Goal: Task Accomplishment & Management: Manage account settings

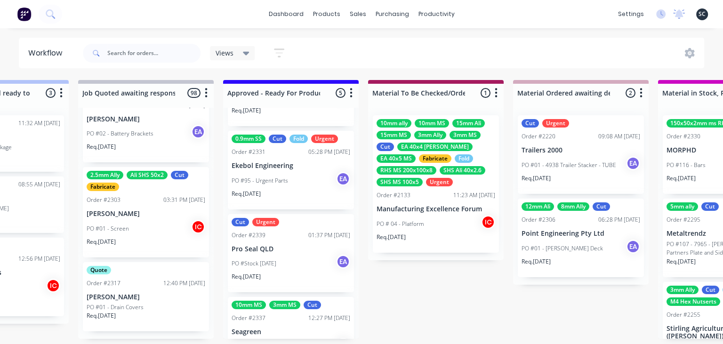
scroll to position [195, 0]
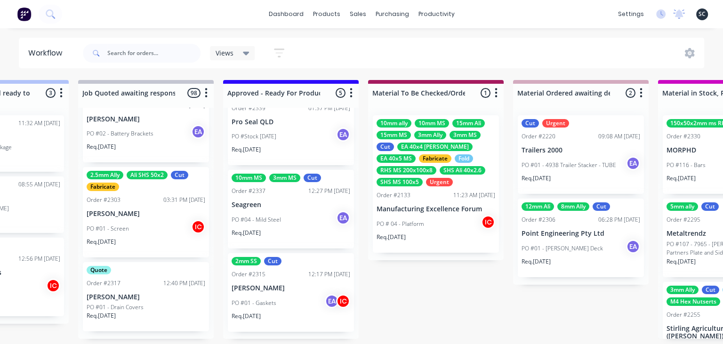
click at [281, 204] on p "Seagreen" at bounding box center [291, 205] width 119 height 8
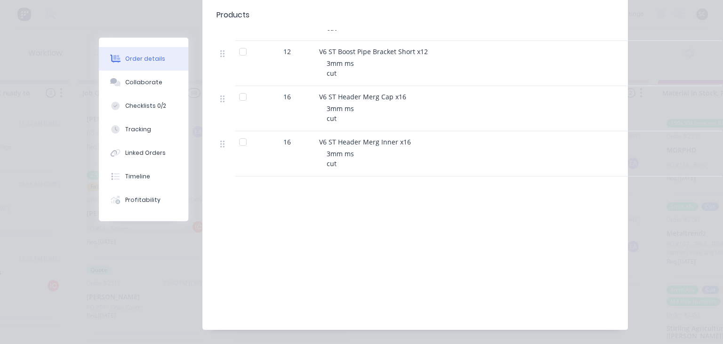
scroll to position [628, 0]
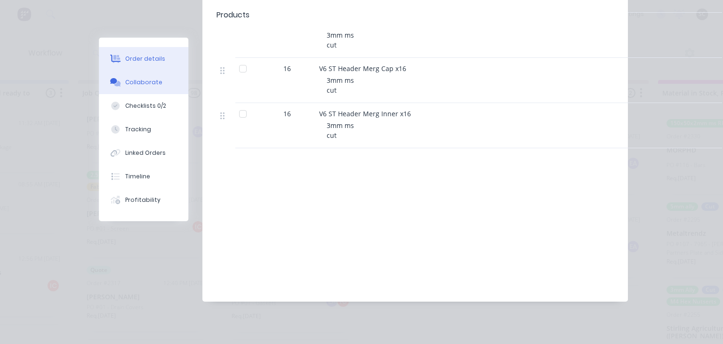
click at [149, 86] on div "Collaborate" at bounding box center [143, 82] width 37 height 8
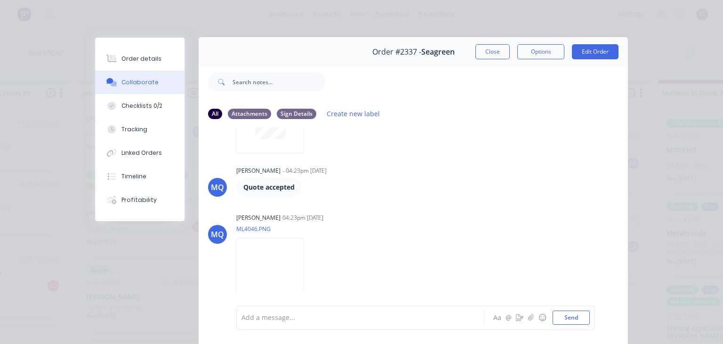
scroll to position [0, 0]
click at [498, 51] on button "Close" at bounding box center [492, 52] width 34 height 15
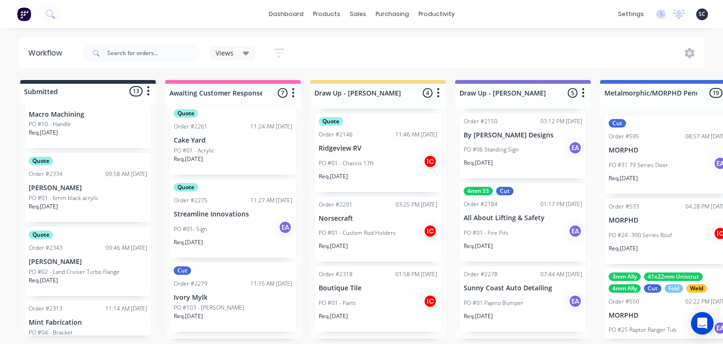
scroll to position [257, 0]
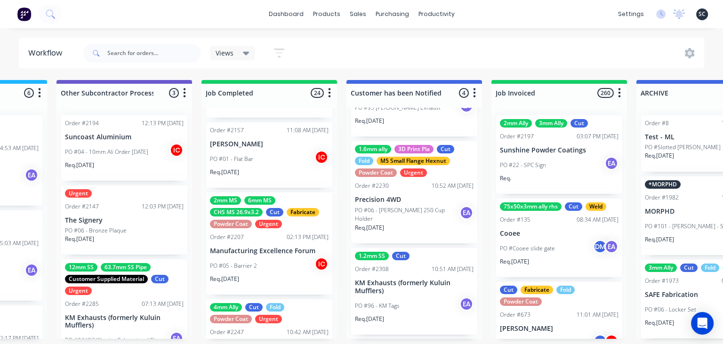
scroll to position [778, 0]
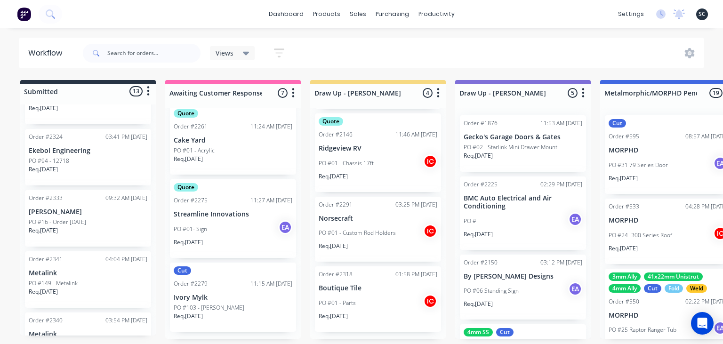
scroll to position [162, 0]
click at [131, 54] on input "text" at bounding box center [153, 53] width 93 height 19
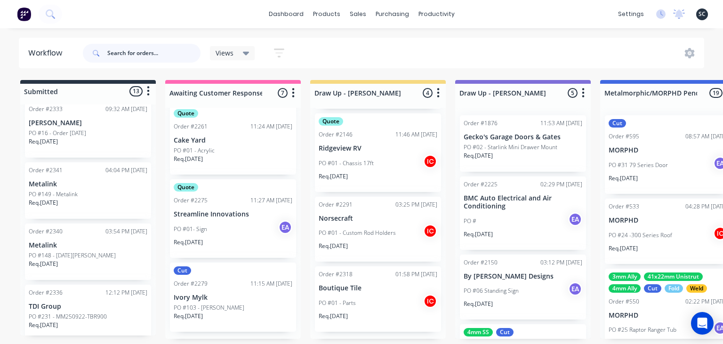
scroll to position [691, 0]
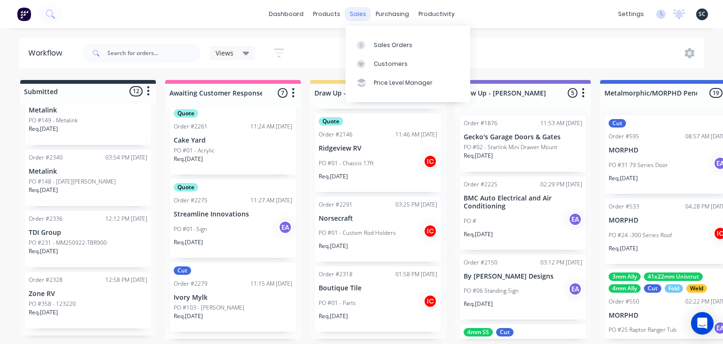
click at [358, 17] on div "sales" at bounding box center [358, 14] width 26 height 14
click at [399, 44] on div "Sales Orders" at bounding box center [393, 45] width 39 height 8
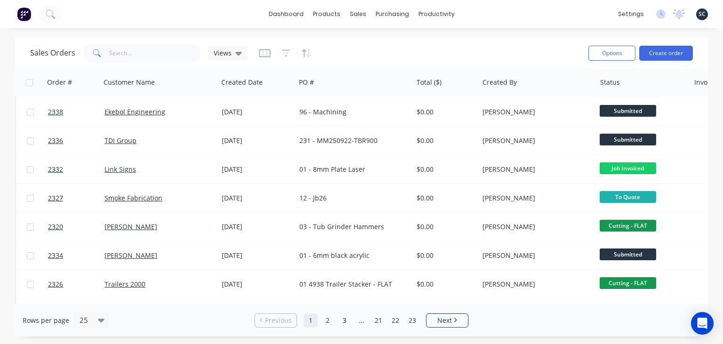
scroll to position [434, 0]
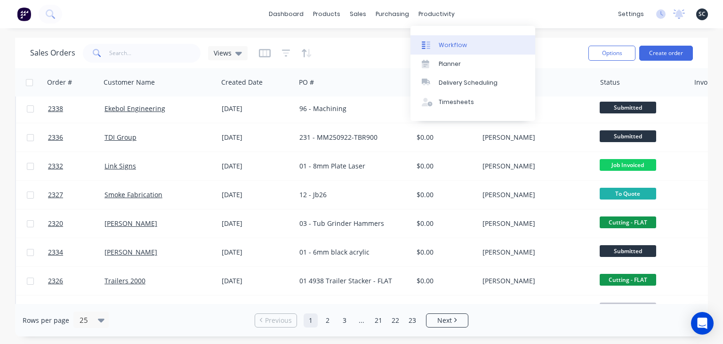
click at [455, 37] on link "Workflow" at bounding box center [472, 44] width 125 height 19
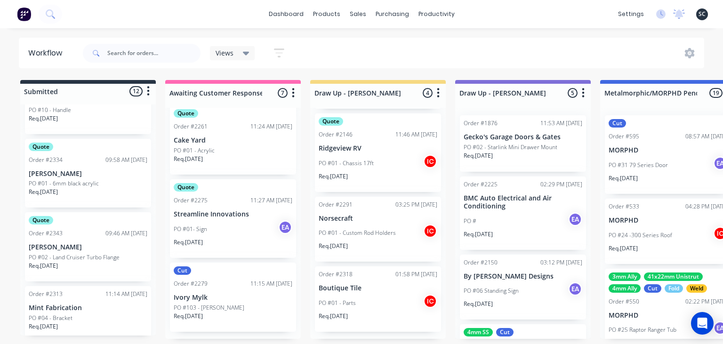
scroll to position [228, 0]
click at [77, 253] on p "PO #02 - Land Cruiser Turbo Flange" at bounding box center [74, 255] width 91 height 8
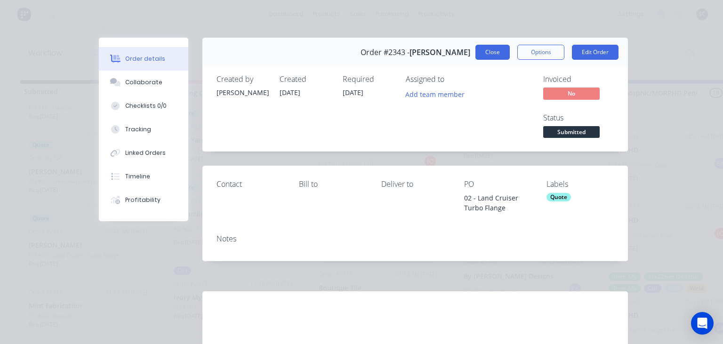
click at [486, 53] on button "Close" at bounding box center [492, 52] width 34 height 15
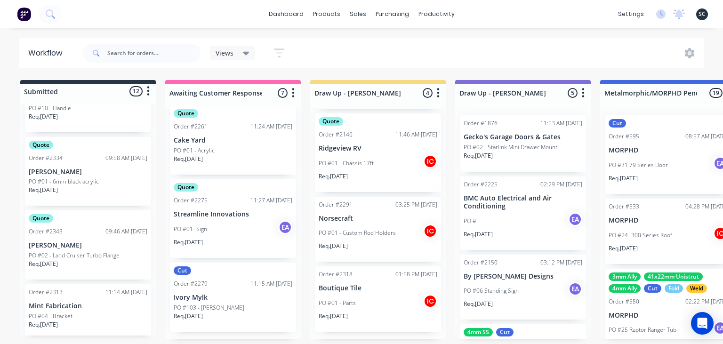
click at [80, 263] on div "Req. 30/09/25" at bounding box center [88, 268] width 119 height 16
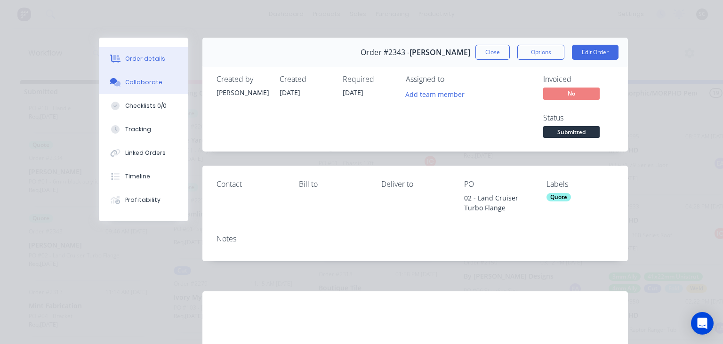
click at [138, 85] on div "Collaborate" at bounding box center [143, 82] width 37 height 8
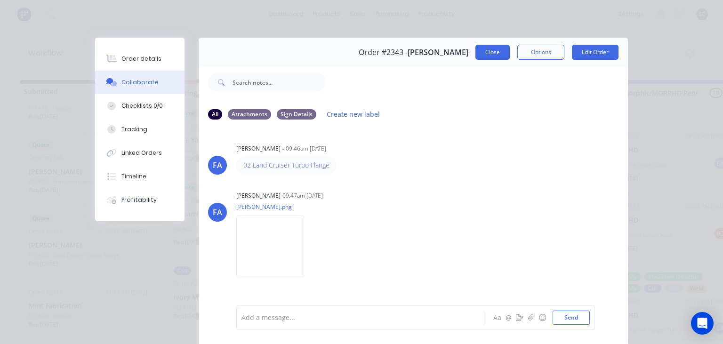
click at [491, 52] on button "Close" at bounding box center [492, 52] width 34 height 15
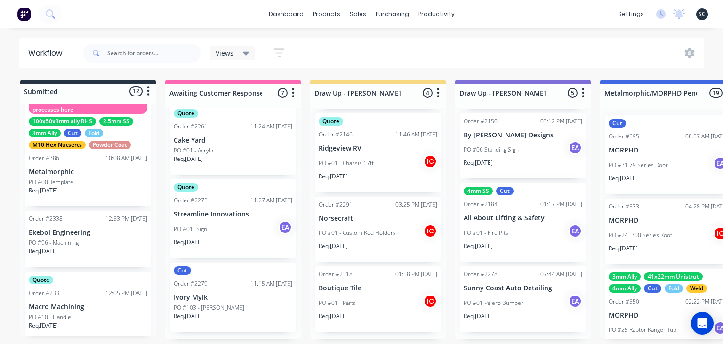
scroll to position [0, 0]
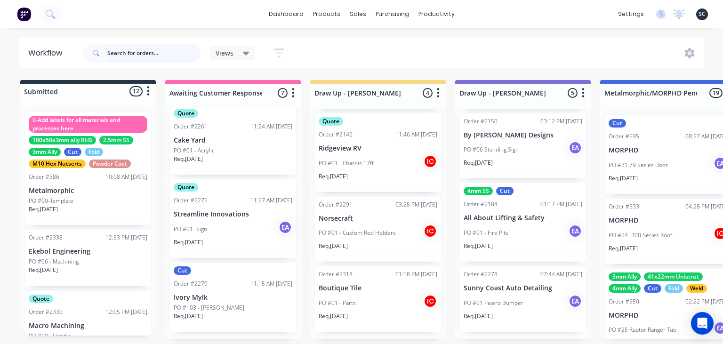
click at [165, 49] on input "text" at bounding box center [153, 53] width 93 height 19
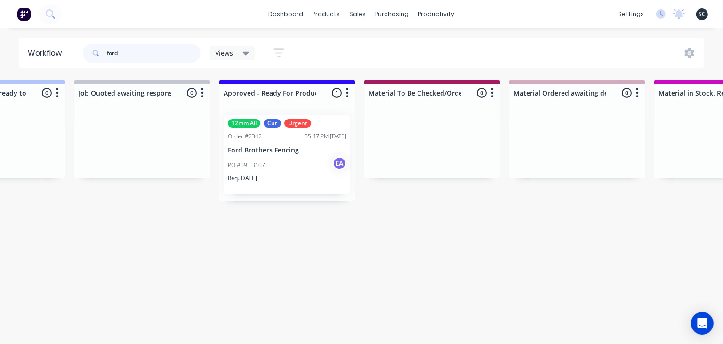
scroll to position [0, 1088]
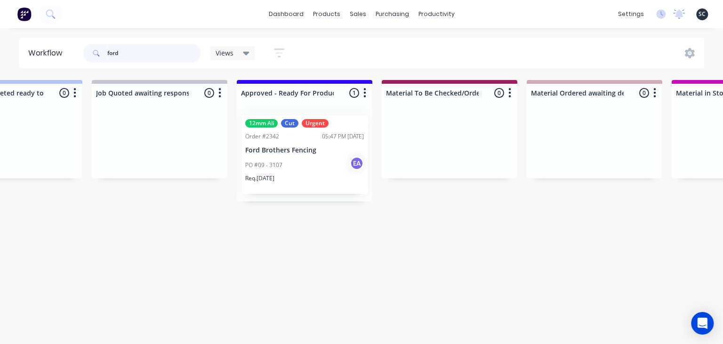
type input "ford"
click at [298, 171] on div "PO #09 - 3107 EA" at bounding box center [304, 165] width 119 height 18
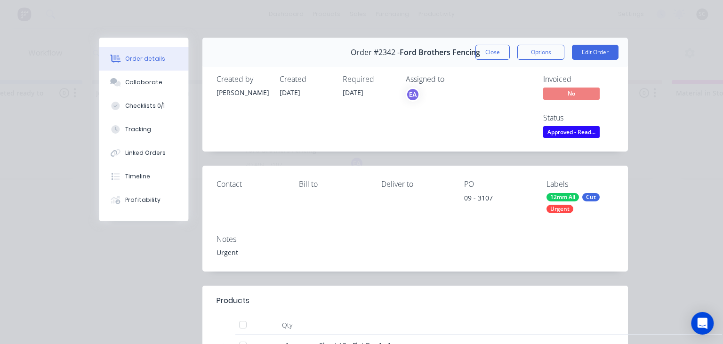
scroll to position [217, 0]
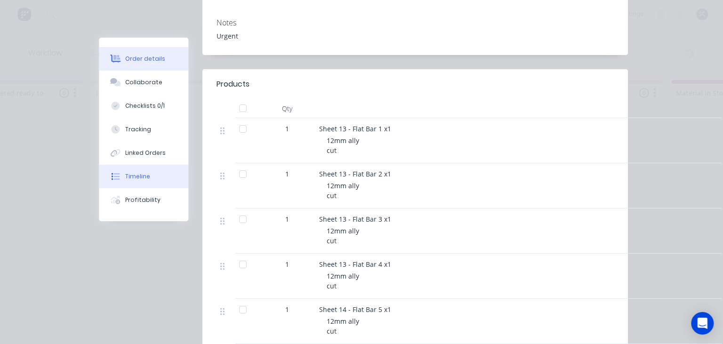
click at [147, 182] on button "Timeline" at bounding box center [143, 177] width 89 height 24
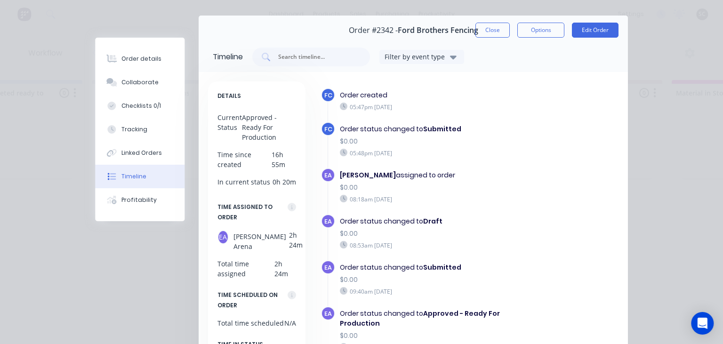
scroll to position [0, 0]
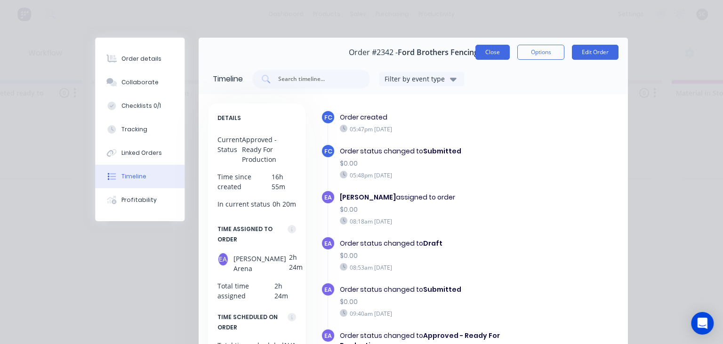
click at [494, 58] on button "Close" at bounding box center [492, 52] width 34 height 15
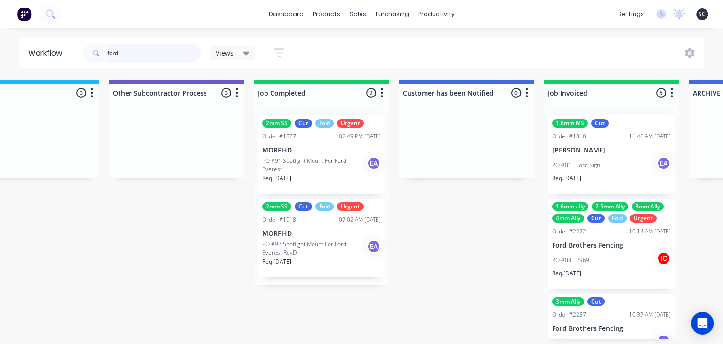
scroll to position [0, 2966]
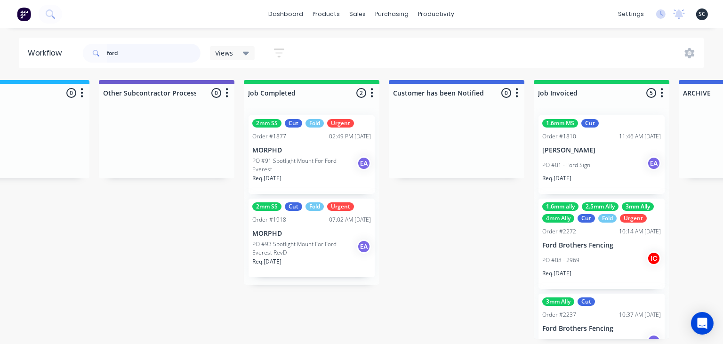
click at [107, 56] on input "ford" at bounding box center [153, 53] width 93 height 19
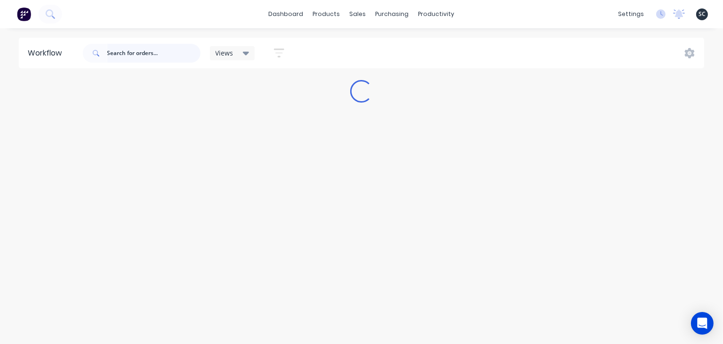
scroll to position [0, 0]
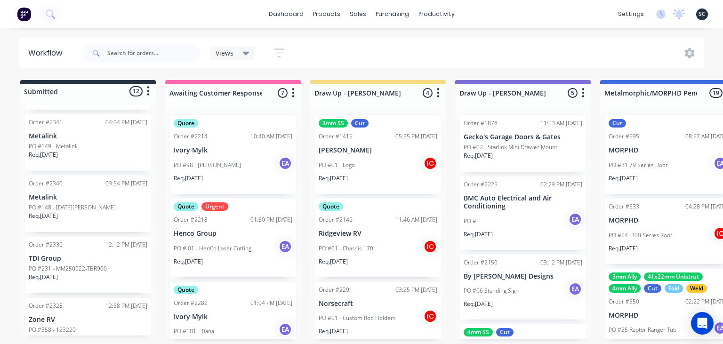
scroll to position [553, 0]
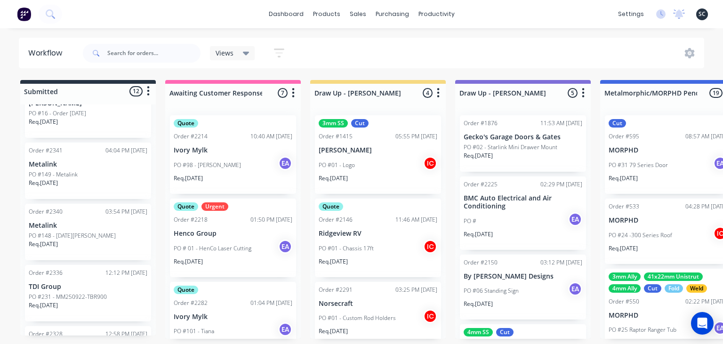
click at [80, 237] on p "PO #148 - [DATE][PERSON_NAME]" at bounding box center [72, 236] width 87 height 8
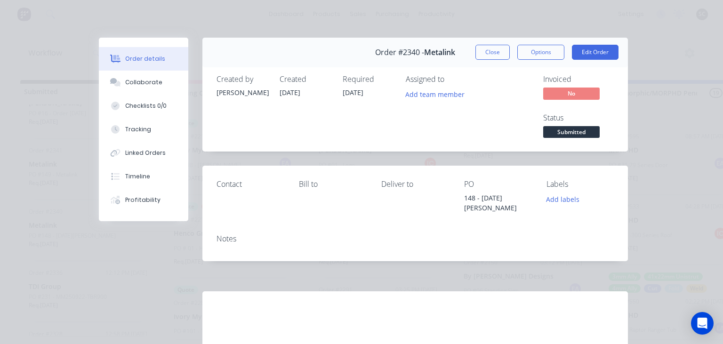
click at [482, 43] on div "Order #2340 - Metalink Close Options Edit Order" at bounding box center [415, 53] width 426 height 30
click at [488, 48] on button "Close" at bounding box center [492, 52] width 34 height 15
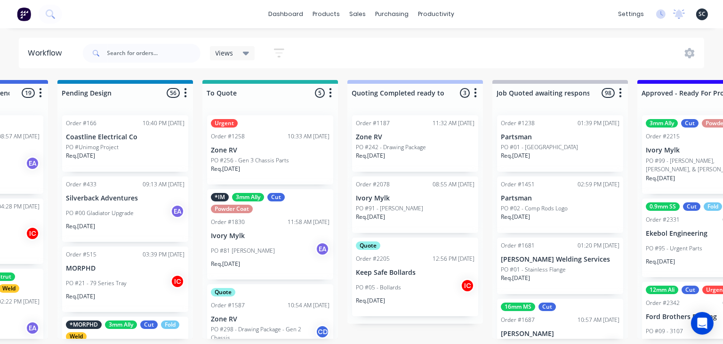
scroll to position [175, 0]
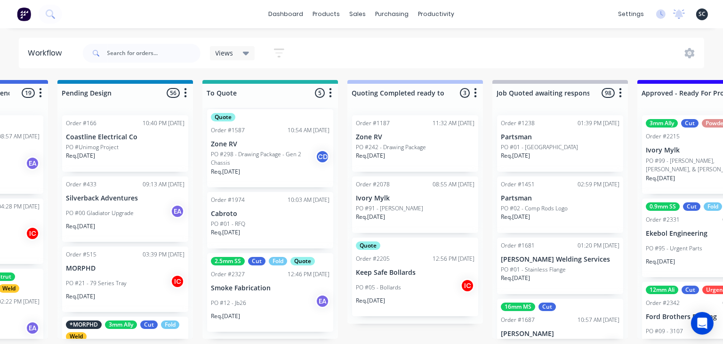
click at [267, 283] on div "2.5mm SS Cut Fold Quote Order #2327 12:46 PM 19/09/25 Smoke Fabrication PO #12 …" at bounding box center [270, 292] width 126 height 79
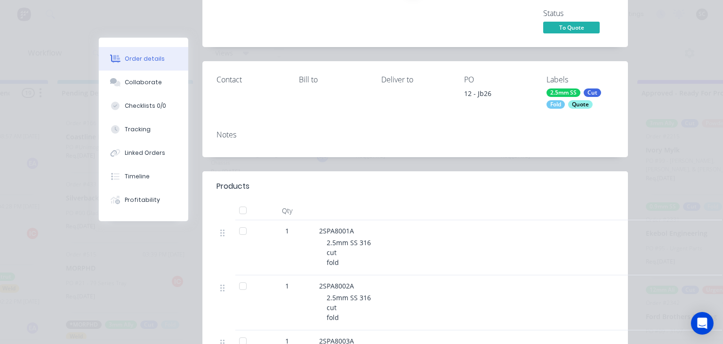
scroll to position [108, 0]
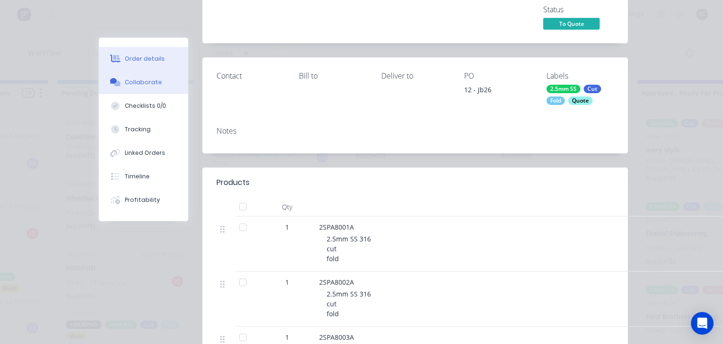
click at [152, 89] on button "Collaborate" at bounding box center [143, 83] width 89 height 24
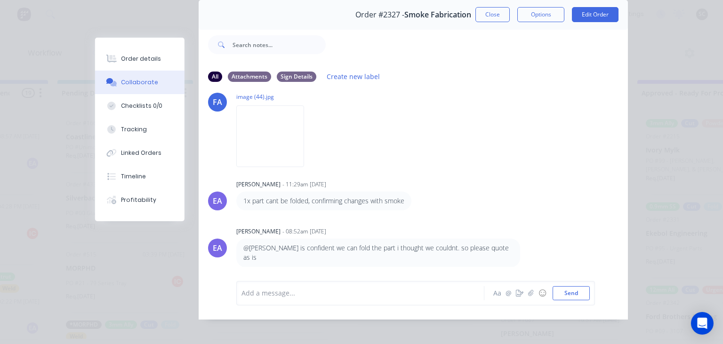
scroll to position [42, 0]
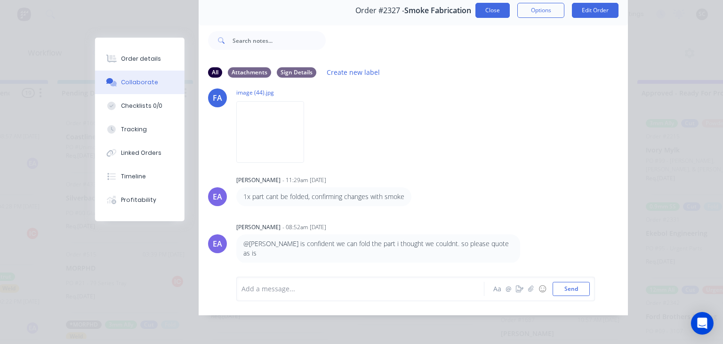
click at [499, 15] on button "Close" at bounding box center [492, 10] width 34 height 15
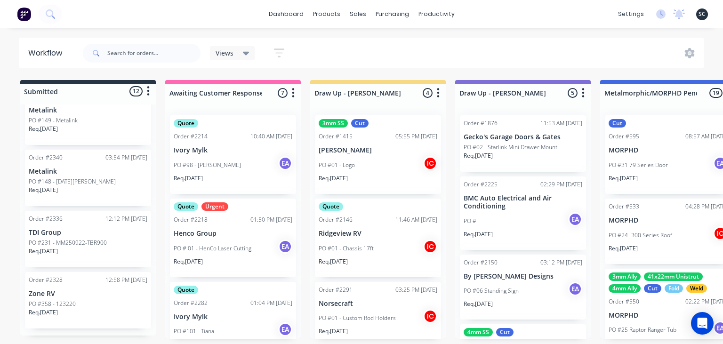
scroll to position [175, 0]
click at [146, 56] on input "text" at bounding box center [153, 53] width 93 height 19
type input "new defender"
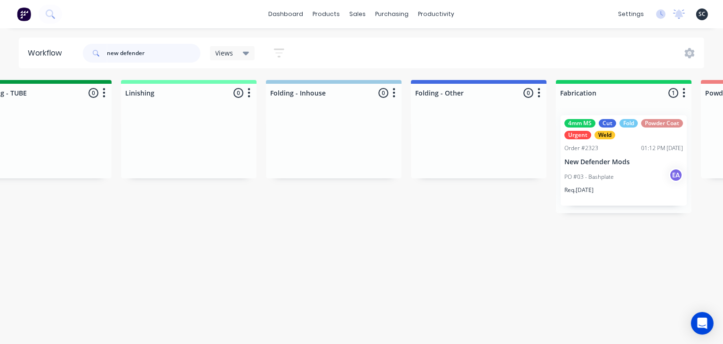
scroll to position [0, 2150]
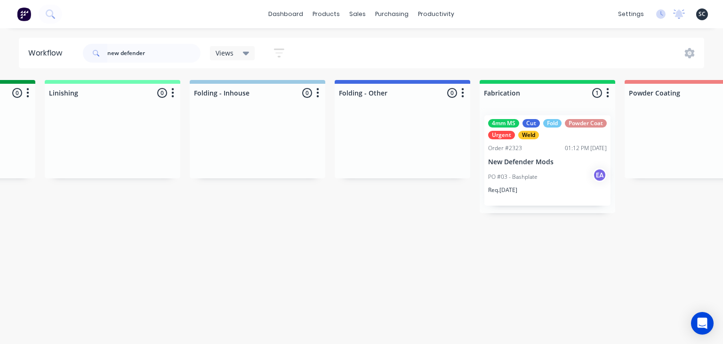
click at [521, 169] on div "PO #03 - Bashplate EA" at bounding box center [547, 177] width 119 height 18
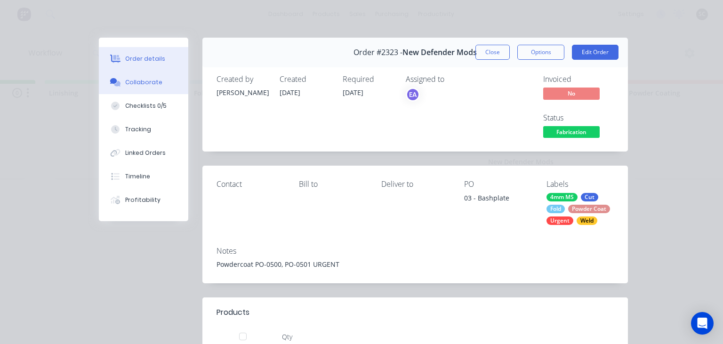
click at [126, 81] on div "Collaborate" at bounding box center [143, 82] width 37 height 8
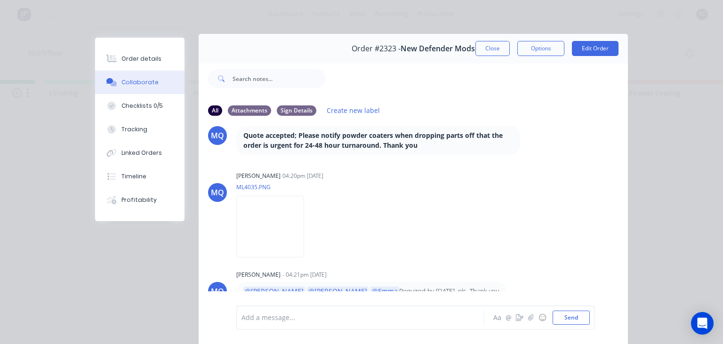
scroll to position [0, 0]
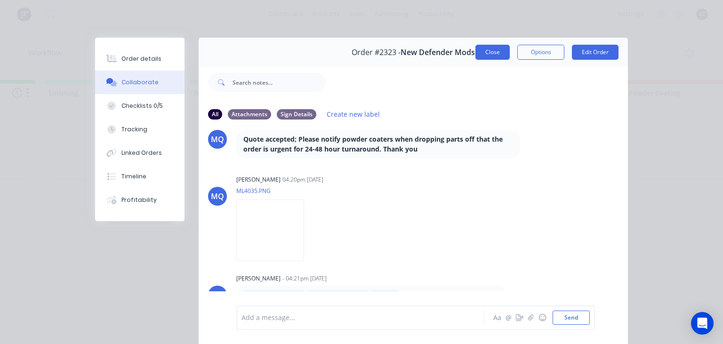
click at [493, 56] on button "Close" at bounding box center [492, 52] width 34 height 15
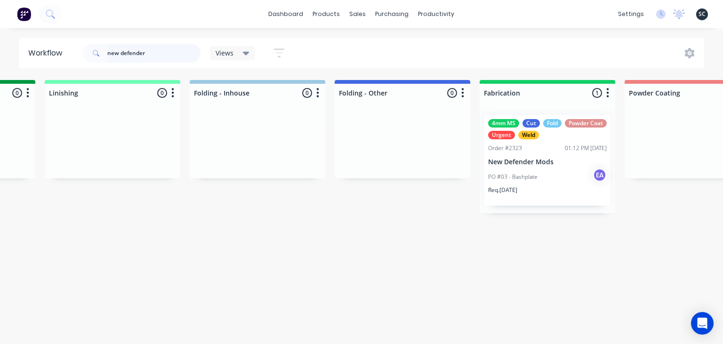
drag, startPoint x: 168, startPoint y: 53, endPoint x: 39, endPoint y: 59, distance: 128.7
click at [107, 59] on input "new defender" at bounding box center [153, 53] width 93 height 19
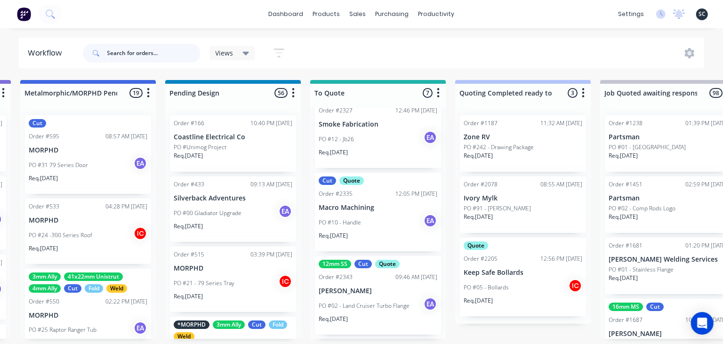
scroll to position [342, 0]
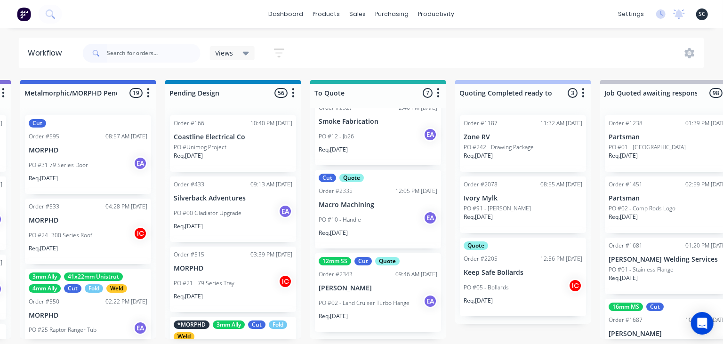
click at [388, 297] on div "PO #02 - Land Cruiser Turbo Flange EA" at bounding box center [378, 303] width 119 height 18
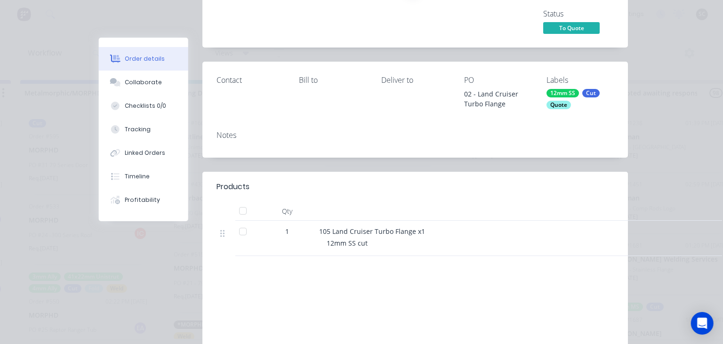
scroll to position [50, 0]
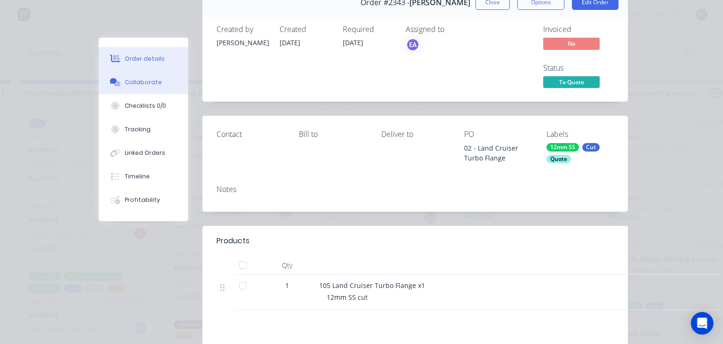
click at [153, 82] on div "Collaborate" at bounding box center [143, 82] width 37 height 8
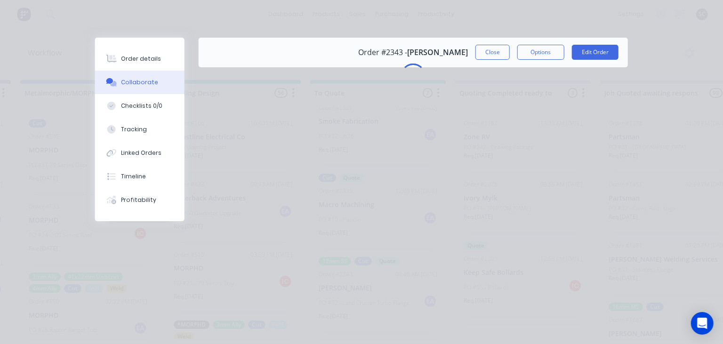
scroll to position [0, 0]
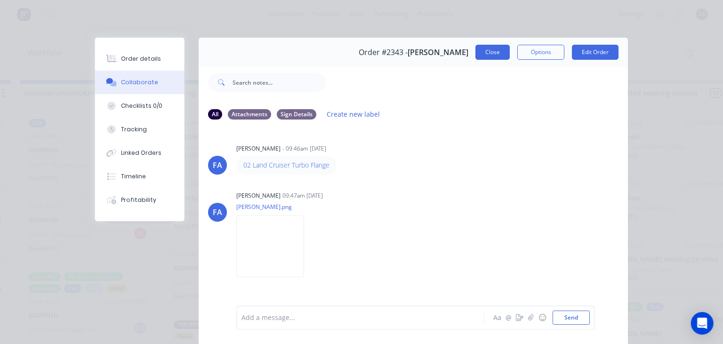
click at [485, 51] on button "Close" at bounding box center [492, 52] width 34 height 15
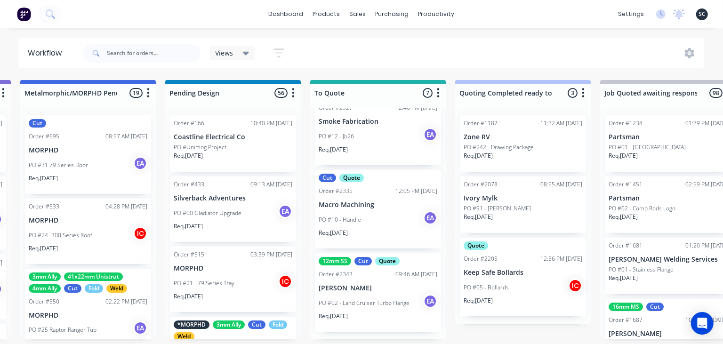
click at [391, 219] on div "PO #10 - Handle EA" at bounding box center [378, 220] width 119 height 18
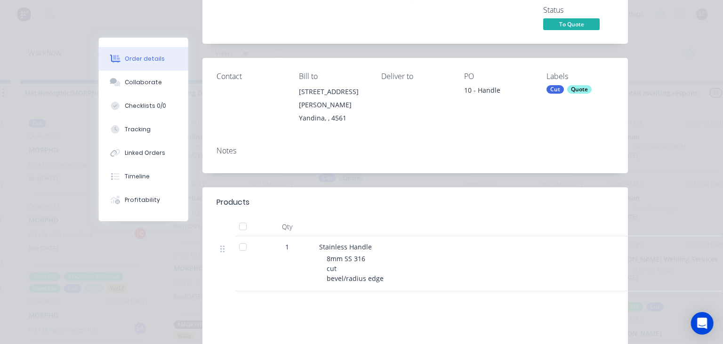
scroll to position [108, 0]
click at [157, 102] on div "Checklists 0/0" at bounding box center [145, 106] width 41 height 8
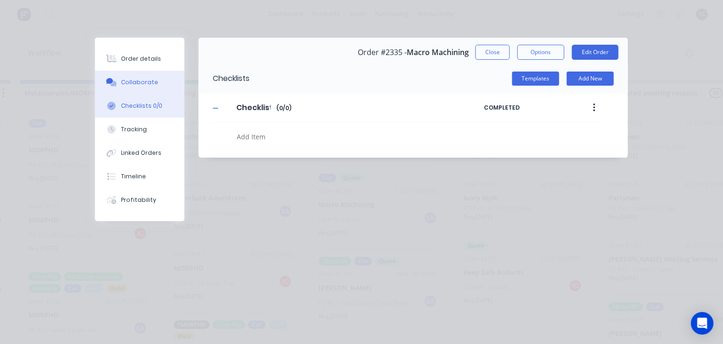
type textarea "x"
click at [154, 84] on div "Collaborate" at bounding box center [139, 82] width 37 height 8
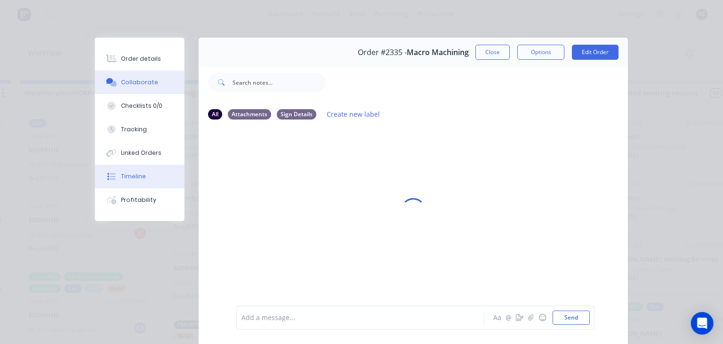
click at [141, 174] on div "Timeline" at bounding box center [133, 176] width 25 height 8
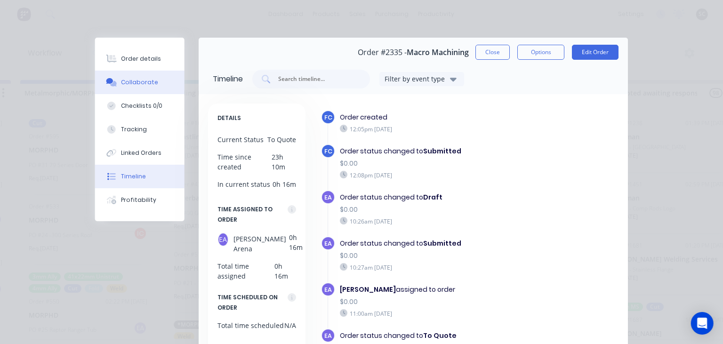
click at [148, 83] on div "Collaborate" at bounding box center [139, 82] width 37 height 8
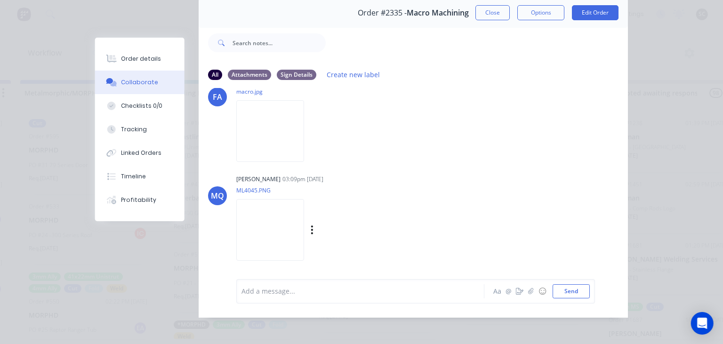
scroll to position [42, 0]
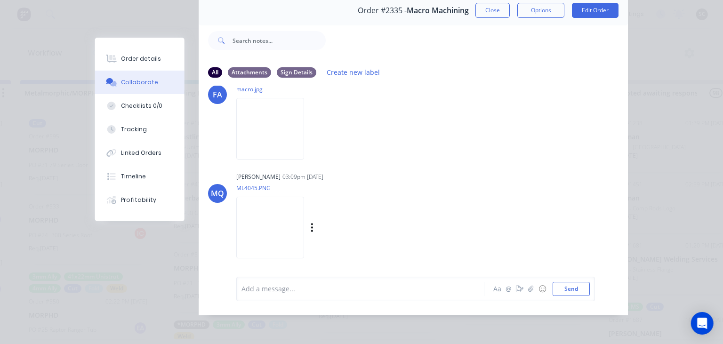
click at [290, 223] on img at bounding box center [270, 228] width 68 height 62
click at [490, 16] on button "Close" at bounding box center [492, 10] width 34 height 15
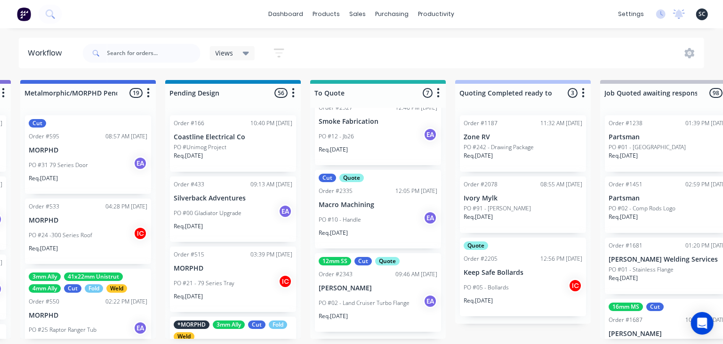
click at [368, 230] on div "Req. 29/09/25" at bounding box center [378, 237] width 119 height 16
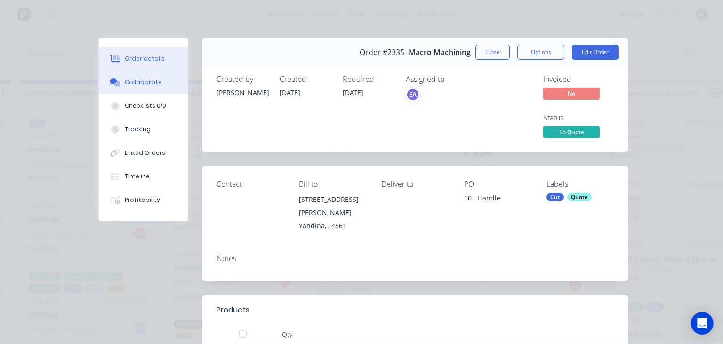
click at [148, 87] on button "Collaborate" at bounding box center [143, 83] width 89 height 24
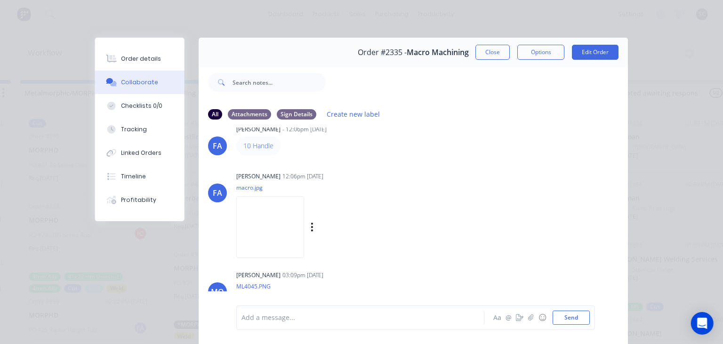
scroll to position [0, 0]
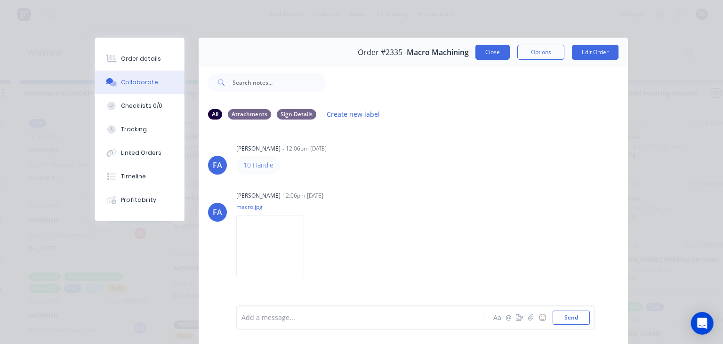
click at [499, 56] on button "Close" at bounding box center [492, 52] width 34 height 15
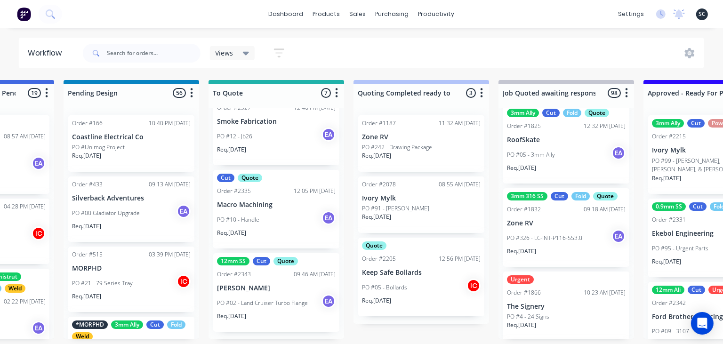
scroll to position [288, 0]
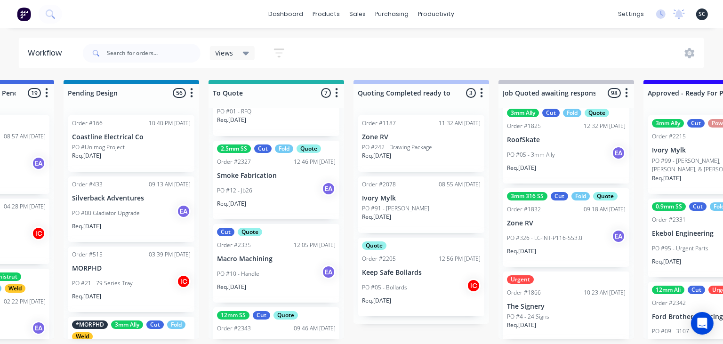
click at [281, 185] on div "PO #12 - Jb26 EA" at bounding box center [276, 191] width 119 height 18
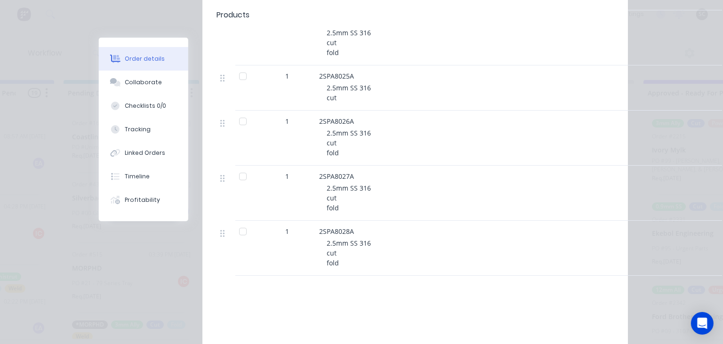
scroll to position [756, 0]
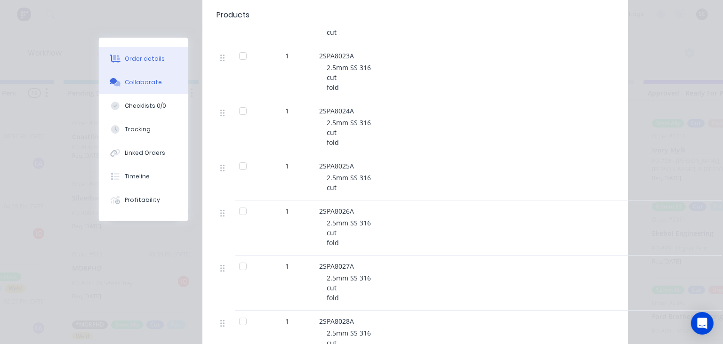
click at [150, 78] on div "Collaborate" at bounding box center [143, 82] width 37 height 8
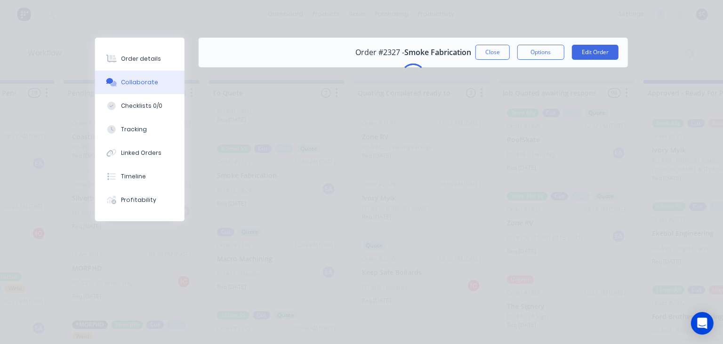
scroll to position [0, 0]
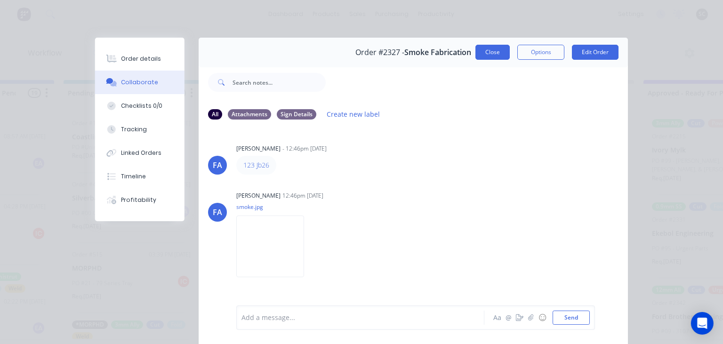
click at [496, 54] on button "Close" at bounding box center [492, 52] width 34 height 15
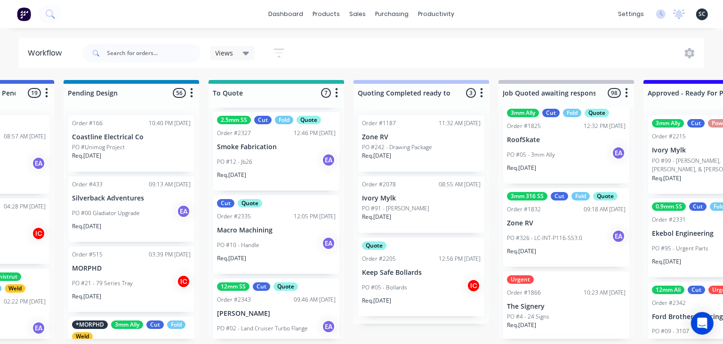
scroll to position [342, 0]
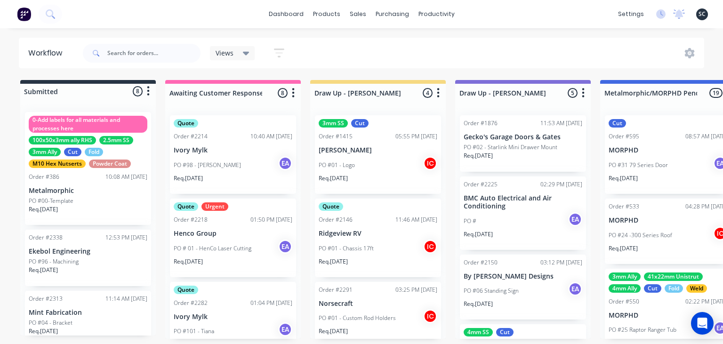
scroll to position [1356, 0]
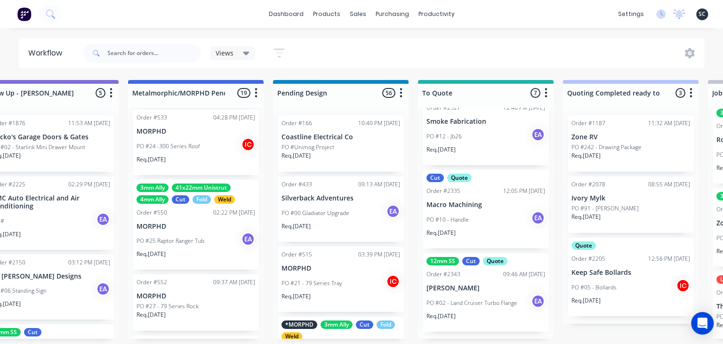
scroll to position [108, 0]
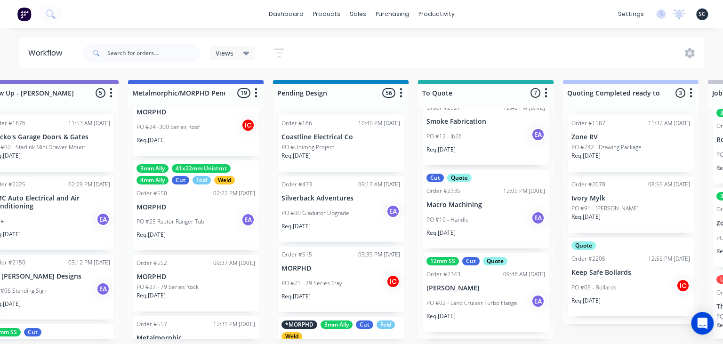
click at [455, 302] on p "PO #02 - Land Cruiser Turbo Flange" at bounding box center [471, 303] width 91 height 8
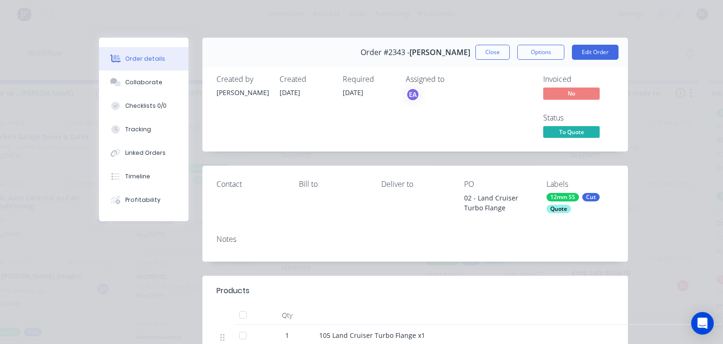
scroll to position [162, 0]
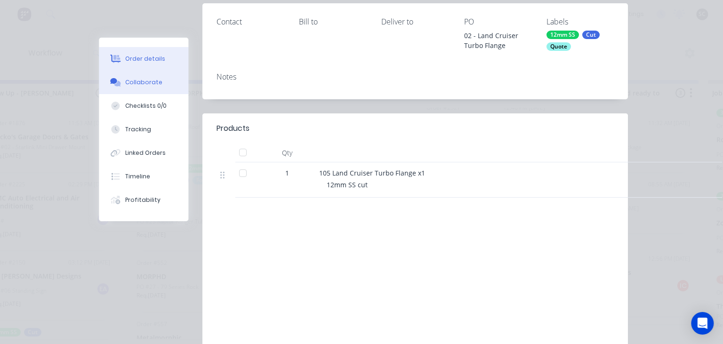
click at [158, 88] on button "Collaborate" at bounding box center [143, 83] width 89 height 24
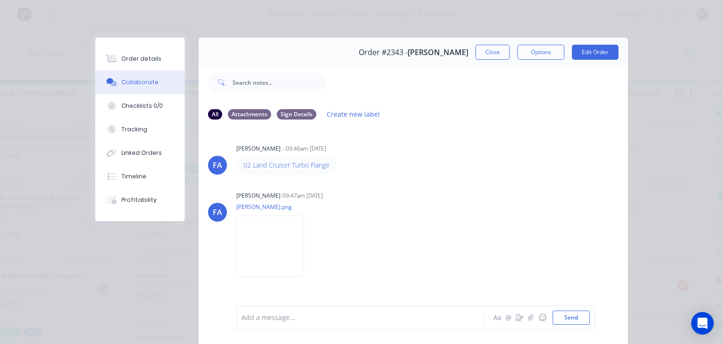
click at [483, 187] on div "FA Francis Adrian Candido - 09:46am 23/09/25 02 Land Cruiser Turbo Flange FA Fr…" at bounding box center [413, 216] width 429 height 177
click at [160, 61] on button "Order details" at bounding box center [139, 59] width 89 height 24
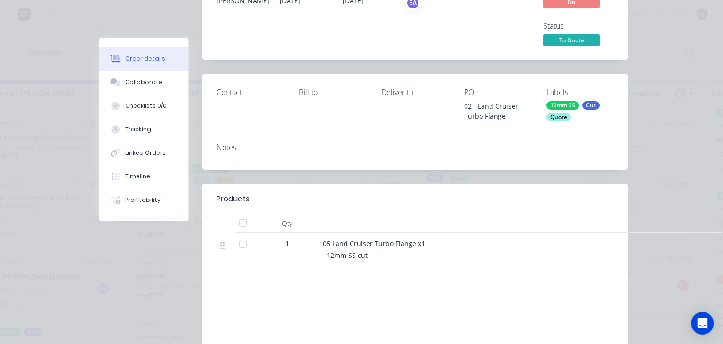
scroll to position [108, 0]
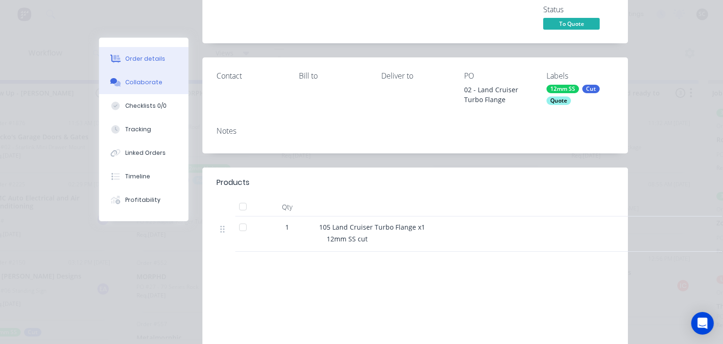
click at [163, 81] on button "Collaborate" at bounding box center [143, 83] width 89 height 24
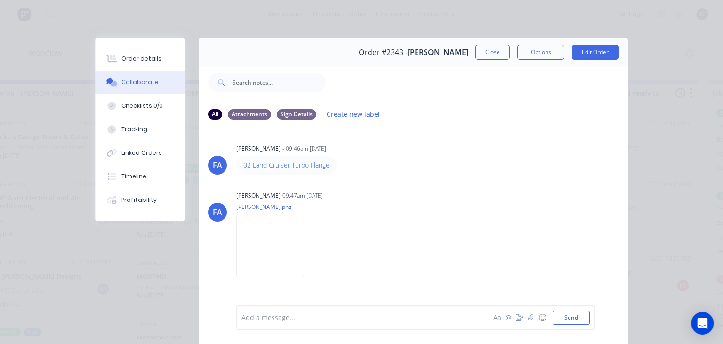
click at [439, 188] on div "FA Francis Adrian Candido - 09:46am 23/09/25 02 Land Cruiser Turbo Flange FA Fr…" at bounding box center [413, 216] width 429 height 177
click at [484, 57] on button "Close" at bounding box center [492, 52] width 34 height 15
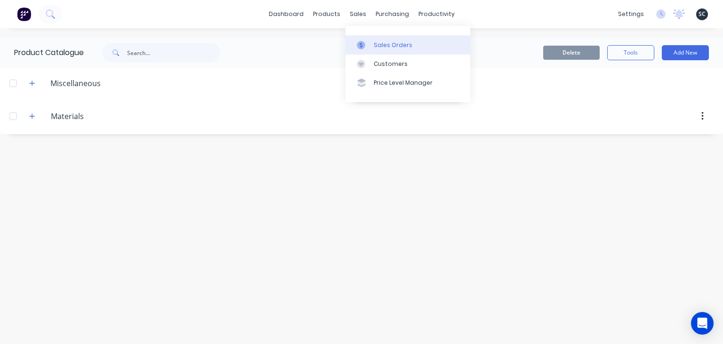
click at [390, 44] on div "Sales Orders" at bounding box center [393, 45] width 39 height 8
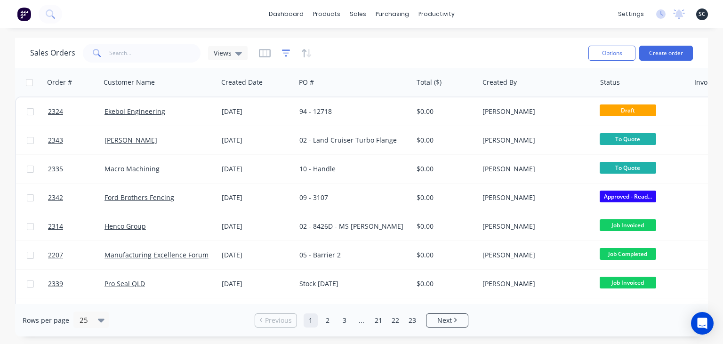
click at [287, 56] on icon "button" at bounding box center [286, 52] width 8 height 9
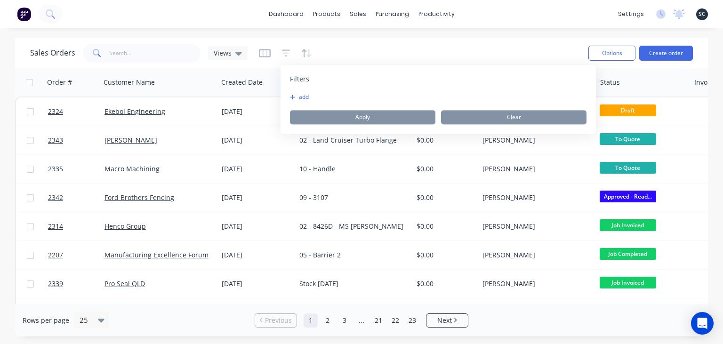
click at [300, 93] on button "add" at bounding box center [302, 97] width 24 height 8
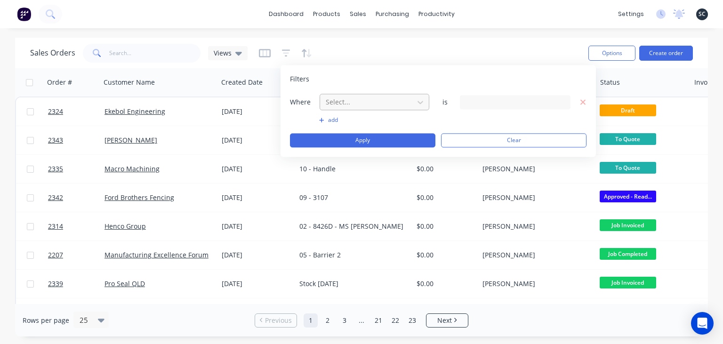
click at [347, 100] on div at bounding box center [367, 102] width 84 height 12
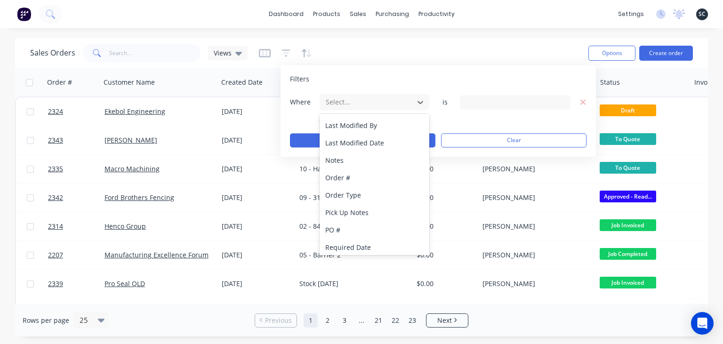
scroll to position [211, 0]
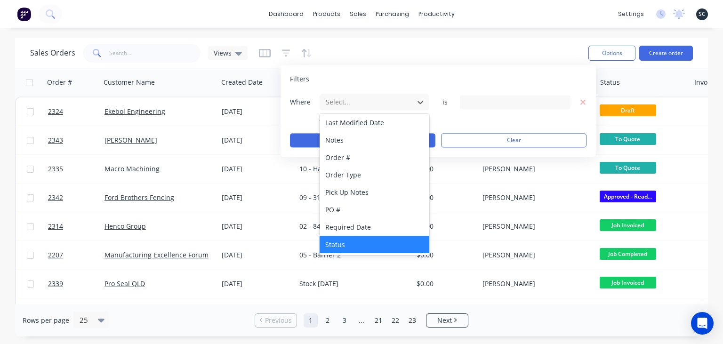
click at [353, 242] on div "Status" at bounding box center [375, 244] width 110 height 17
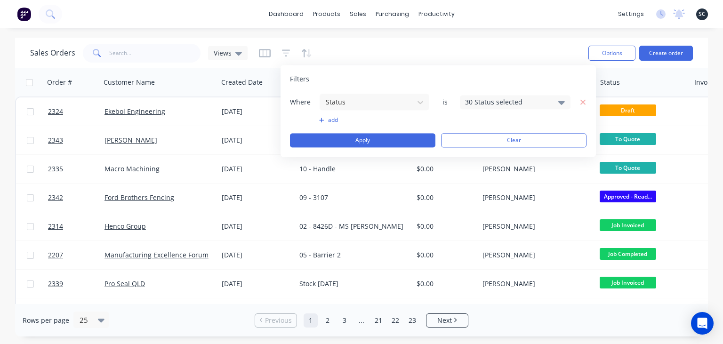
click at [488, 101] on div "30 Status selected" at bounding box center [507, 102] width 85 height 10
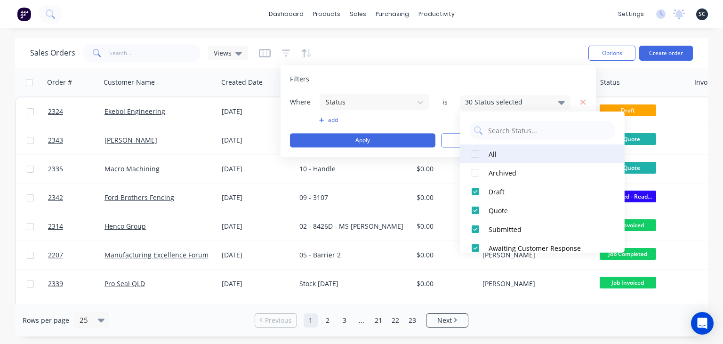
click at [485, 154] on button "All" at bounding box center [542, 154] width 165 height 19
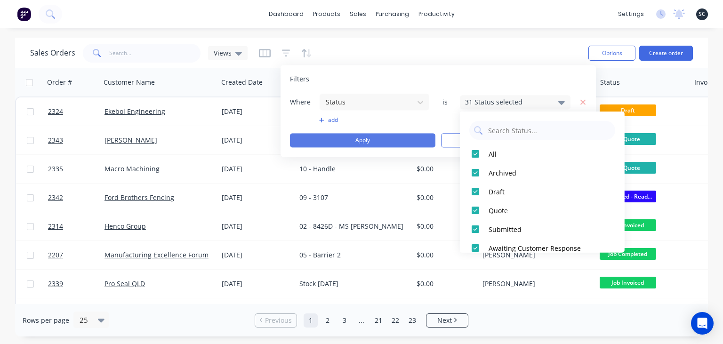
click at [387, 140] on button "Apply" at bounding box center [362, 140] width 145 height 14
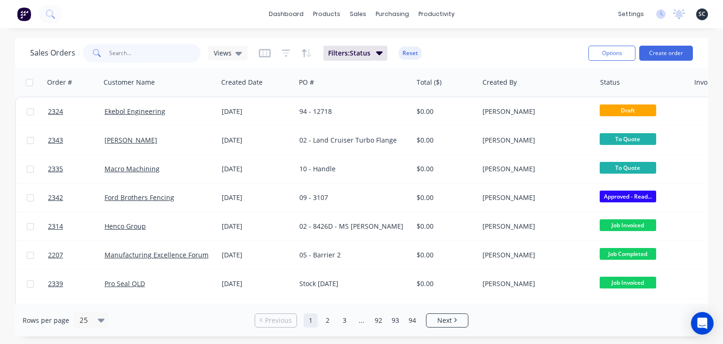
click at [146, 56] on input "text" at bounding box center [155, 53] width 92 height 19
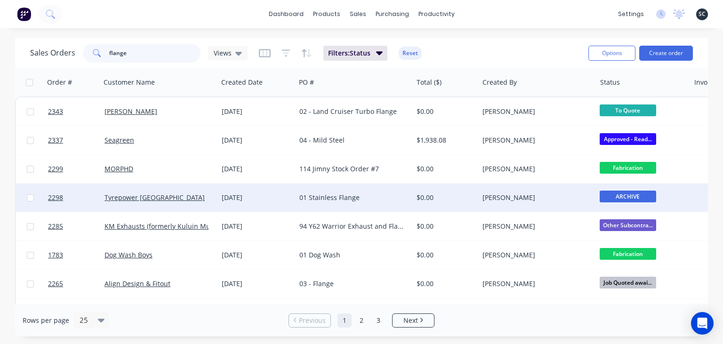
type input "flange"
click at [361, 202] on div "01 Stainless Flange" at bounding box center [351, 197] width 104 height 9
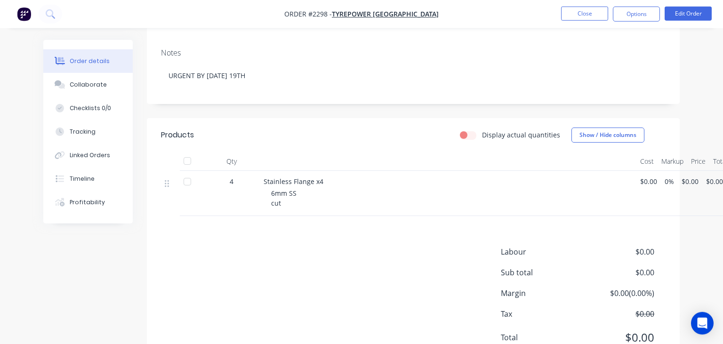
scroll to position [49, 0]
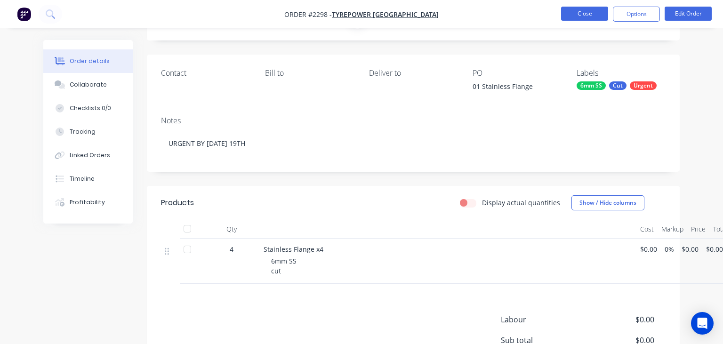
click at [575, 12] on button "Close" at bounding box center [584, 14] width 47 height 14
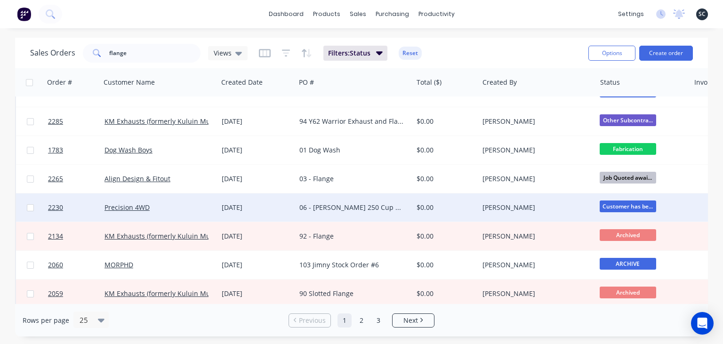
scroll to position [108, 0]
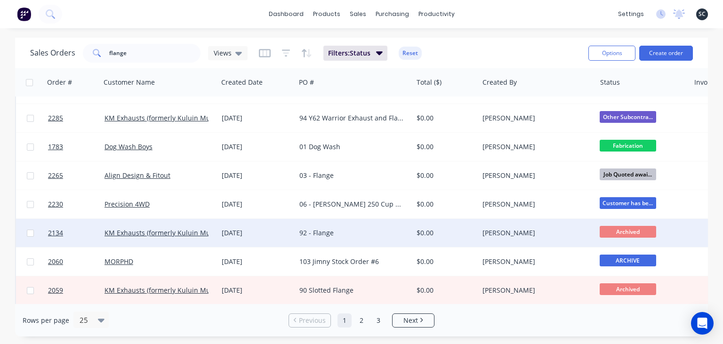
click at [356, 231] on div "92 - Flange" at bounding box center [351, 232] width 104 height 9
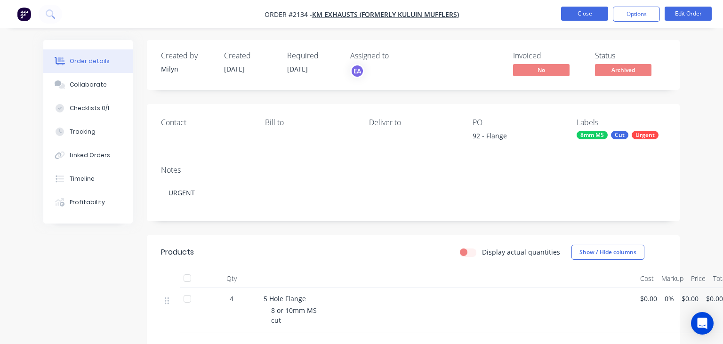
click at [593, 13] on button "Close" at bounding box center [584, 14] width 47 height 14
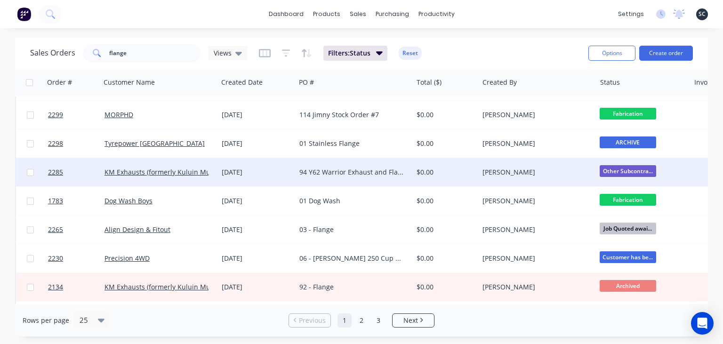
scroll to position [162, 0]
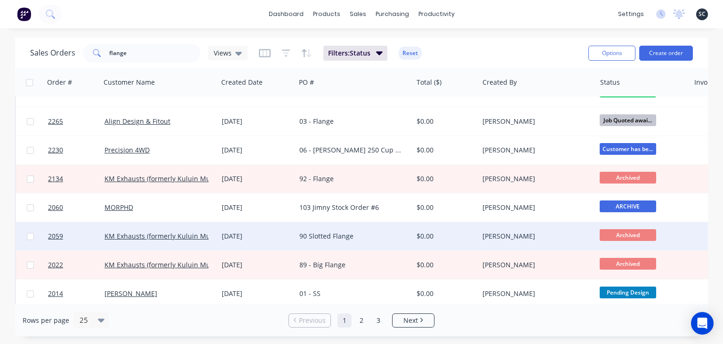
click at [394, 236] on div "90 Slotted Flange" at bounding box center [351, 236] width 104 height 9
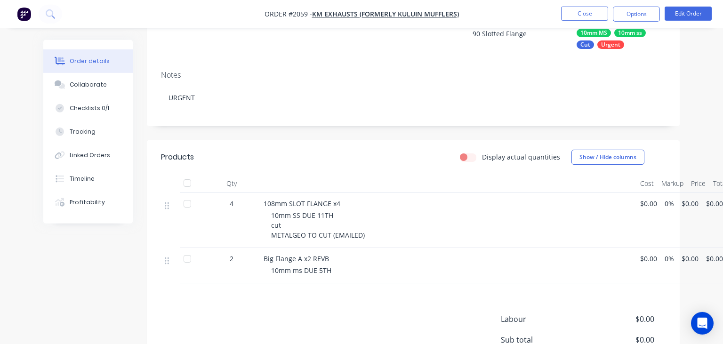
scroll to position [99, 0]
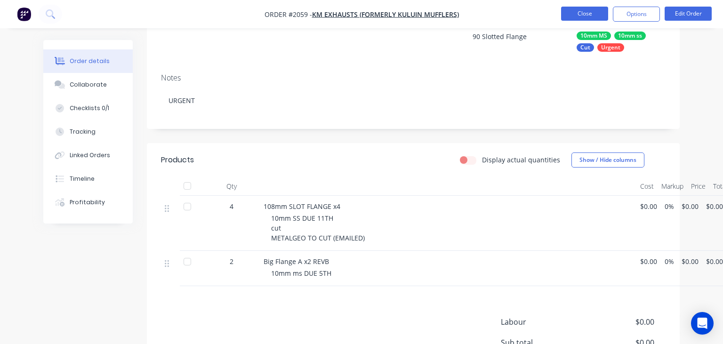
click at [588, 14] on button "Close" at bounding box center [584, 14] width 47 height 14
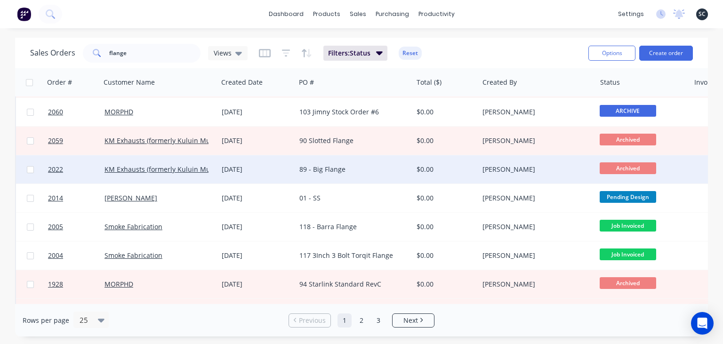
scroll to position [271, 0]
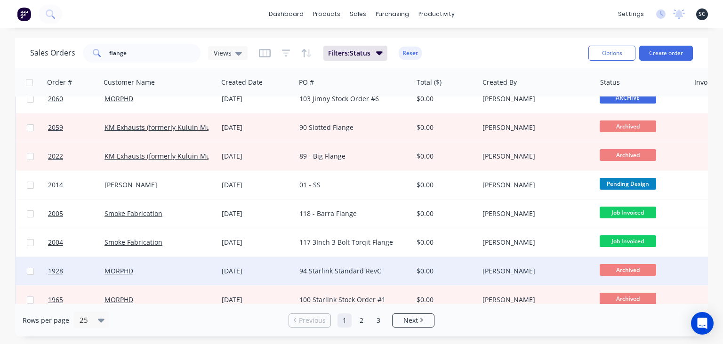
click at [414, 267] on div "$0.00" at bounding box center [446, 271] width 66 height 28
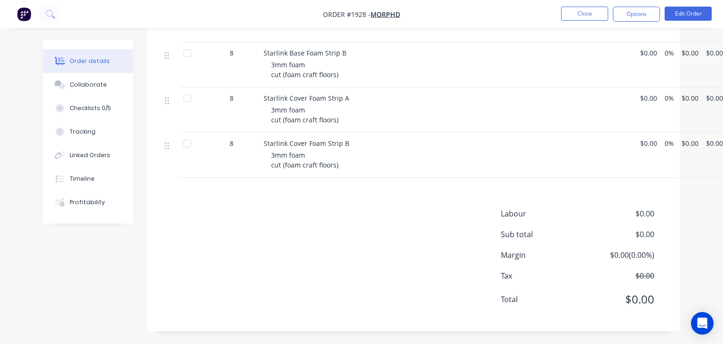
scroll to position [432, 0]
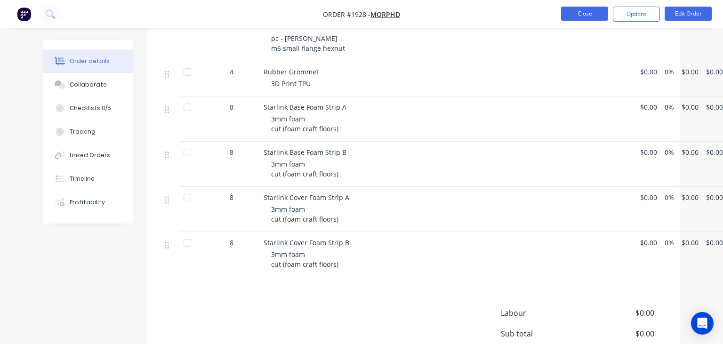
click at [589, 18] on button "Close" at bounding box center [584, 14] width 47 height 14
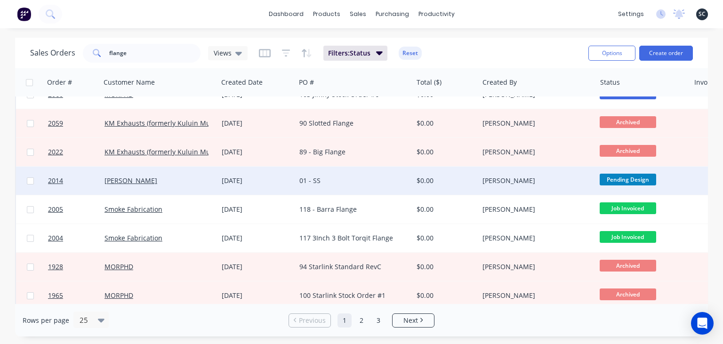
scroll to position [271, 0]
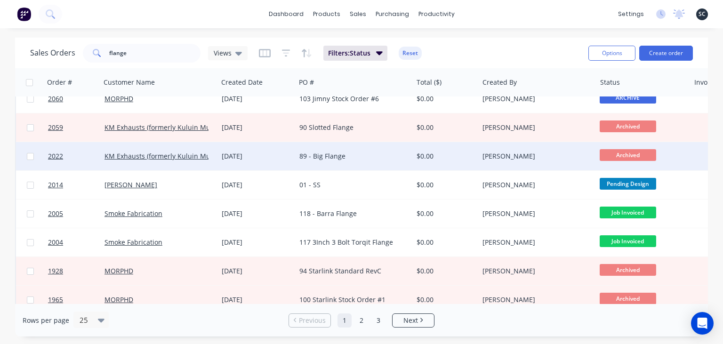
click at [387, 159] on div "89 - Big Flange" at bounding box center [351, 156] width 104 height 9
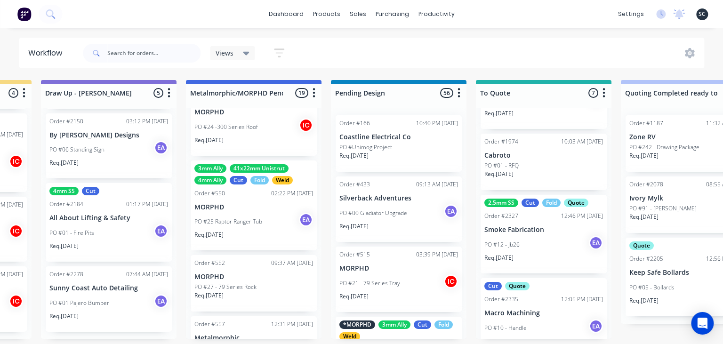
scroll to position [342, 0]
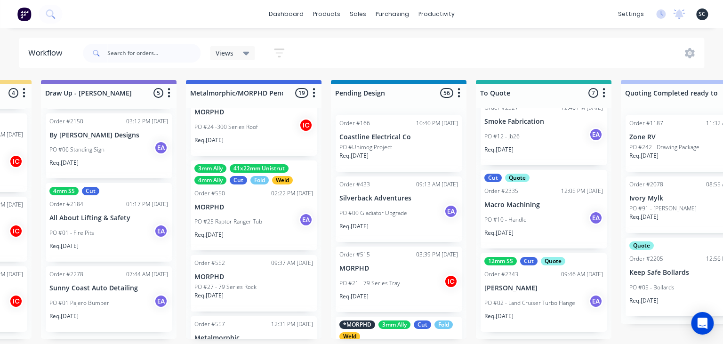
click at [537, 314] on div "Req. 30/09/25" at bounding box center [543, 320] width 119 height 16
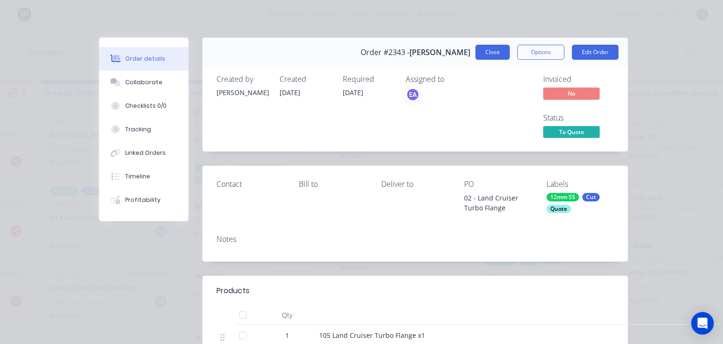
click at [493, 57] on button "Close" at bounding box center [492, 52] width 34 height 15
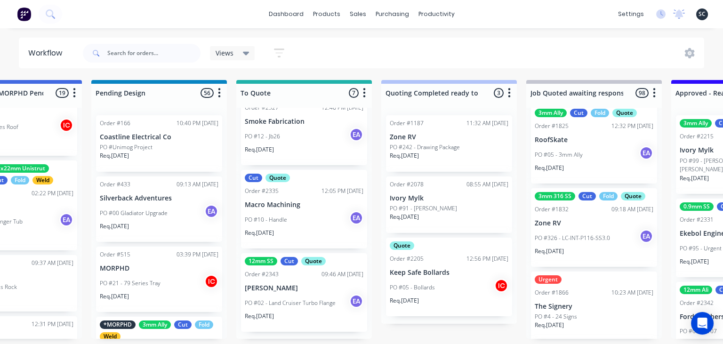
click at [301, 222] on div "PO #10 - Handle EA" at bounding box center [304, 220] width 119 height 18
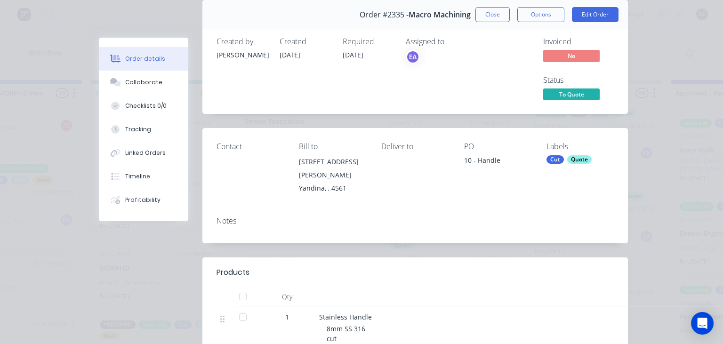
scroll to position [108, 0]
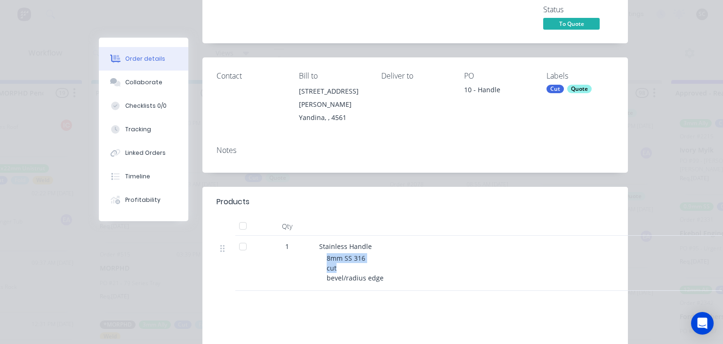
drag, startPoint x: 325, startPoint y: 259, endPoint x: 369, endPoint y: 268, distance: 44.7
click at [369, 268] on div "Stainless Handle 8mm SS 316 cut bevel/radius edge" at bounding box center [503, 263] width 377 height 55
click at [419, 269] on div "8mm SS 316 cut bevel/radius edge" at bounding box center [508, 268] width 362 height 30
drag, startPoint x: 315, startPoint y: 245, endPoint x: 390, endPoint y: 256, distance: 75.6
click at [374, 265] on div "1 Stainless Handle 8mm SS 316 cut bevel/radius edge" at bounding box center [415, 263] width 397 height 55
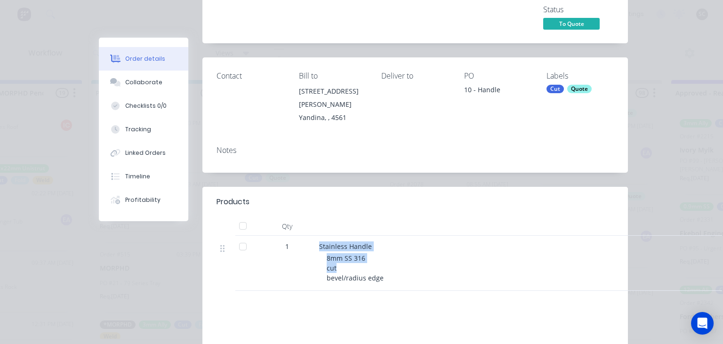
click at [418, 252] on div "Stainless Handle 8mm SS 316 cut bevel/radius edge" at bounding box center [503, 263] width 377 height 55
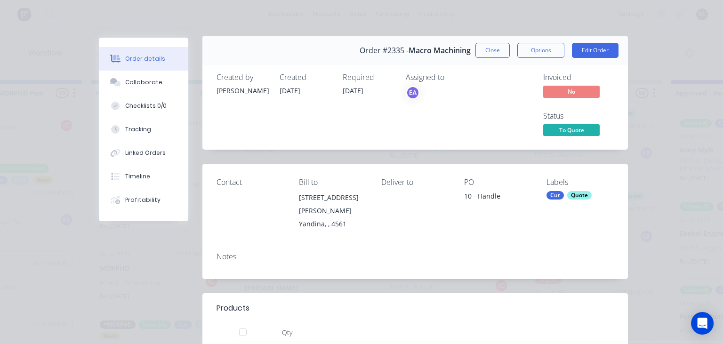
scroll to position [0, 0]
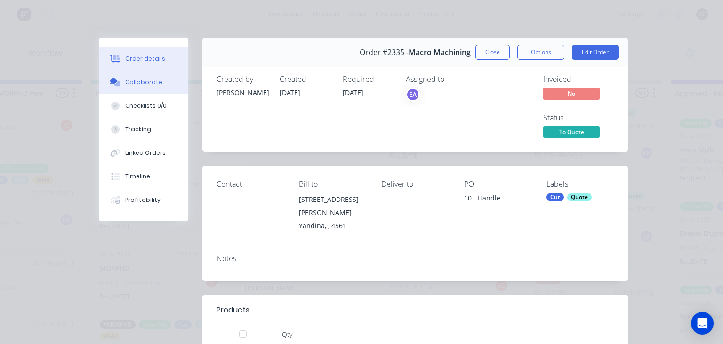
click at [157, 81] on div "Collaborate" at bounding box center [143, 82] width 37 height 8
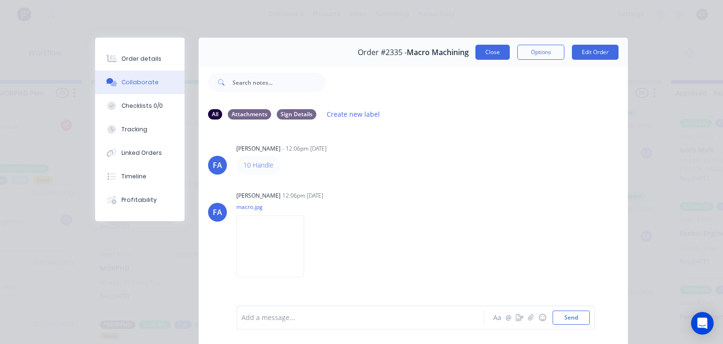
click at [487, 52] on button "Close" at bounding box center [492, 52] width 34 height 15
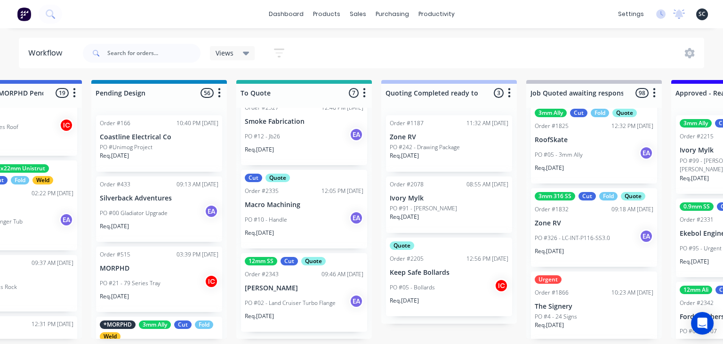
click at [301, 216] on div "PO #10 - Handle EA" at bounding box center [304, 220] width 119 height 18
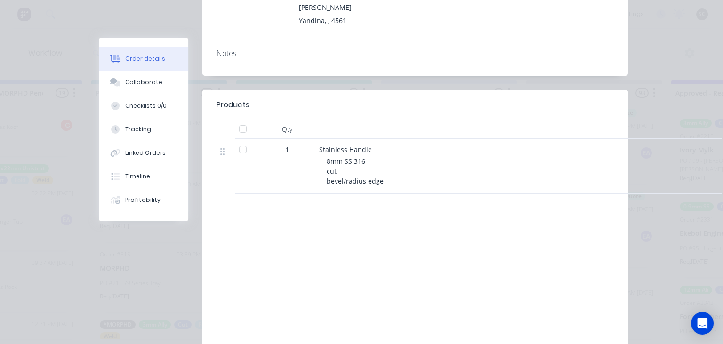
scroll to position [217, 0]
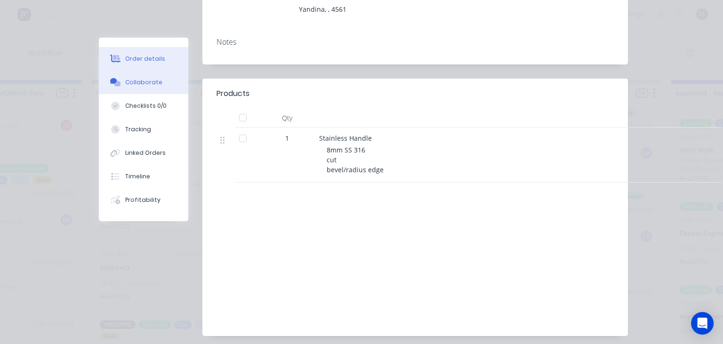
click at [162, 84] on button "Collaborate" at bounding box center [143, 83] width 89 height 24
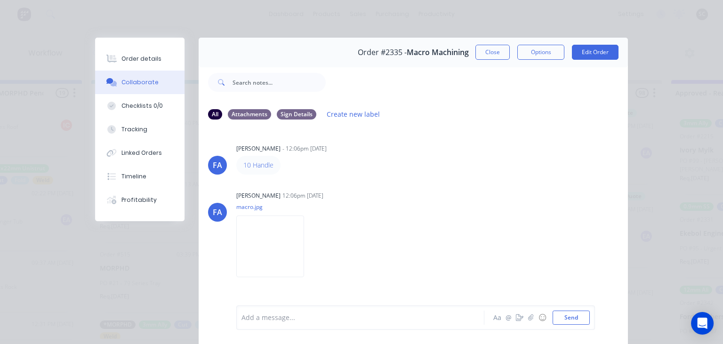
drag, startPoint x: 263, startPoint y: 163, endPoint x: 274, endPoint y: 167, distance: 11.8
click at [444, 180] on div "FA Francis Adrian Candido - 12:06pm 22/09/25 10 Handle FA Francis Adrian Candid…" at bounding box center [413, 216] width 429 height 177
click at [481, 56] on button "Close" at bounding box center [492, 52] width 34 height 15
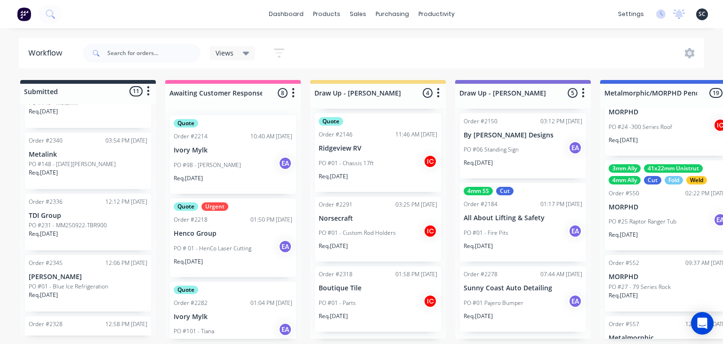
scroll to position [521, 0]
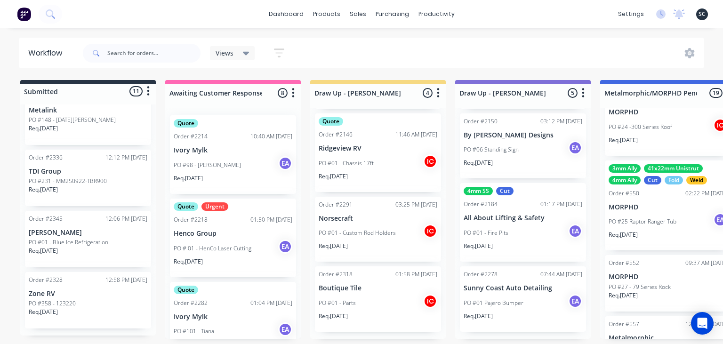
click at [90, 243] on p "PO #01 - Blue Ice Refrigeration" at bounding box center [69, 242] width 80 height 8
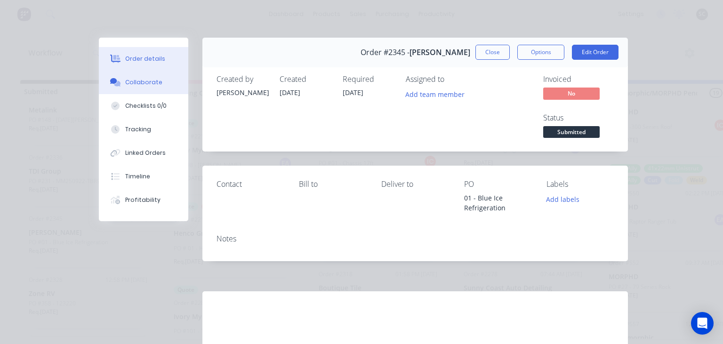
click at [152, 86] on div "Collaborate" at bounding box center [143, 82] width 37 height 8
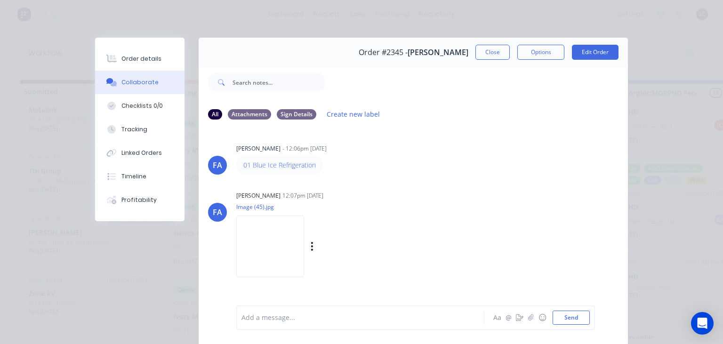
click at [294, 240] on img at bounding box center [270, 247] width 68 height 62
click at [359, 167] on div "01 Blue Ice Refrigeration" at bounding box center [383, 165] width 294 height 19
click at [498, 54] on button "Close" at bounding box center [492, 52] width 34 height 15
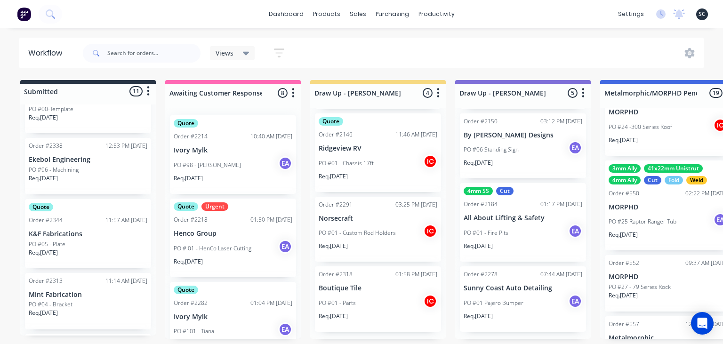
scroll to position [87, 0]
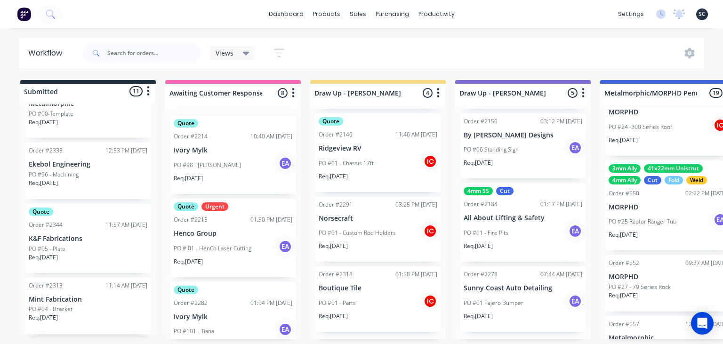
click at [101, 253] on div "PO #05 - Plate" at bounding box center [88, 249] width 119 height 8
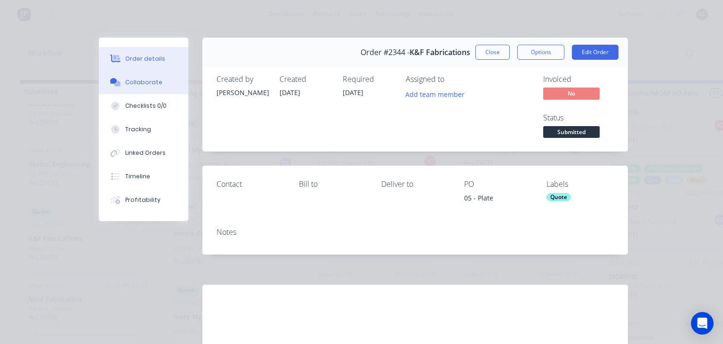
click at [146, 74] on button "Collaborate" at bounding box center [143, 83] width 89 height 24
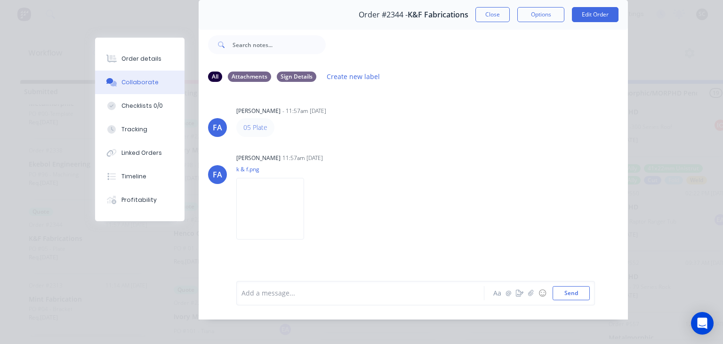
scroll to position [42, 0]
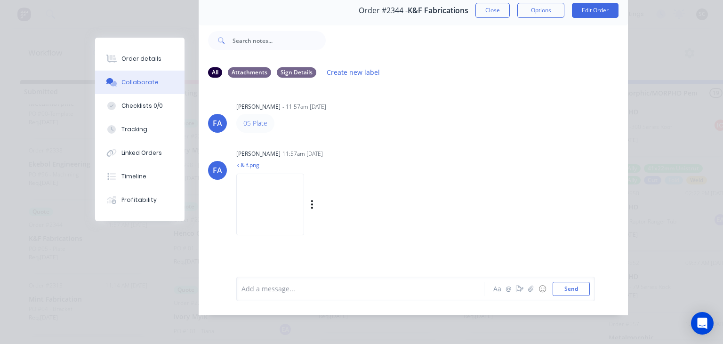
click at [304, 205] on img at bounding box center [270, 205] width 68 height 62
drag, startPoint x: 406, startPoint y: 142, endPoint x: 448, endPoint y: 11, distance: 137.3
click at [407, 142] on div "[PERSON_NAME] [PERSON_NAME] - 11:57am [DATE] 05 Plate [PERSON_NAME] [PERSON_NAM…" at bounding box center [413, 174] width 429 height 177
drag, startPoint x: 491, startPoint y: 11, endPoint x: 344, endPoint y: 107, distance: 175.5
click at [491, 11] on button "Close" at bounding box center [492, 10] width 34 height 15
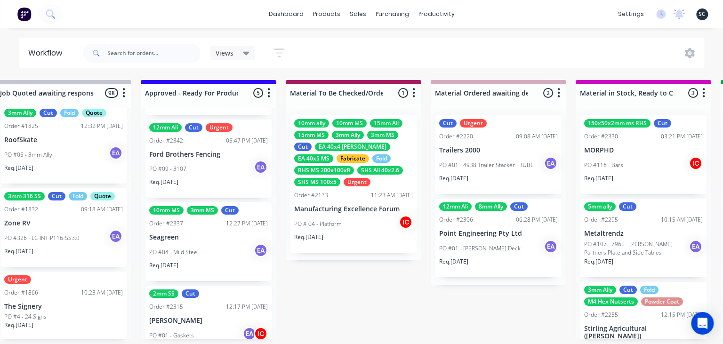
scroll to position [195, 0]
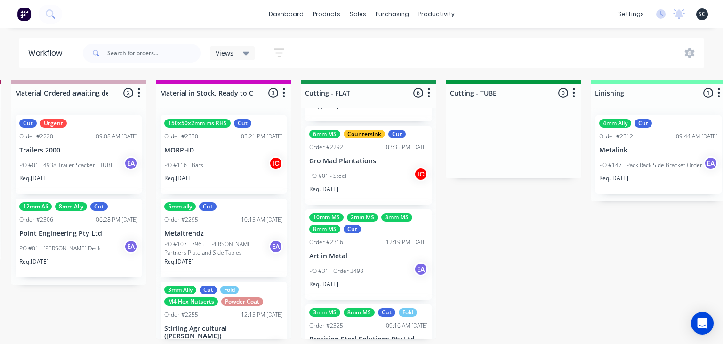
scroll to position [259, 0]
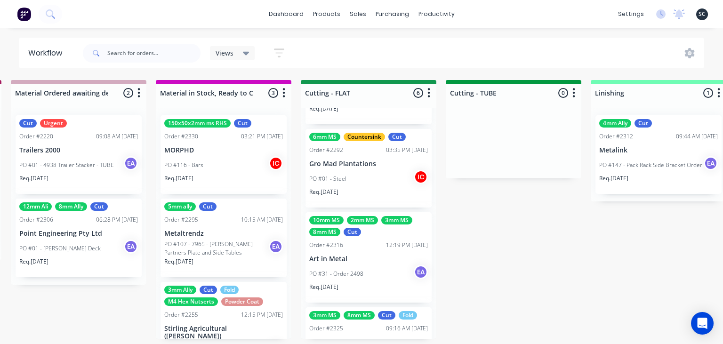
click at [539, 231] on div "Submitted 11 Status colour #273444 hex #273444 Save Cancel Summaries Total orde…" at bounding box center [334, 209] width 3891 height 259
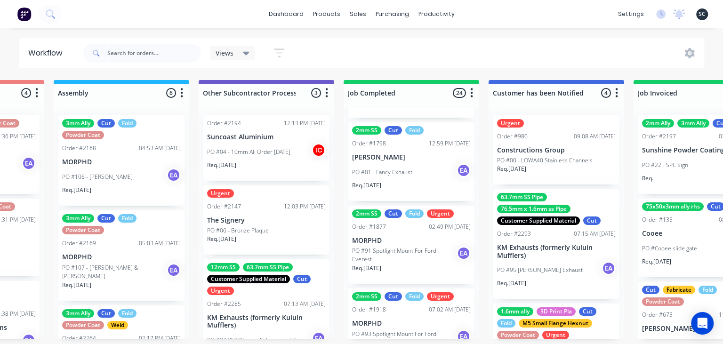
scroll to position [217, 0]
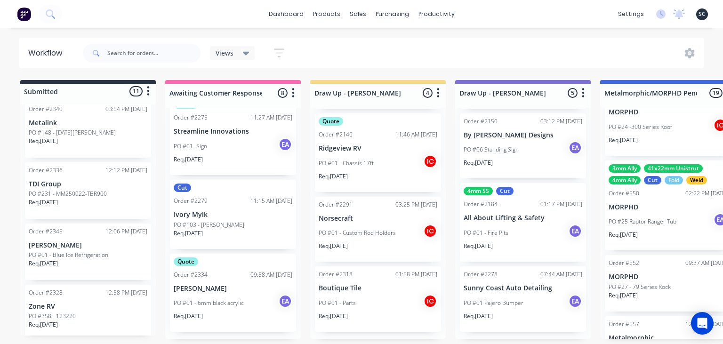
scroll to position [521, 0]
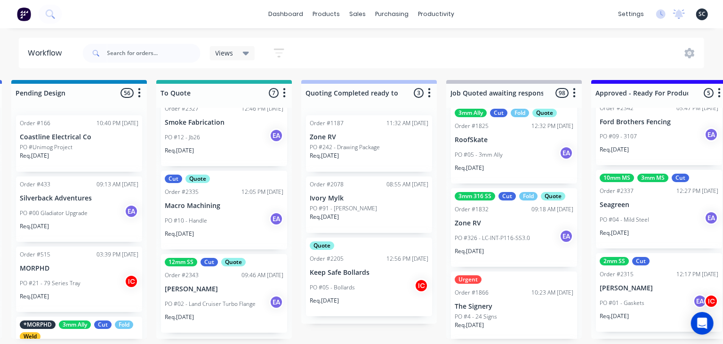
scroll to position [342, 0]
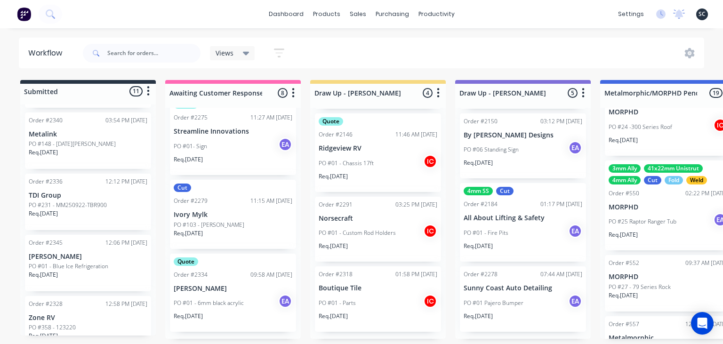
scroll to position [521, 0]
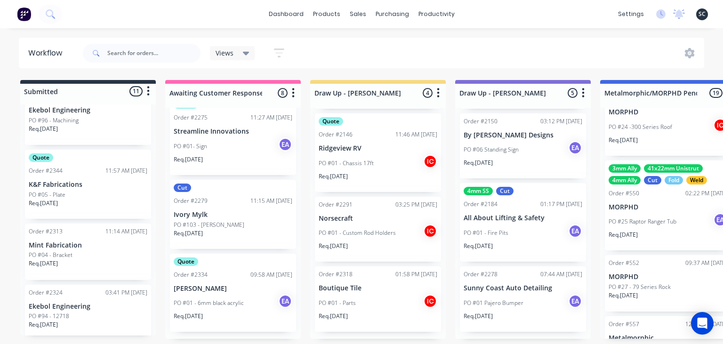
scroll to position [141, 0]
click at [90, 184] on p "K&F Fabrications" at bounding box center [88, 185] width 119 height 8
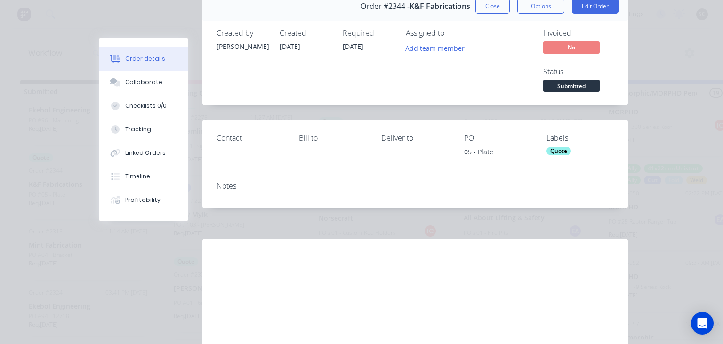
scroll to position [107, 0]
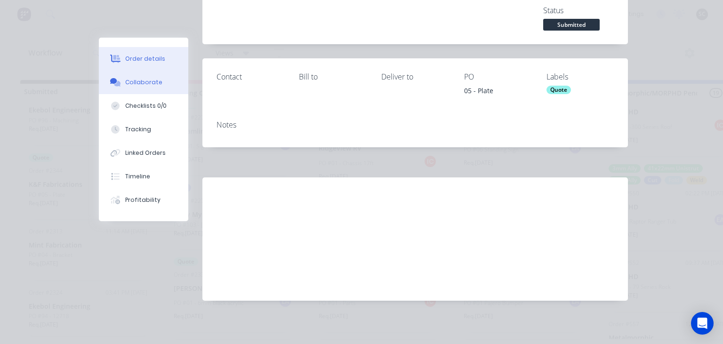
click at [143, 88] on button "Collaborate" at bounding box center [143, 83] width 89 height 24
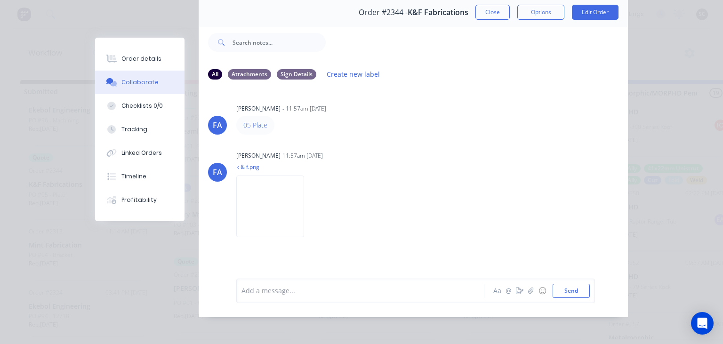
scroll to position [42, 0]
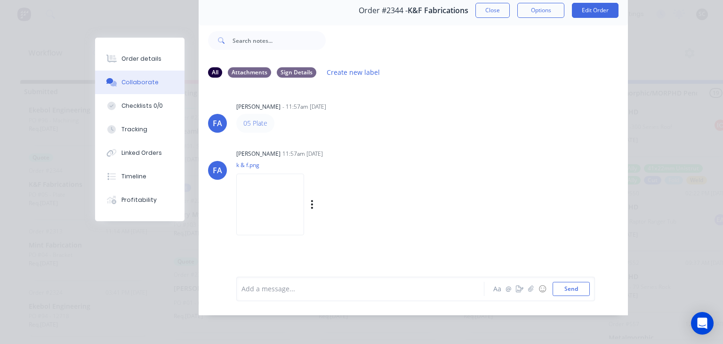
click at [270, 188] on img at bounding box center [270, 205] width 68 height 62
click at [304, 206] on img at bounding box center [270, 205] width 68 height 62
click at [492, 7] on button "Close" at bounding box center [492, 10] width 34 height 15
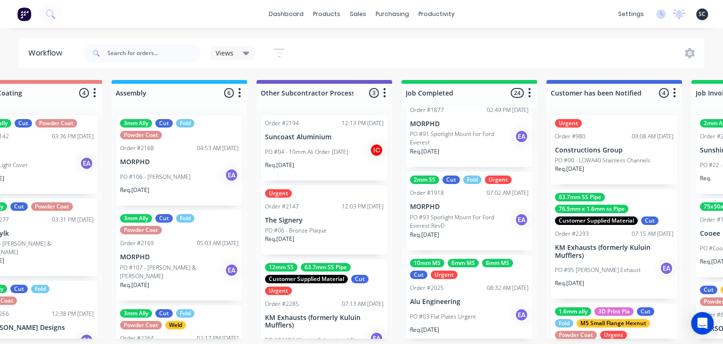
scroll to position [0, 2804]
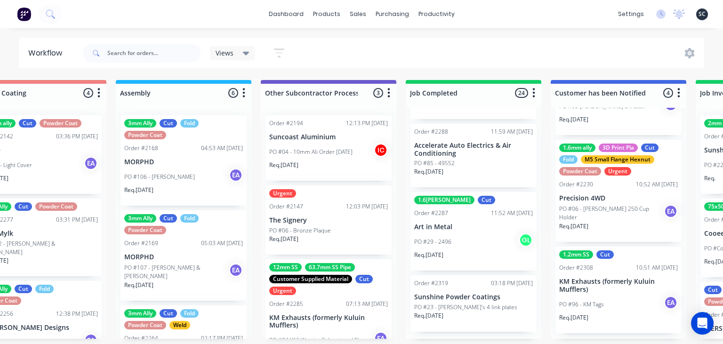
scroll to position [165, 0]
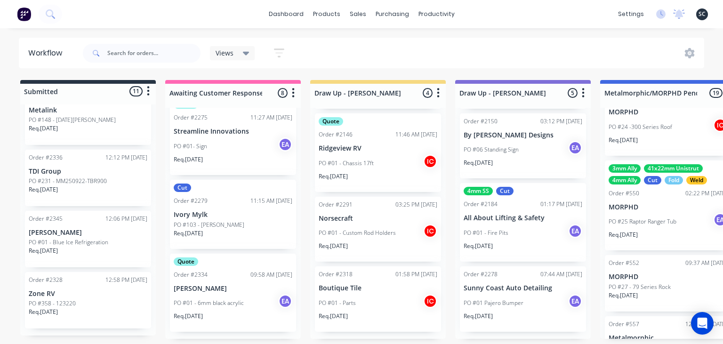
scroll to position [165, 0]
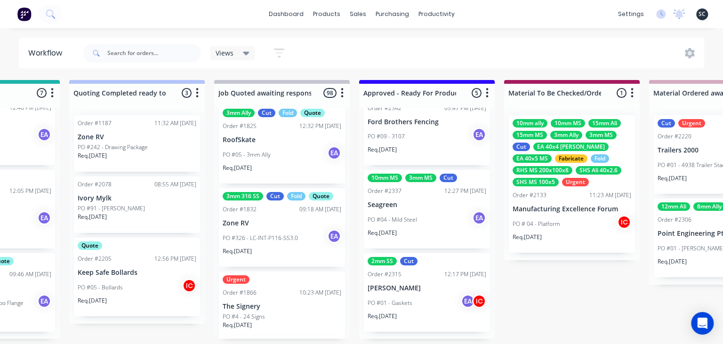
scroll to position [1627, 0]
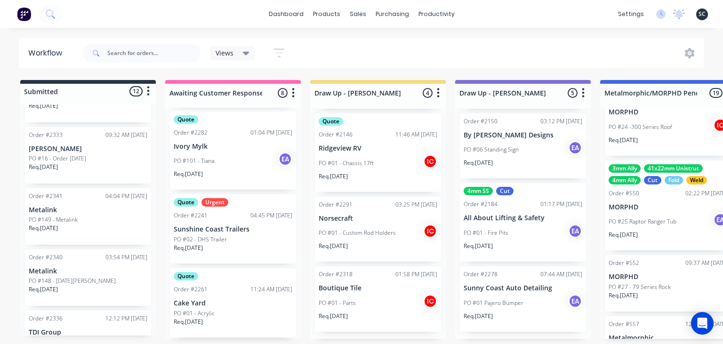
scroll to position [311, 0]
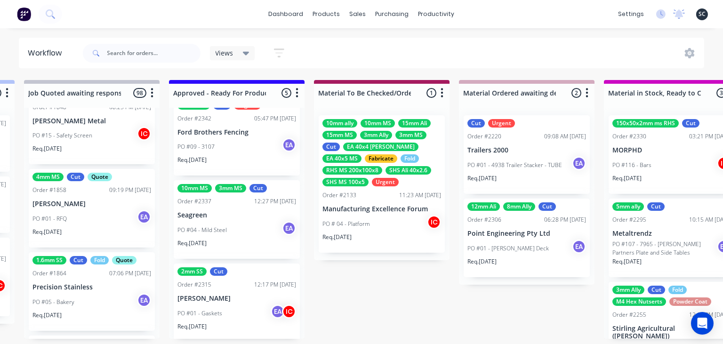
scroll to position [195, 0]
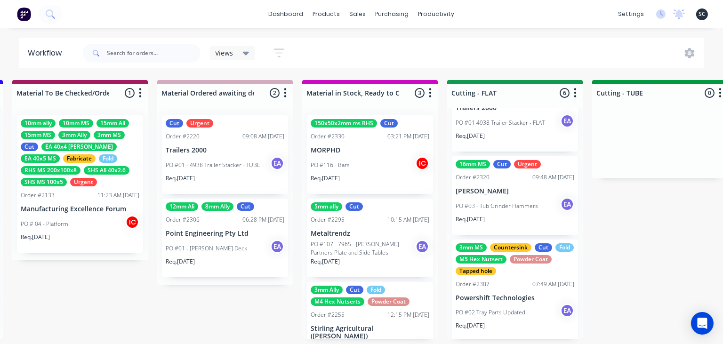
scroll to position [0, 0]
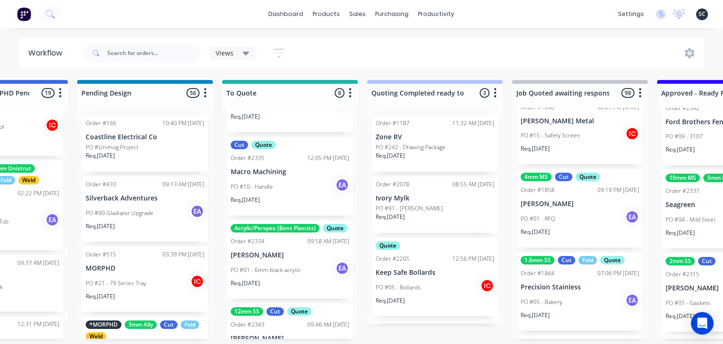
scroll to position [371, 0]
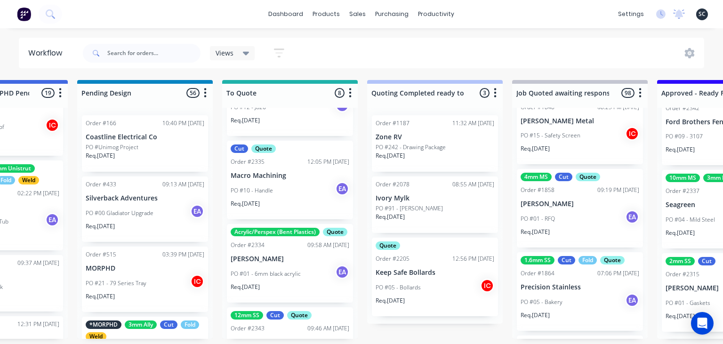
click at [302, 282] on div "PO #01 - 6mm black acrylic EA" at bounding box center [290, 274] width 119 height 18
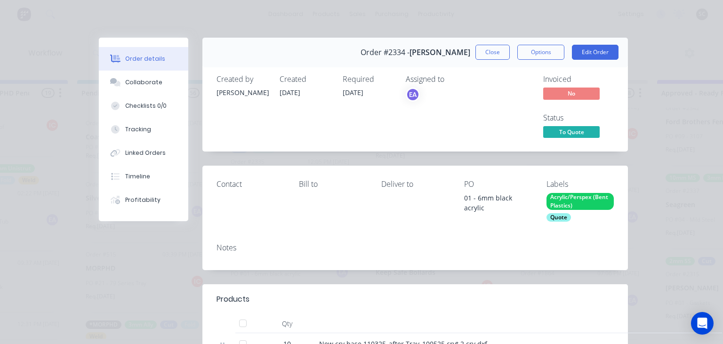
scroll to position [217, 0]
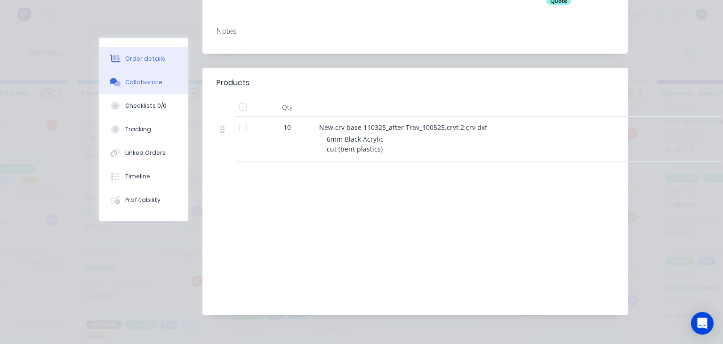
click at [157, 84] on div "Collaborate" at bounding box center [143, 82] width 37 height 8
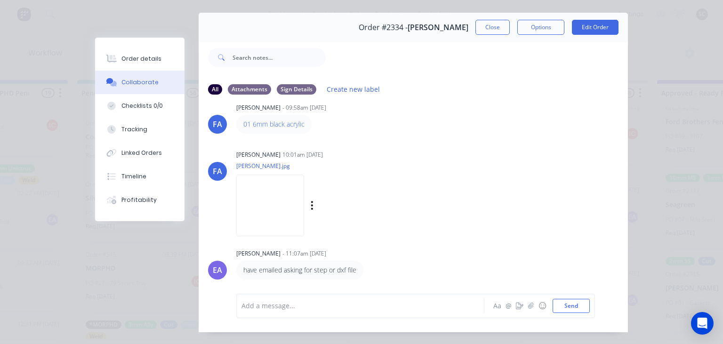
scroll to position [42, 0]
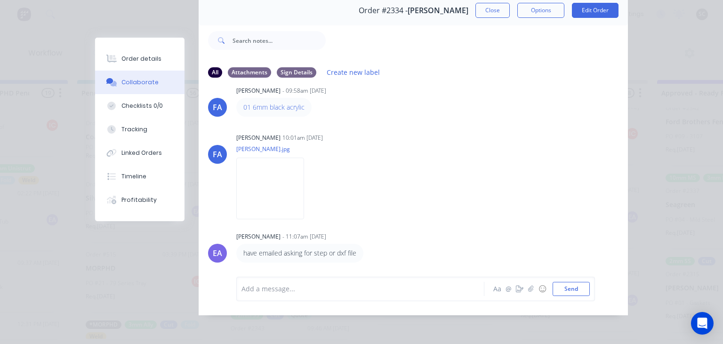
click at [448, 121] on div "[PERSON_NAME] [PERSON_NAME] - 09:58am [DATE] 01 6mm black acrylic [PERSON_NAME]…" at bounding box center [413, 174] width 429 height 177
click at [145, 58] on div "Order details" at bounding box center [141, 59] width 40 height 8
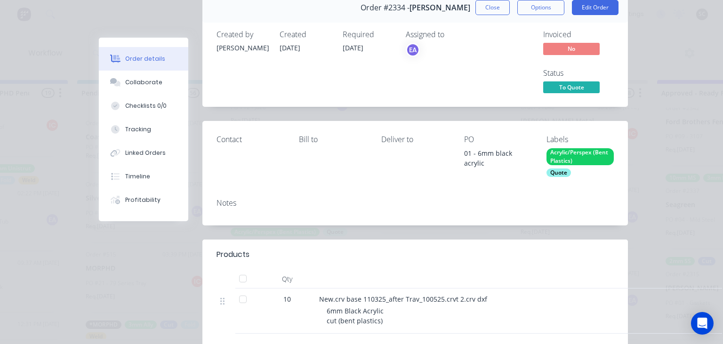
scroll to position [42, 0]
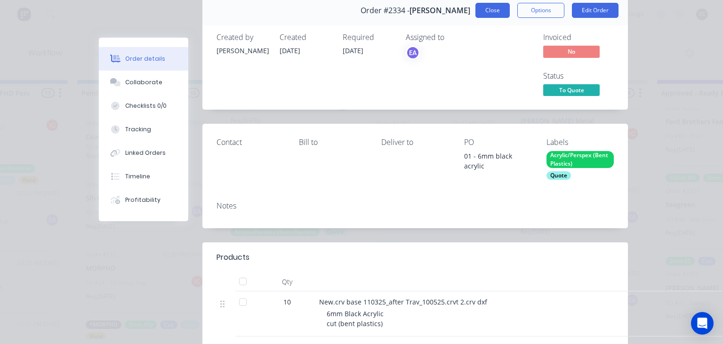
click at [485, 13] on button "Close" at bounding box center [492, 10] width 34 height 15
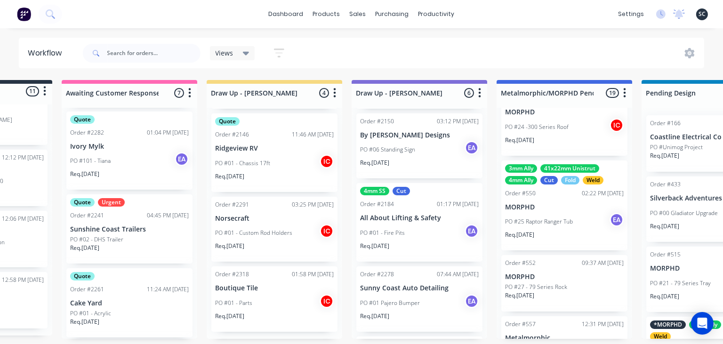
scroll to position [0, 0]
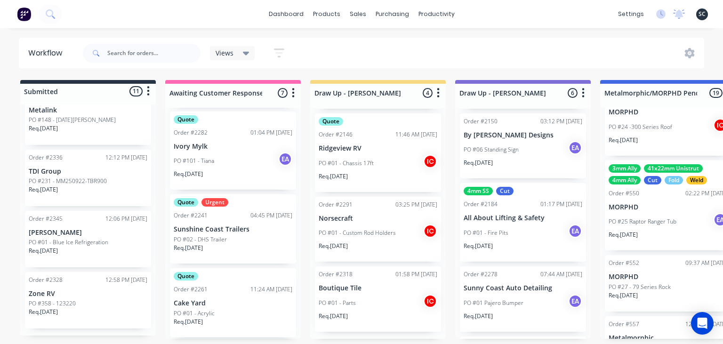
click at [519, 32] on div "dashboard products sales purchasing productivity dashboard products Product Cat…" at bounding box center [361, 144] width 723 height 288
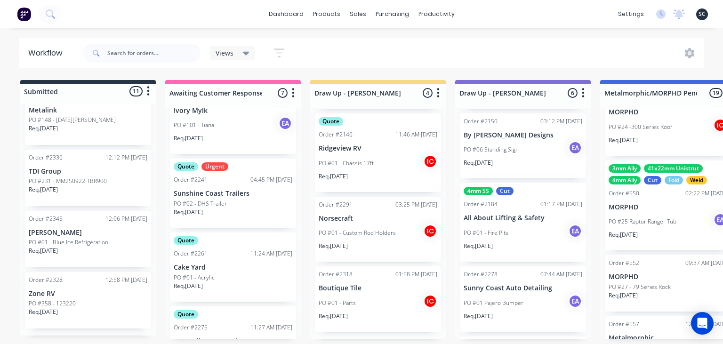
scroll to position [271, 0]
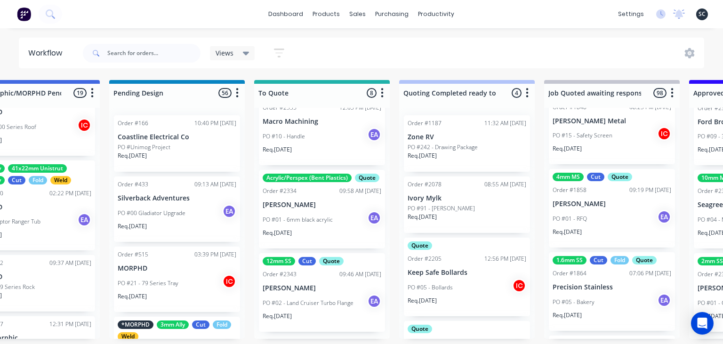
scroll to position [0, 658]
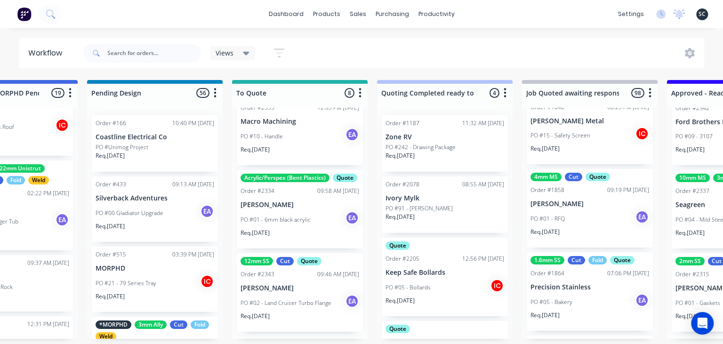
click at [285, 213] on div "PO #01 - 6mm black acrylic EA" at bounding box center [300, 220] width 119 height 18
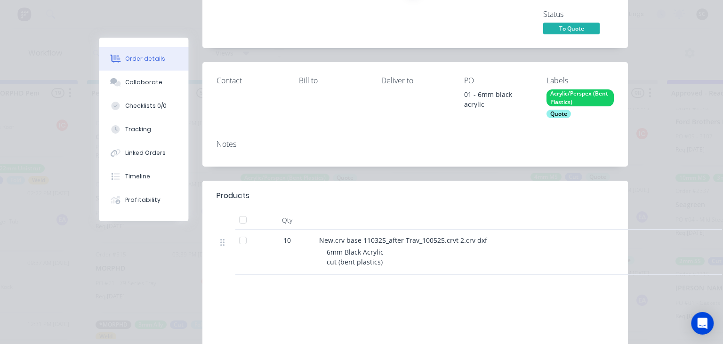
scroll to position [108, 0]
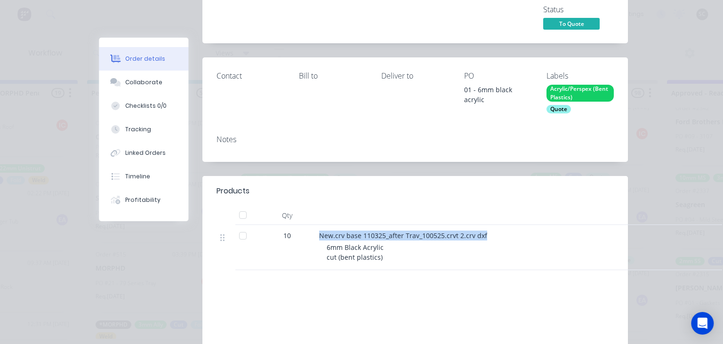
drag, startPoint x: 319, startPoint y: 235, endPoint x: 492, endPoint y: 236, distance: 173.7
click at [492, 236] on div "New.crv base 110325_after Trav_100525.crvt 2.crv dxf 6mm Black Acrylic cut (ben…" at bounding box center [503, 247] width 377 height 45
copy span "New.crv base 110325_after Trav_100525.crvt 2.crv dxf"
click at [544, 243] on div "6mm Black Acrylic cut (bent plastics)" at bounding box center [508, 252] width 362 height 20
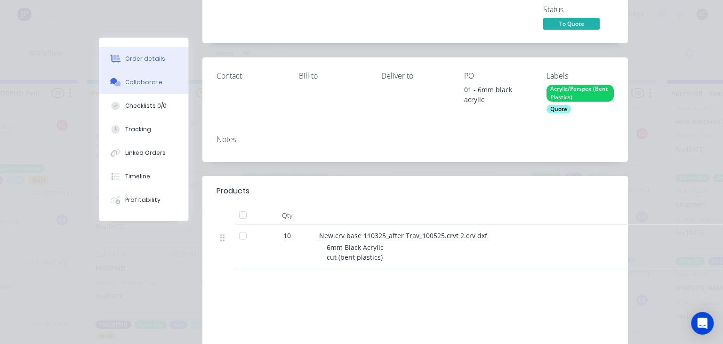
click at [149, 80] on div "Collaborate" at bounding box center [143, 82] width 37 height 8
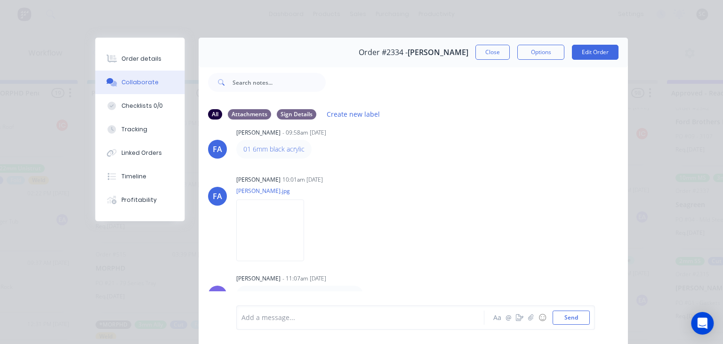
scroll to position [42, 0]
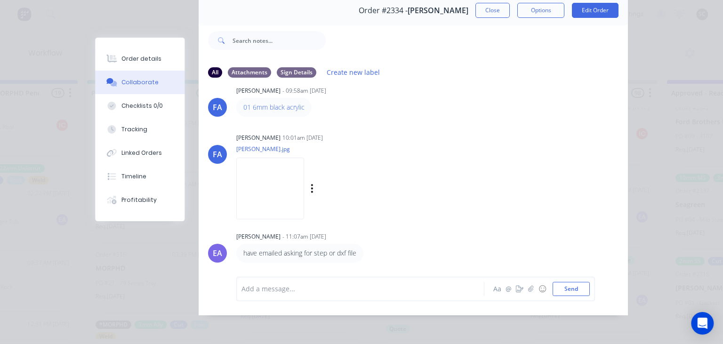
click at [295, 174] on img at bounding box center [270, 189] width 68 height 62
drag, startPoint x: 237, startPoint y: 109, endPoint x: 358, endPoint y: 109, distance: 121.0
click at [363, 107] on div "01 6mm black acrylic" at bounding box center [383, 107] width 294 height 19
copy link "01 6mm black acrylic"
click at [452, 213] on div "[PERSON_NAME] 10:01am [DATE] [PERSON_NAME].jpg Labels Download" at bounding box center [354, 173] width 236 height 85
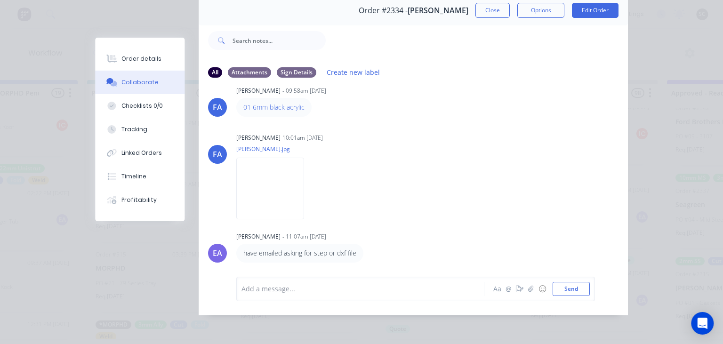
drag, startPoint x: 531, startPoint y: 127, endPoint x: 508, endPoint y: 10, distance: 118.9
click at [531, 126] on div "FA Francis Adrian Candido - 09:58am 22/09/25 01 6mm black acrylic FA Francis Ad…" at bounding box center [413, 174] width 429 height 177
click at [536, 289] on button "button" at bounding box center [530, 288] width 11 height 11
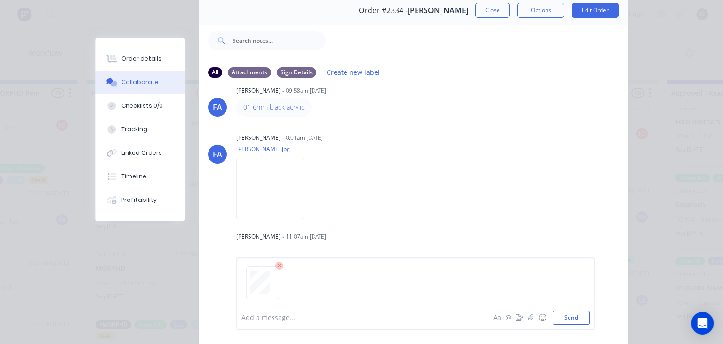
click at [290, 313] on div "Add a message..." at bounding box center [362, 318] width 242 height 14
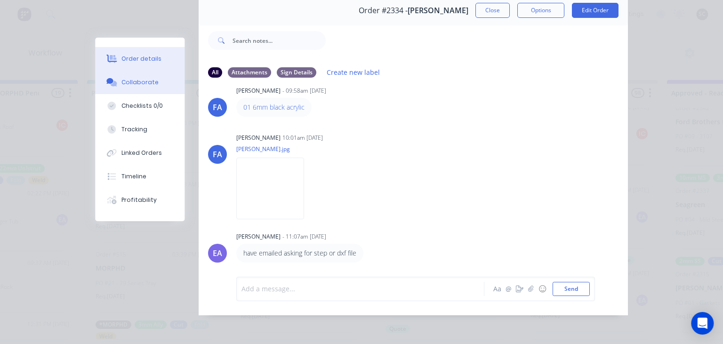
click at [158, 56] on button "Order details" at bounding box center [139, 59] width 89 height 24
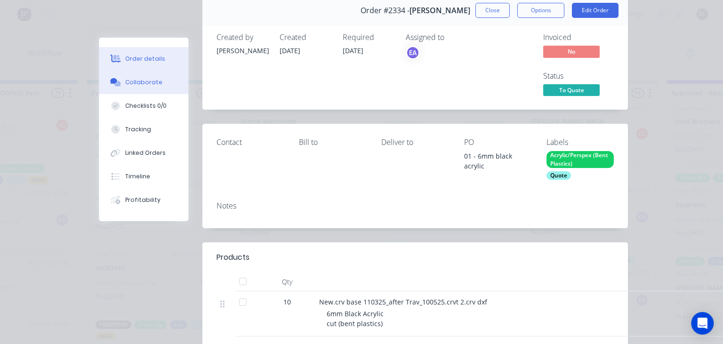
click at [134, 80] on div "Collaborate" at bounding box center [143, 82] width 37 height 8
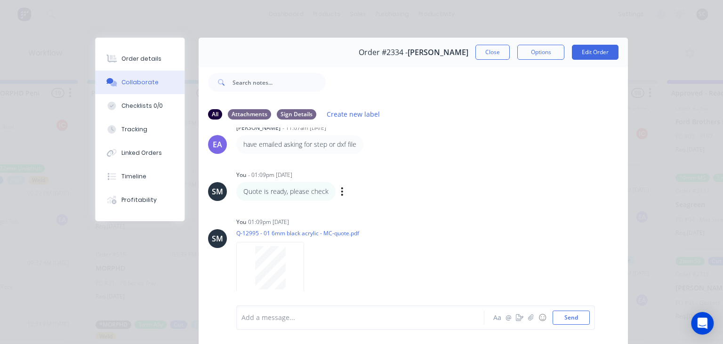
scroll to position [170, 0]
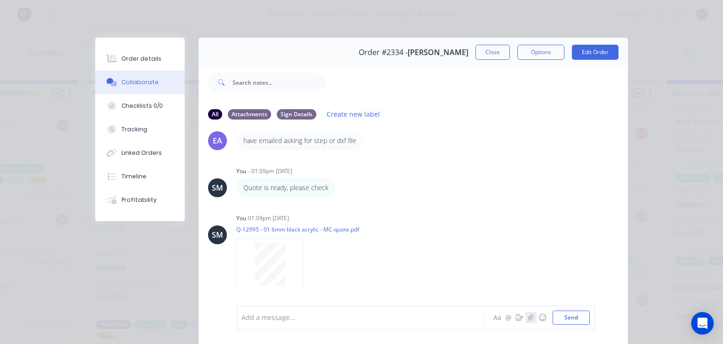
click at [532, 320] on icon "button" at bounding box center [531, 317] width 6 height 7
click at [563, 317] on button "Send" at bounding box center [571, 318] width 37 height 14
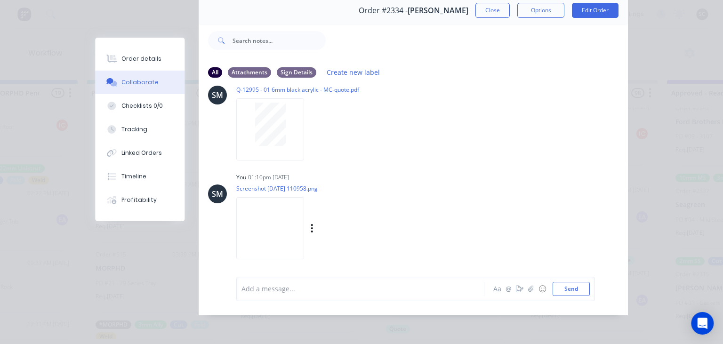
scroll to position [269, 0]
click at [299, 232] on img at bounding box center [270, 227] width 68 height 62
click at [491, 15] on button "Close" at bounding box center [492, 10] width 34 height 15
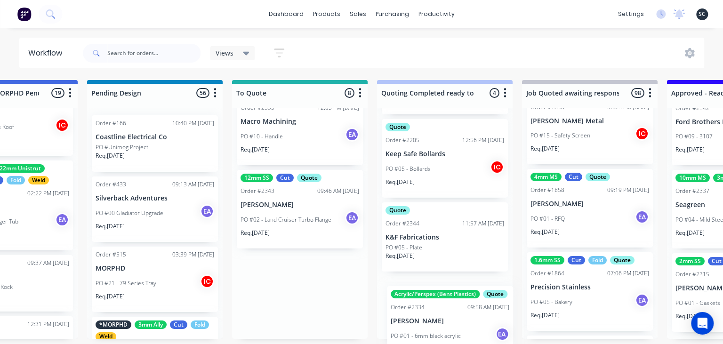
scroll to position [146, 0]
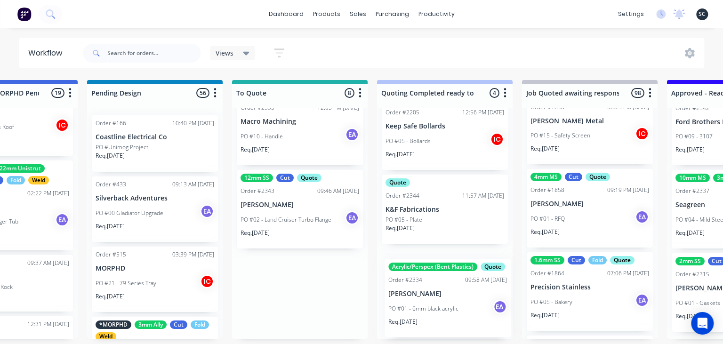
drag, startPoint x: 269, startPoint y: 217, endPoint x: 422, endPoint y: 306, distance: 177.2
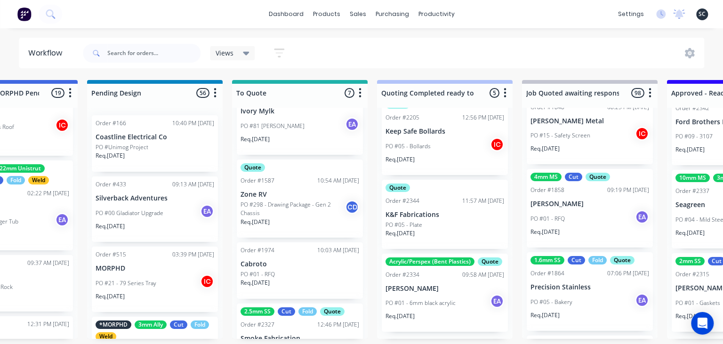
scroll to position [342, 0]
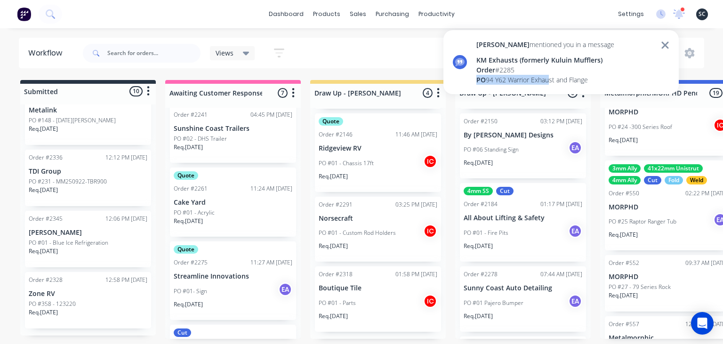
click at [551, 74] on div "[PERSON_NAME] mentioned you in a message KM Exhausts (formerly Kuluin Mufflers)…" at bounding box center [545, 62] width 138 height 45
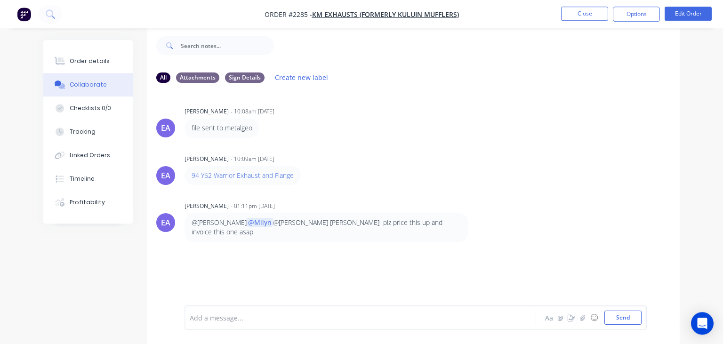
scroll to position [14, 0]
click at [522, 190] on div "EA Emma Arena - 10:08am [DATE] file sent to metalgeo EA [GEOGRAPHIC_DATA] - 10:…" at bounding box center [413, 191] width 533 height 202
click at [87, 62] on div "Order details" at bounding box center [90, 61] width 40 height 8
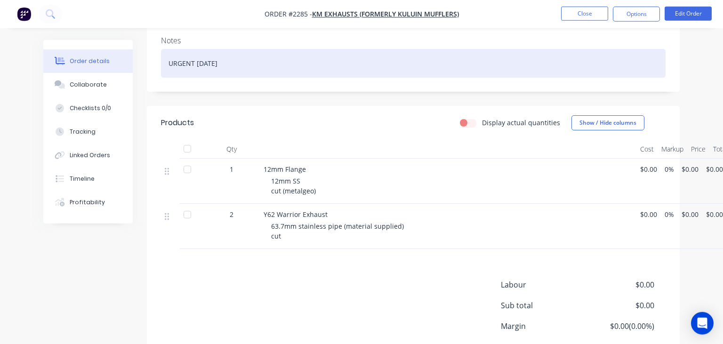
scroll to position [163, 0]
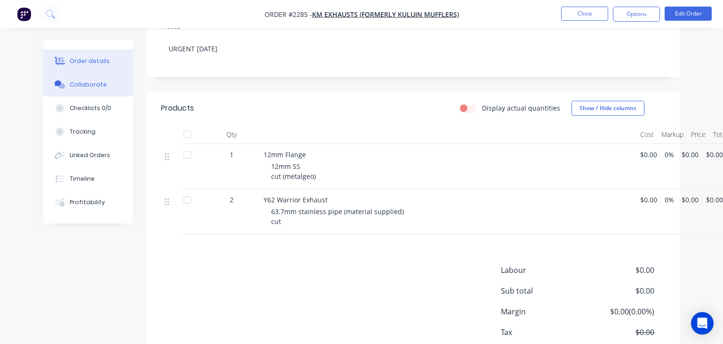
click at [103, 95] on button "Collaborate" at bounding box center [87, 85] width 89 height 24
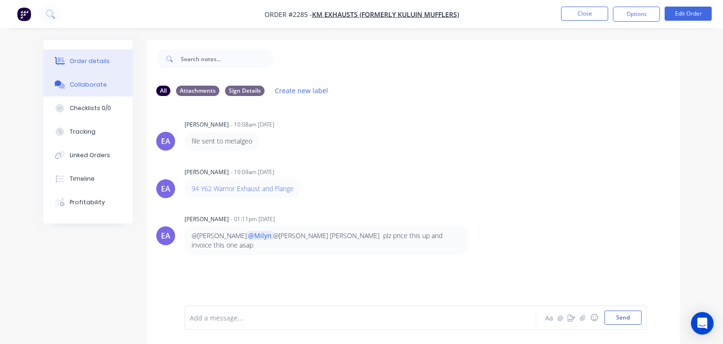
click at [74, 59] on div "Order details" at bounding box center [90, 61] width 40 height 8
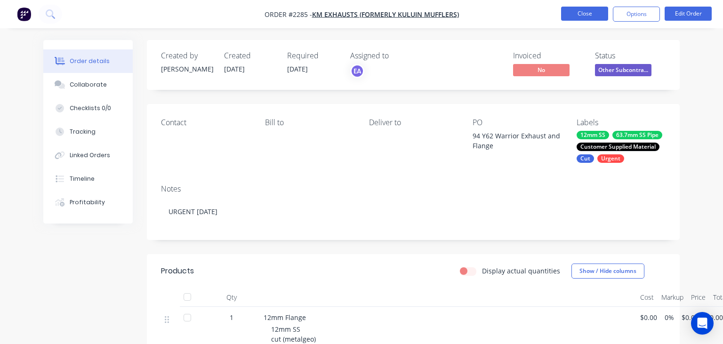
click at [575, 16] on button "Close" at bounding box center [584, 14] width 47 height 14
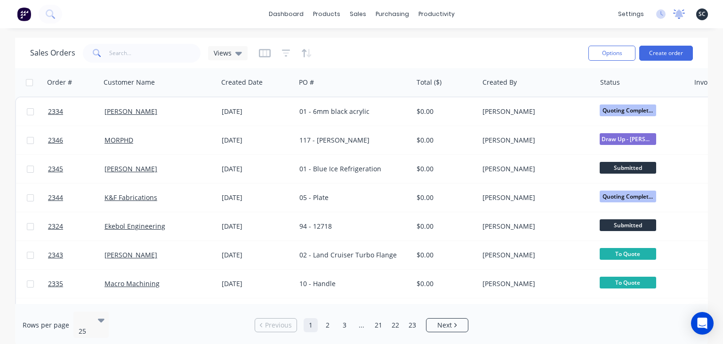
click at [676, 16] on icon at bounding box center [679, 13] width 12 height 9
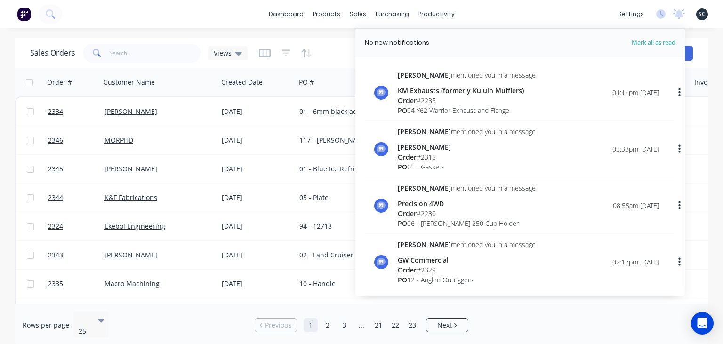
click at [493, 102] on div "Order # 2285" at bounding box center [467, 101] width 138 height 10
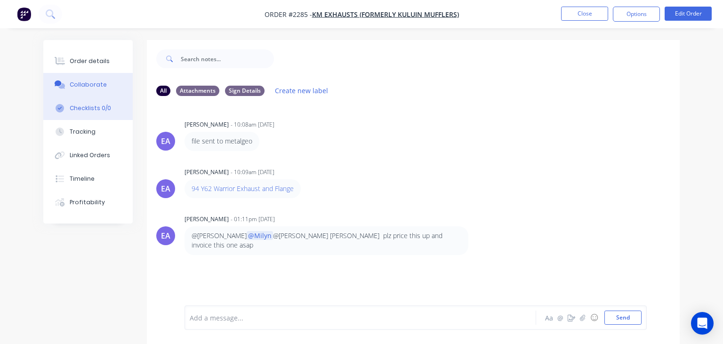
click at [78, 110] on div "Checklists 0/0" at bounding box center [90, 108] width 41 height 8
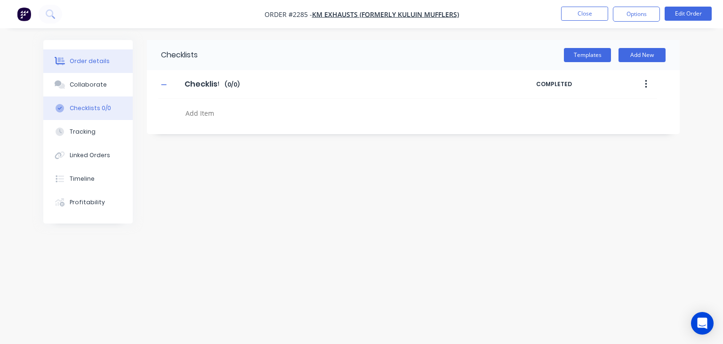
click at [94, 63] on div "Order details" at bounding box center [90, 61] width 40 height 8
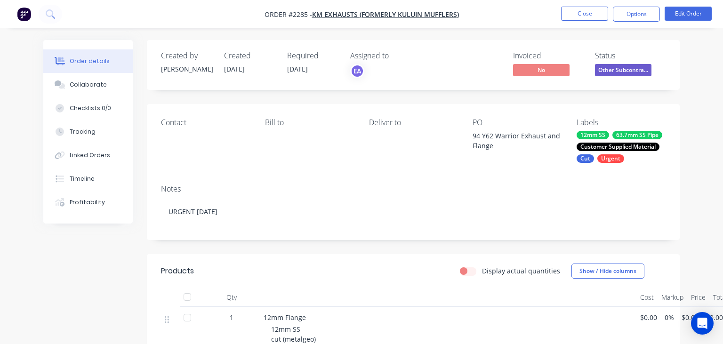
click at [585, 5] on nav "Order #2285 - KM Exhausts (formerly Kuluin Mufflers) Close Options Edit Order" at bounding box center [361, 14] width 723 height 28
click at [582, 9] on button "Close" at bounding box center [584, 14] width 47 height 14
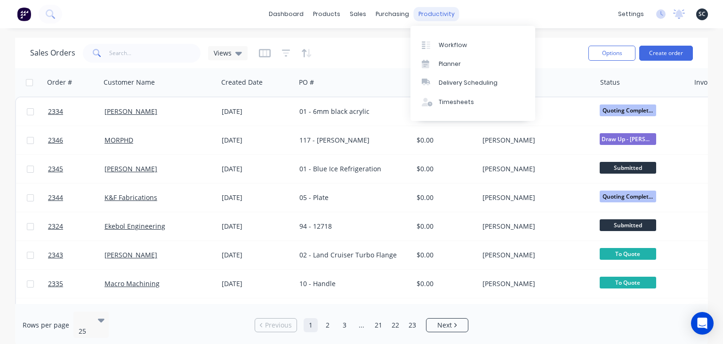
click at [438, 18] on div "productivity" at bounding box center [437, 14] width 46 height 14
drag, startPoint x: 443, startPoint y: 19, endPoint x: 455, endPoint y: 33, distance: 18.7
click at [442, 19] on div "productivity" at bounding box center [437, 14] width 46 height 14
click at [464, 51] on link "Workflow" at bounding box center [472, 44] width 125 height 19
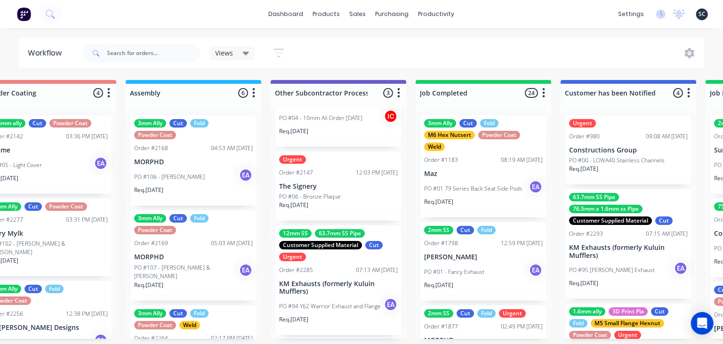
scroll to position [38, 0]
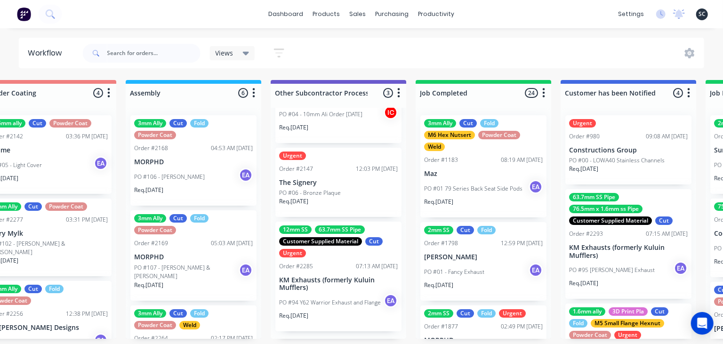
click at [346, 283] on p "KM Exhausts (formerly Kuluin Mufflers)" at bounding box center [338, 284] width 119 height 16
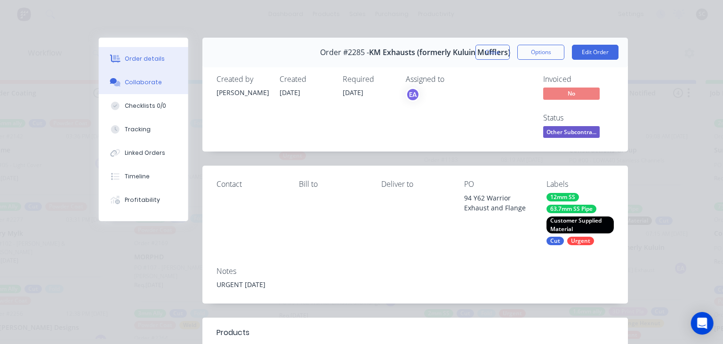
click at [141, 82] on div "Collaborate" at bounding box center [143, 82] width 37 height 8
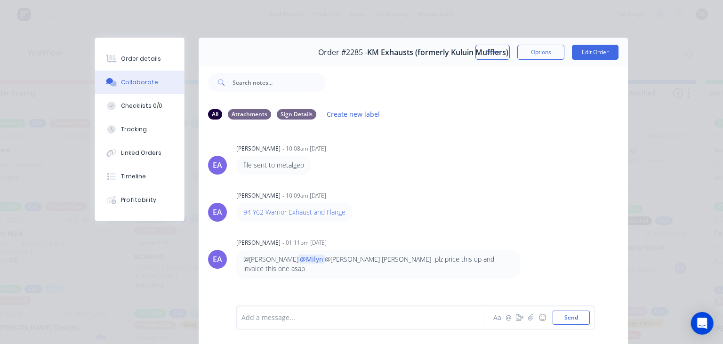
click at [273, 324] on div "Add a message..." at bounding box center [362, 318] width 242 height 14
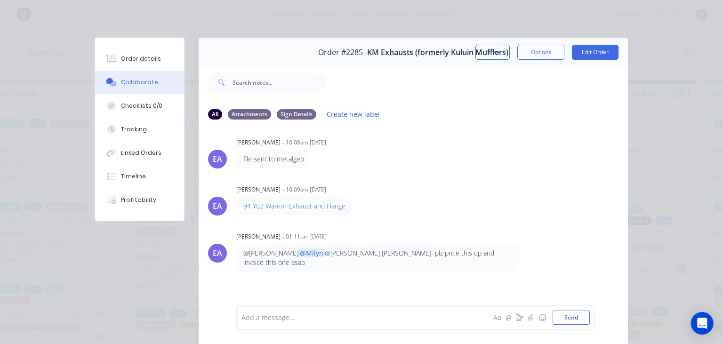
scroll to position [11, 0]
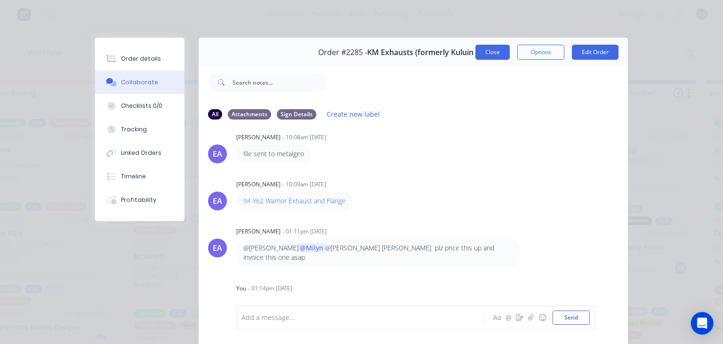
click at [490, 58] on button "Close" at bounding box center [492, 52] width 34 height 15
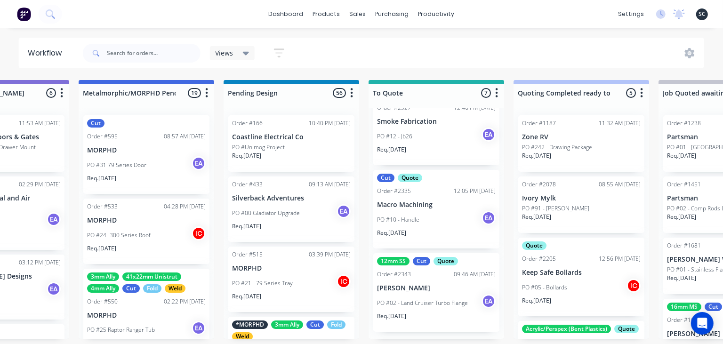
scroll to position [0, 524]
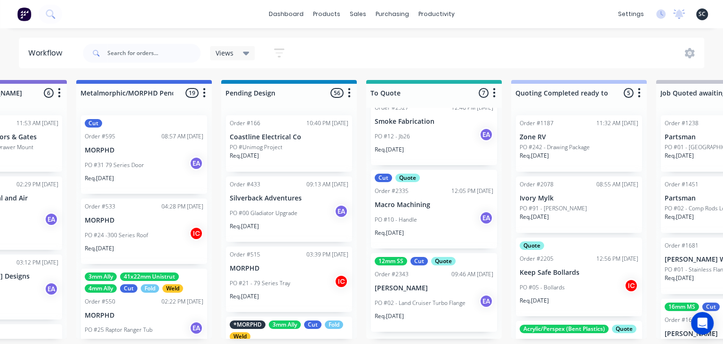
click at [433, 221] on div "PO #10 - Handle EA" at bounding box center [434, 220] width 119 height 18
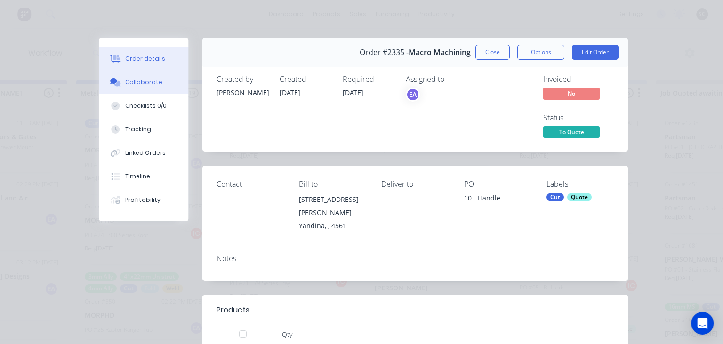
click at [147, 84] on div "Collaborate" at bounding box center [143, 82] width 37 height 8
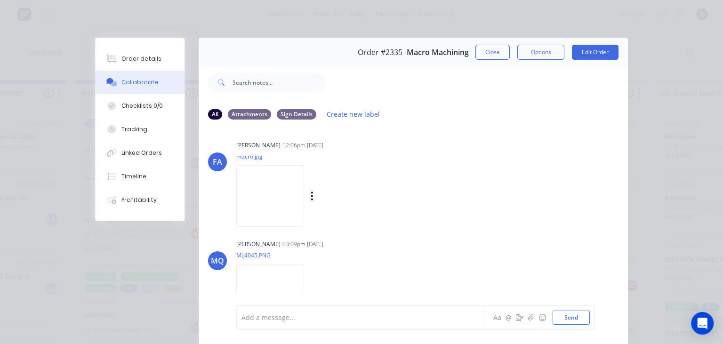
scroll to position [54, 0]
click at [287, 193] on img at bounding box center [270, 192] width 68 height 62
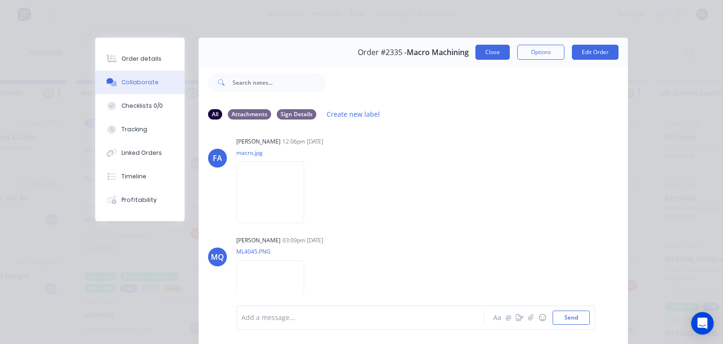
click at [492, 56] on button "Close" at bounding box center [492, 52] width 34 height 15
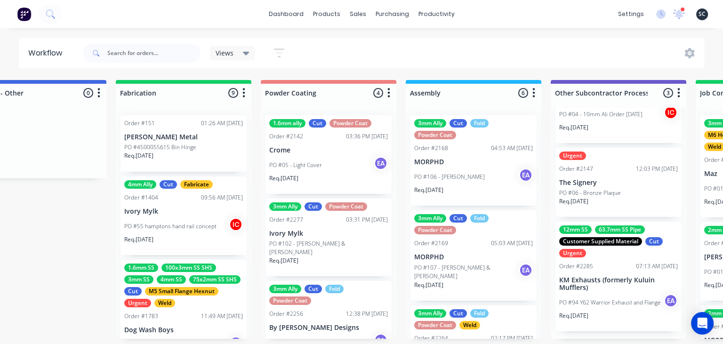
scroll to position [0, 2542]
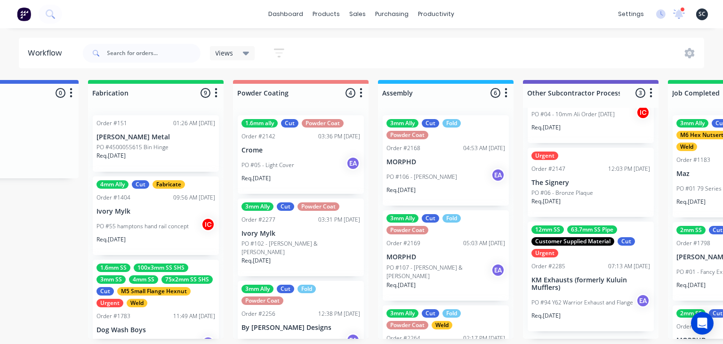
click at [570, 266] on div "Order #2285 07:13 AM 12/09/25" at bounding box center [590, 266] width 119 height 8
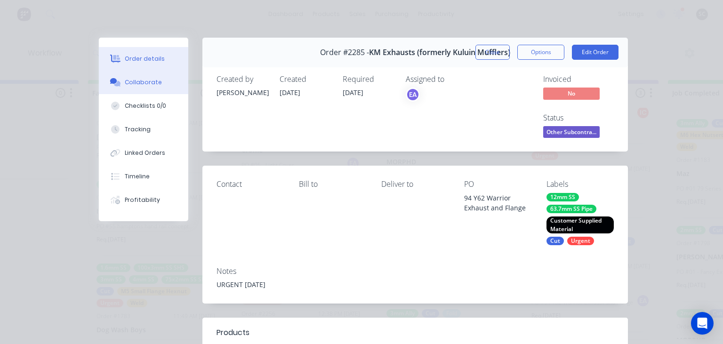
click at [142, 76] on button "Collaborate" at bounding box center [143, 83] width 89 height 24
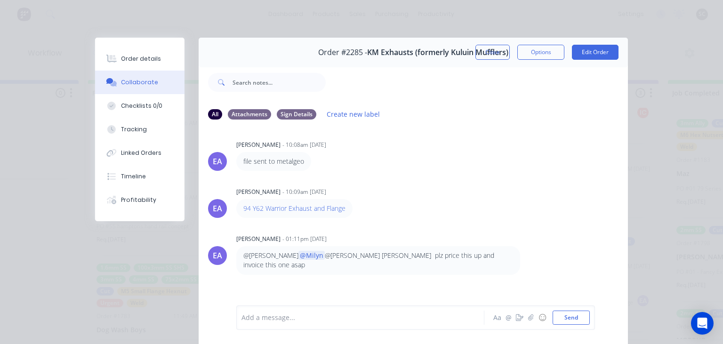
scroll to position [0, 0]
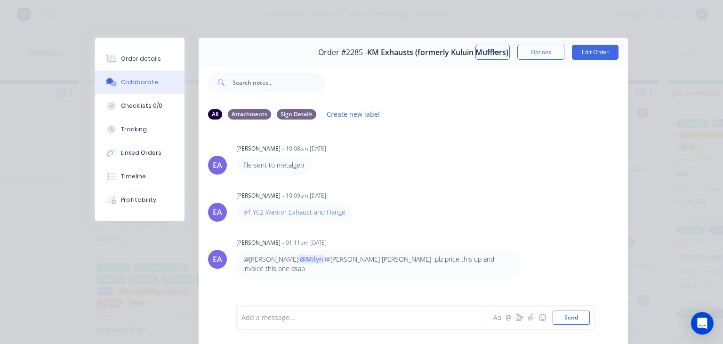
drag, startPoint x: 509, startPoint y: 124, endPoint x: 518, endPoint y: 73, distance: 52.2
click at [510, 119] on div "All Attachments Sign Details Create new label" at bounding box center [413, 114] width 429 height 26
click at [483, 56] on button "Close" at bounding box center [492, 52] width 34 height 15
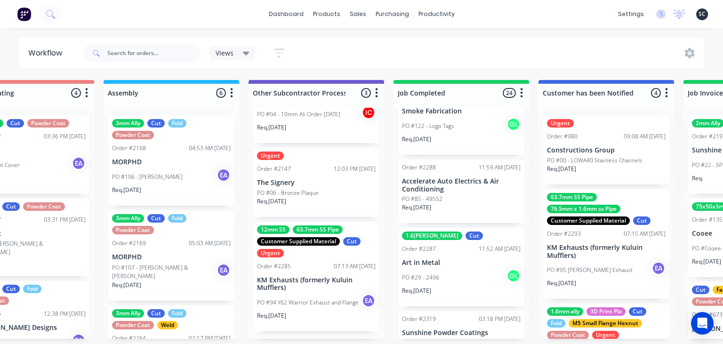
scroll to position [1917, 0]
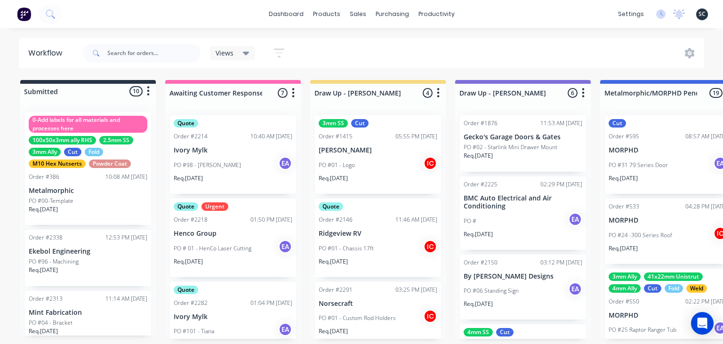
scroll to position [1917, 0]
click at [164, 55] on input "text" at bounding box center [153, 53] width 93 height 19
type input "brit"
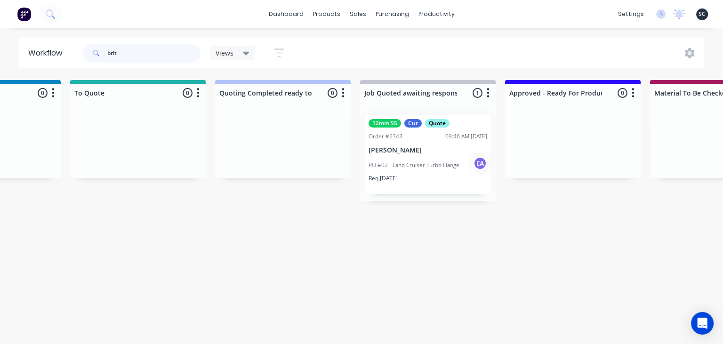
scroll to position [0, 824]
drag, startPoint x: 108, startPoint y: 54, endPoint x: 87, endPoint y: 58, distance: 21.1
click at [107, 58] on input "brit" at bounding box center [153, 53] width 93 height 19
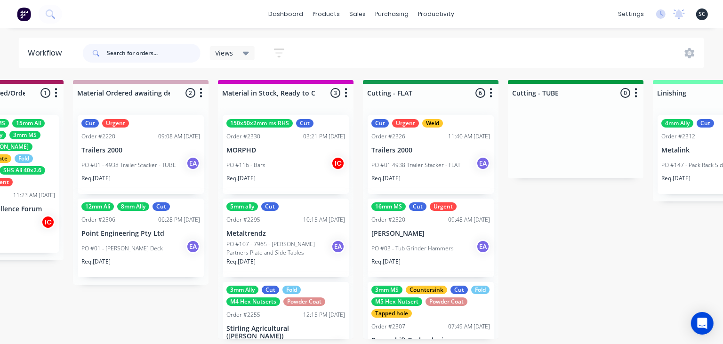
scroll to position [0, 1556]
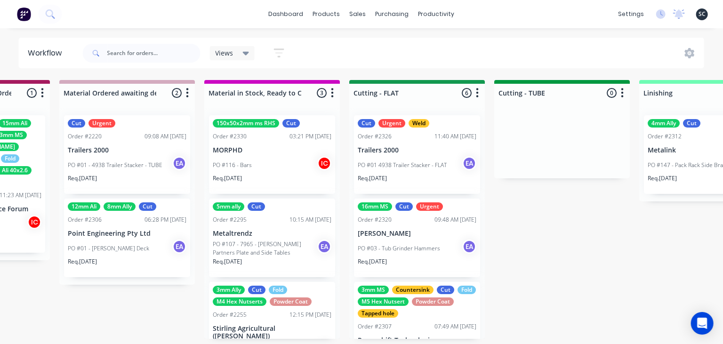
click at [563, 237] on div "Submitted 8 Status colour #273444 hex #273444 Save Cancel Summaries Total order…" at bounding box center [382, 209] width 3891 height 259
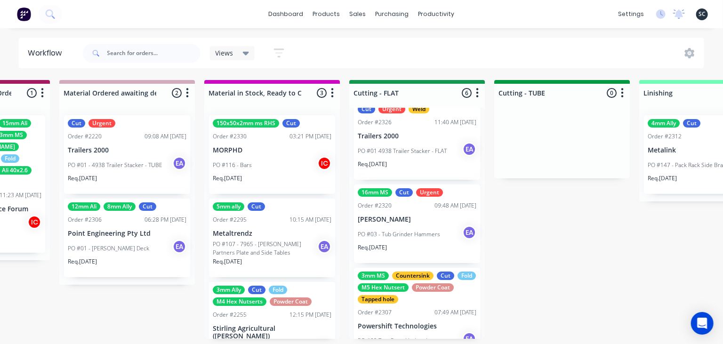
scroll to position [0, 0]
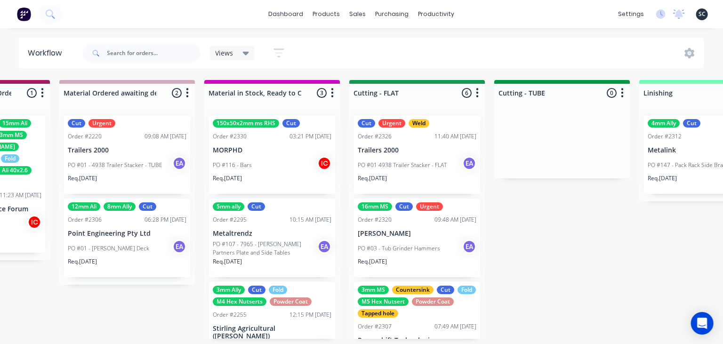
click at [436, 242] on div "PO #03 - Tub Grinder Hammers EA" at bounding box center [417, 249] width 119 height 18
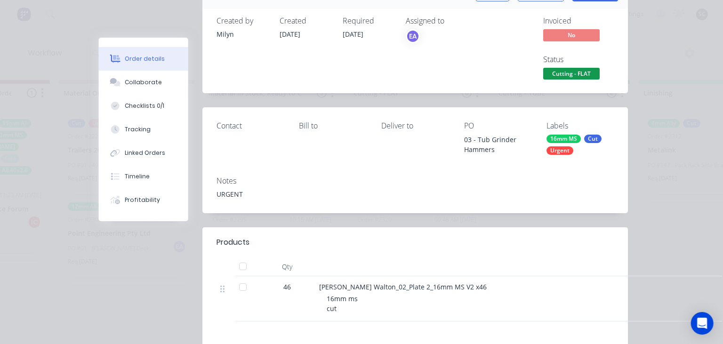
scroll to position [54, 0]
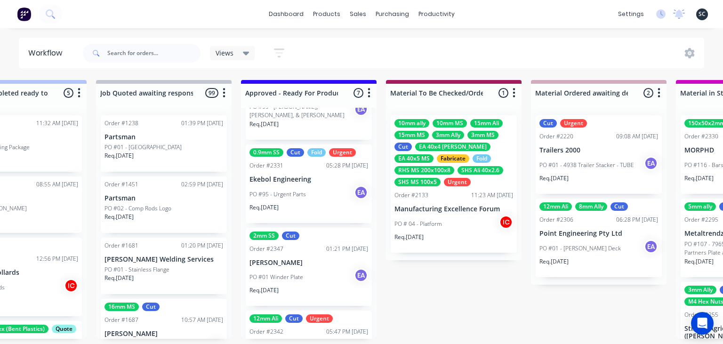
click at [300, 268] on div "2mm SS Cut Order #2347 01:21 PM 23/09/25 Paul McGuire PO #01 Winder Plate EA Re…" at bounding box center [309, 267] width 126 height 79
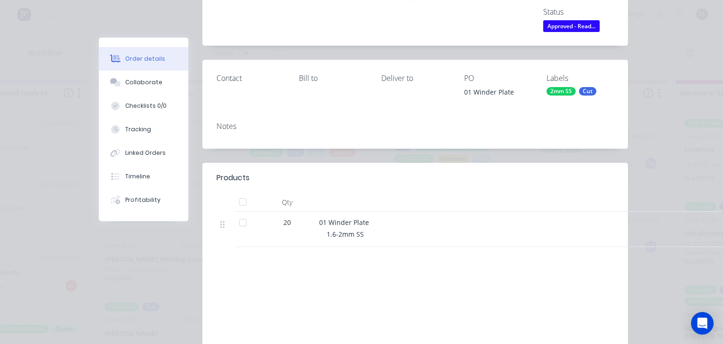
scroll to position [108, 0]
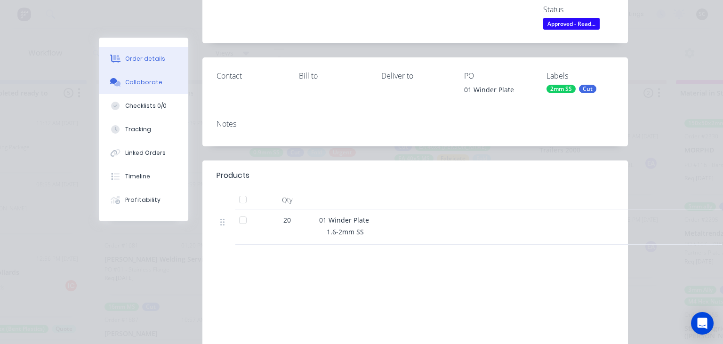
click at [151, 81] on div "Collaborate" at bounding box center [143, 82] width 37 height 8
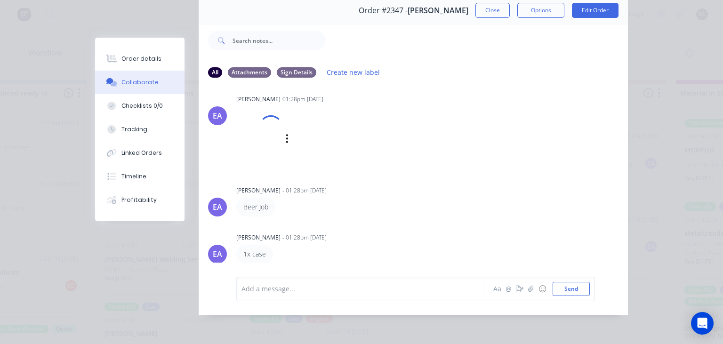
scroll to position [56, 0]
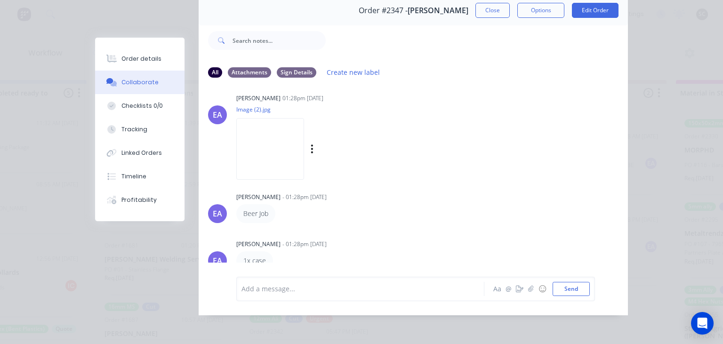
click at [276, 137] on img at bounding box center [270, 149] width 68 height 62
click at [487, 14] on button "Close" at bounding box center [492, 10] width 34 height 15
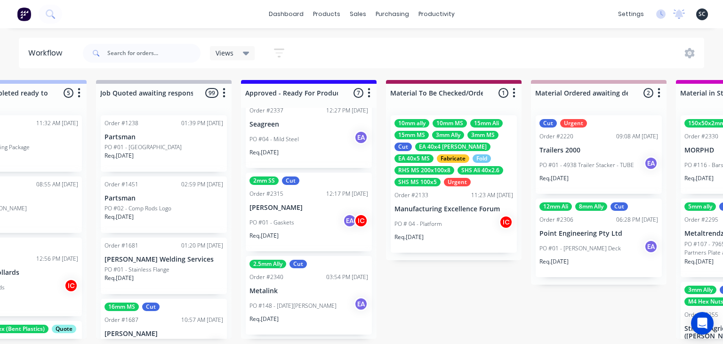
scroll to position [362, 0]
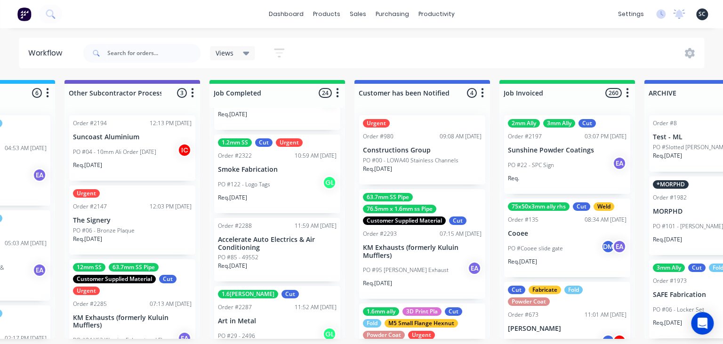
scroll to position [1917, 0]
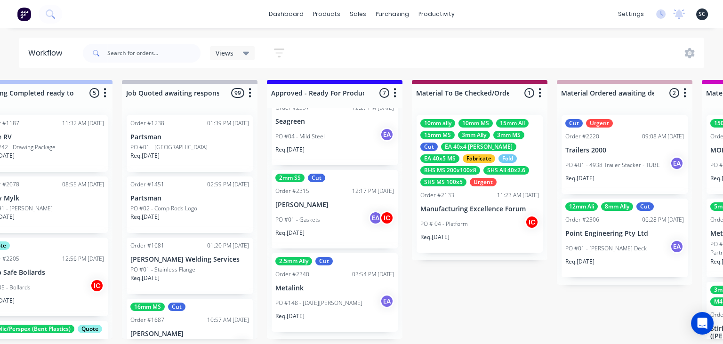
scroll to position [0, 1106]
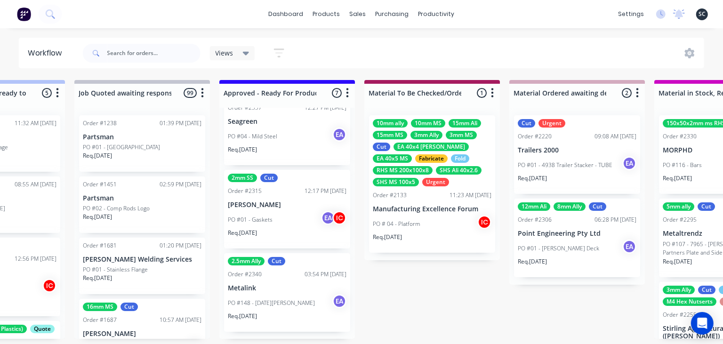
click at [286, 285] on p "Metalink" at bounding box center [287, 288] width 119 height 8
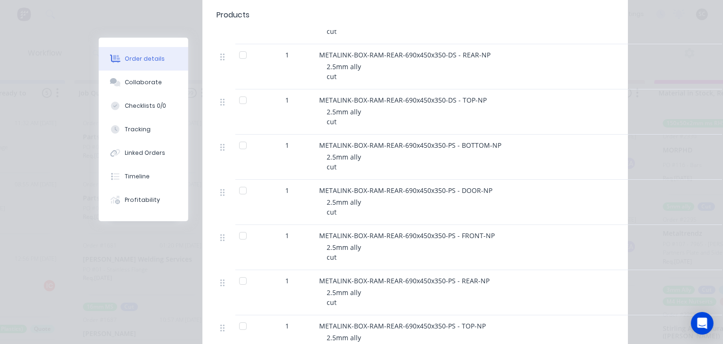
scroll to position [1072, 0]
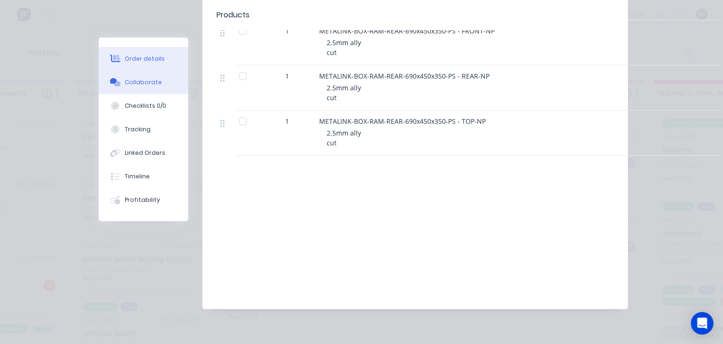
click at [146, 81] on div "Collaborate" at bounding box center [143, 82] width 37 height 8
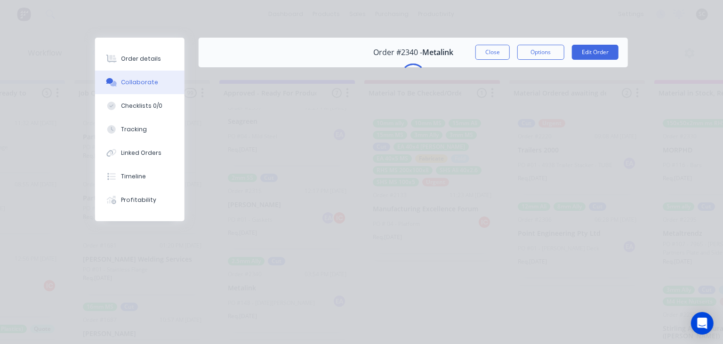
scroll to position [0, 0]
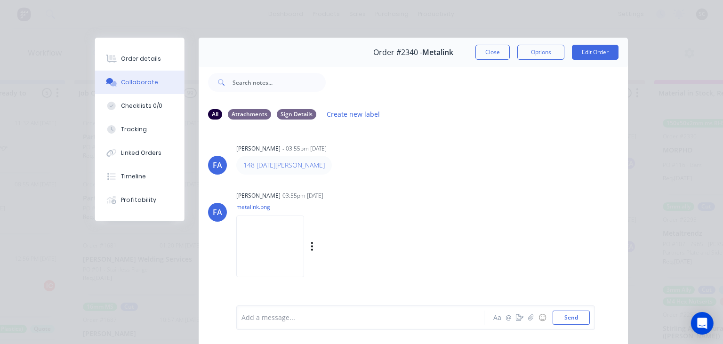
click at [278, 247] on img at bounding box center [270, 247] width 68 height 62
click at [396, 185] on div "[PERSON_NAME] [PERSON_NAME] - 03:55pm [DATE] 148 [DATE][PERSON_NAME] [PERSON_NA…" at bounding box center [413, 216] width 429 height 177
click at [156, 58] on div "Order details" at bounding box center [141, 59] width 40 height 8
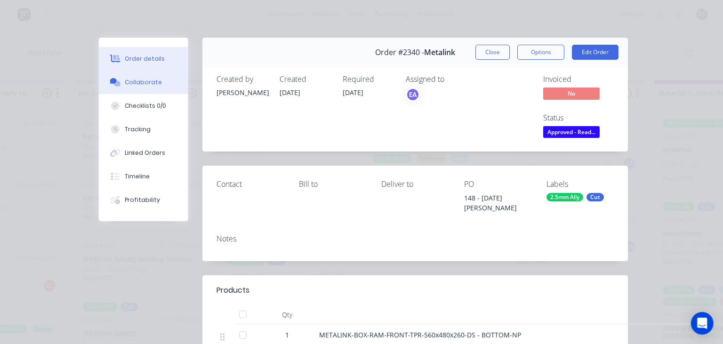
click at [147, 89] on button "Collaborate" at bounding box center [143, 83] width 89 height 24
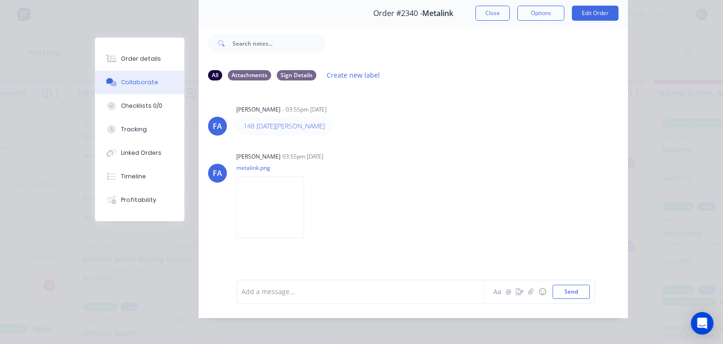
scroll to position [42, 0]
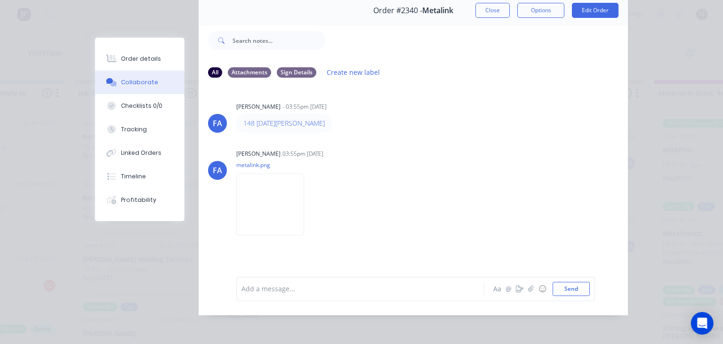
click at [278, 296] on div "Add a message... Aa @ ☺ Send" at bounding box center [415, 289] width 359 height 24
click at [286, 291] on div at bounding box center [363, 289] width 242 height 10
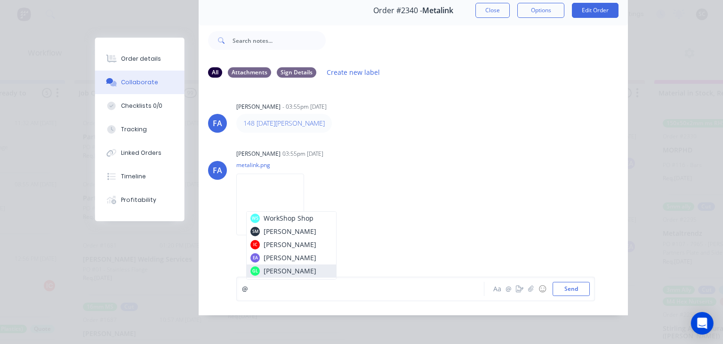
click at [329, 292] on div "@" at bounding box center [363, 289] width 242 height 10
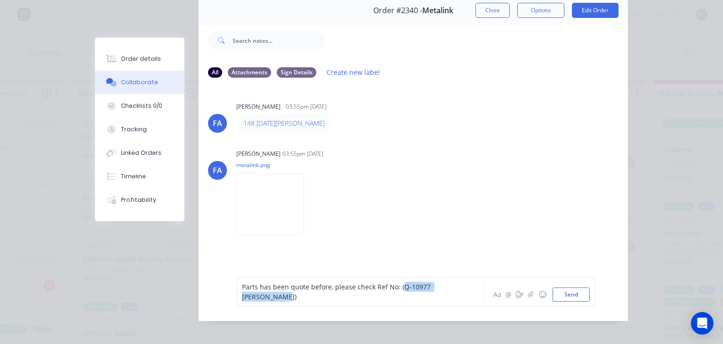
drag, startPoint x: 399, startPoint y: 290, endPoint x: 463, endPoint y: 285, distance: 64.2
click at [433, 285] on span "Parts has been quote before, please check Ref No: (Q-10977 Charlie Dale)" at bounding box center [337, 291] width 191 height 19
click at [473, 286] on div "Parts has been quote before, please check Ref No: ( Q-10977 Charlie Dale )" at bounding box center [363, 292] width 242 height 20
click at [580, 288] on button "Send" at bounding box center [571, 295] width 37 height 14
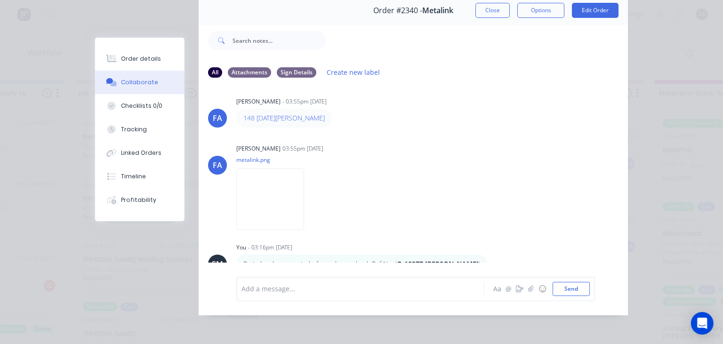
scroll to position [0, 0]
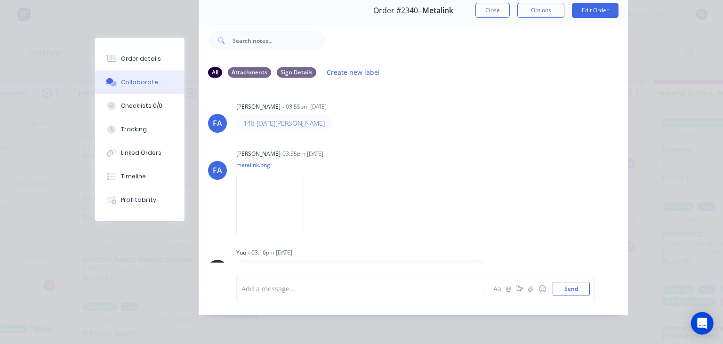
drag, startPoint x: 493, startPoint y: 16, endPoint x: 439, endPoint y: 127, distance: 123.4
click at [493, 16] on button "Close" at bounding box center [492, 10] width 34 height 15
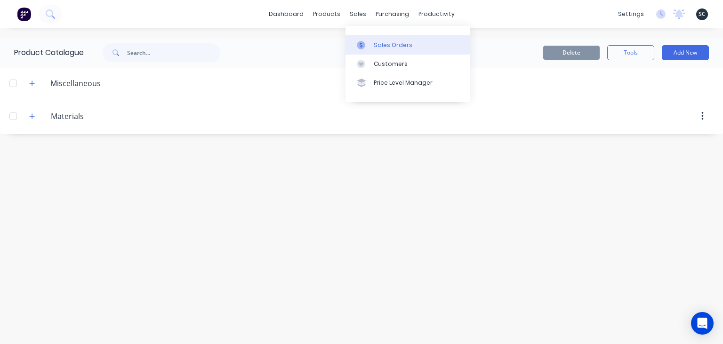
click at [378, 41] on div "Sales Orders" at bounding box center [393, 45] width 39 height 8
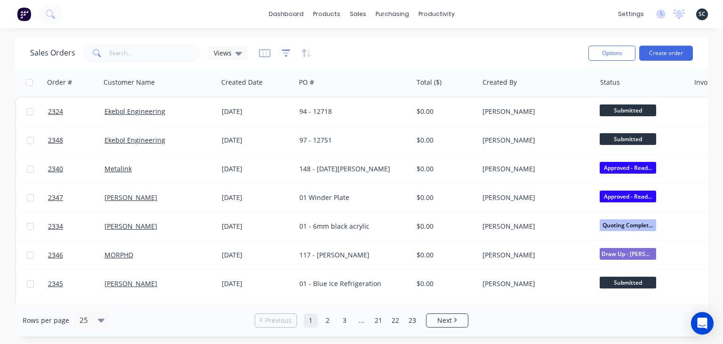
click at [287, 56] on icon "button" at bounding box center [286, 52] width 8 height 9
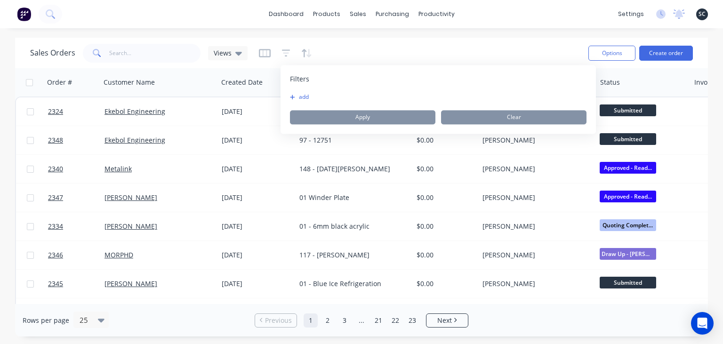
click at [303, 97] on button "add" at bounding box center [302, 97] width 24 height 8
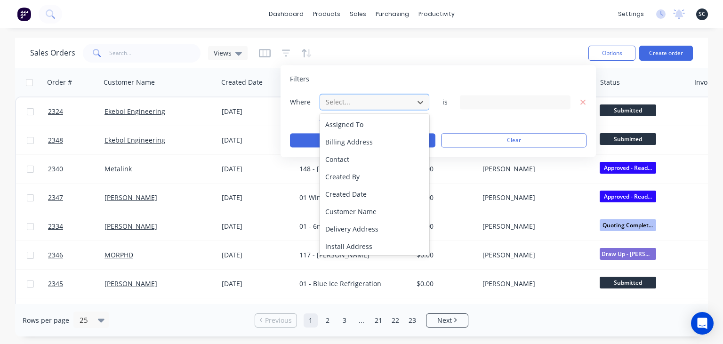
click at [342, 101] on div at bounding box center [367, 102] width 84 height 12
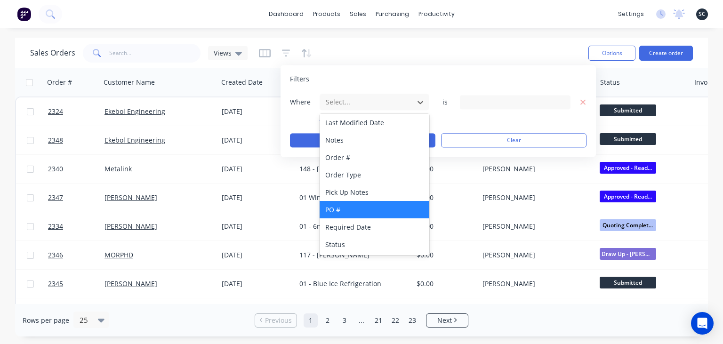
scroll to position [211, 0]
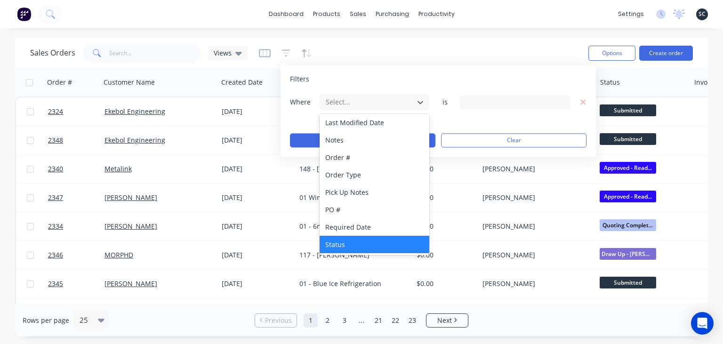
click at [346, 240] on div "Status" at bounding box center [375, 244] width 110 height 17
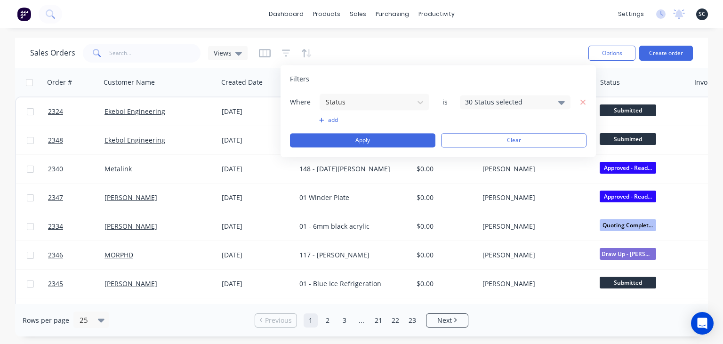
click at [477, 101] on div "30 Status selected" at bounding box center [507, 102] width 85 height 10
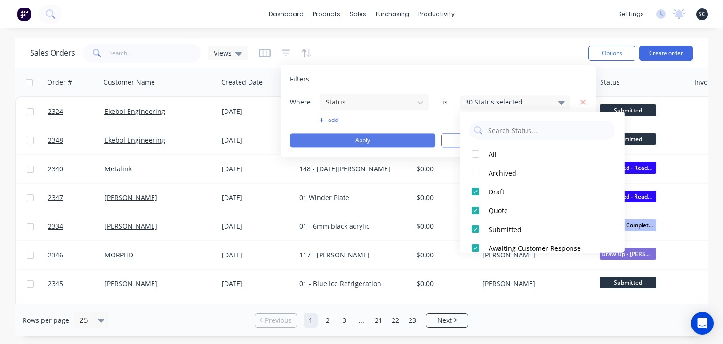
drag, startPoint x: 503, startPoint y: 153, endPoint x: 404, endPoint y: 139, distance: 99.9
click at [502, 153] on div "All" at bounding box center [545, 154] width 113 height 10
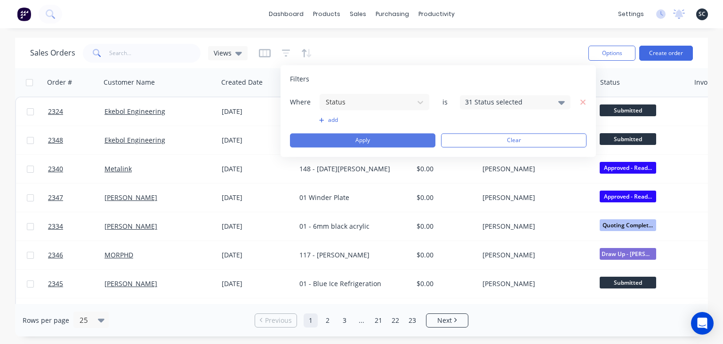
click at [370, 140] on button "Apply" at bounding box center [362, 140] width 145 height 14
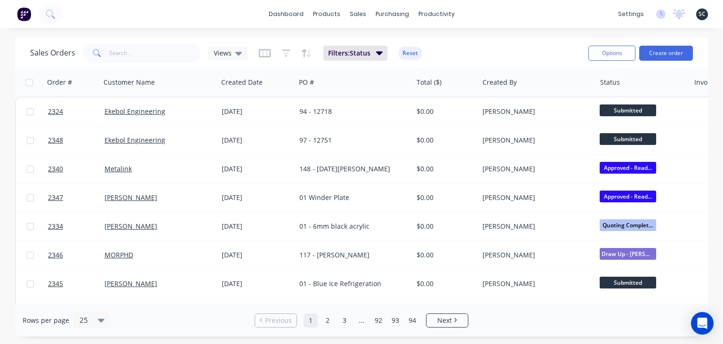
click at [147, 43] on div "Sales Orders Views Filters: Status Reset" at bounding box center [305, 52] width 551 height 23
click at [147, 54] on input "text" at bounding box center [155, 53] width 92 height 19
type input "shaun"
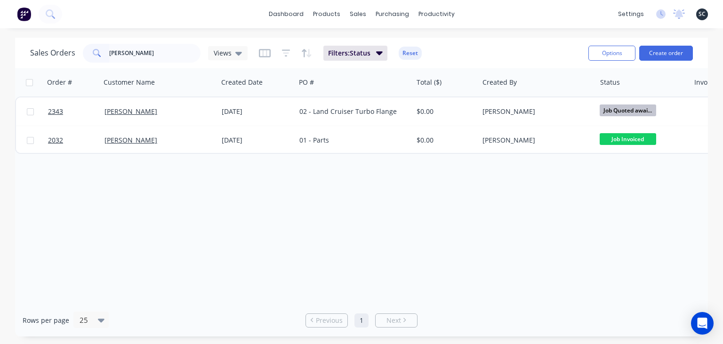
click at [455, 211] on div "Order # Customer Name Created Date PO # Total ($) Created By Status Invoice sta…" at bounding box center [361, 186] width 693 height 236
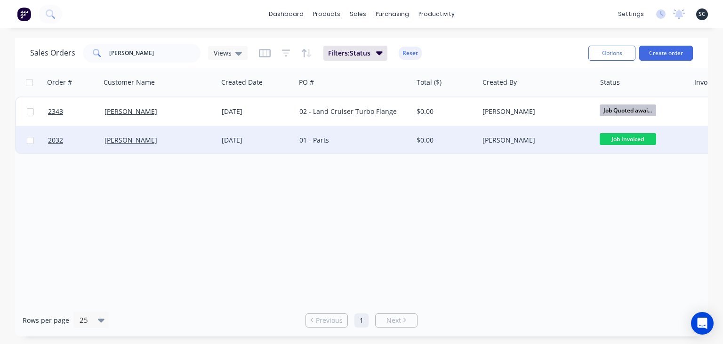
click at [468, 141] on div "$0.00" at bounding box center [444, 140] width 55 height 9
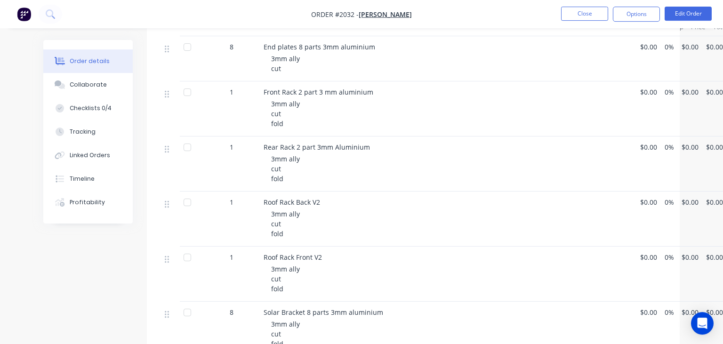
scroll to position [249, 0]
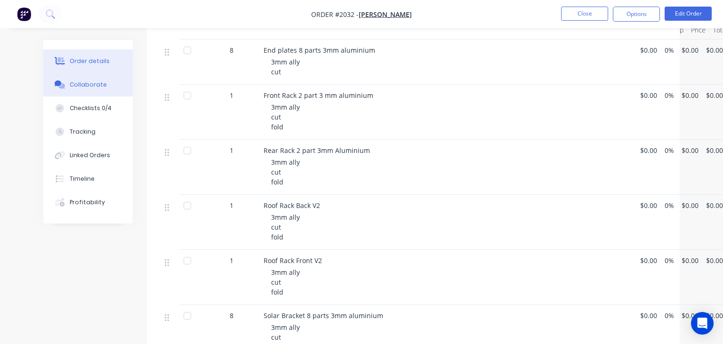
click at [99, 91] on button "Collaborate" at bounding box center [87, 85] width 89 height 24
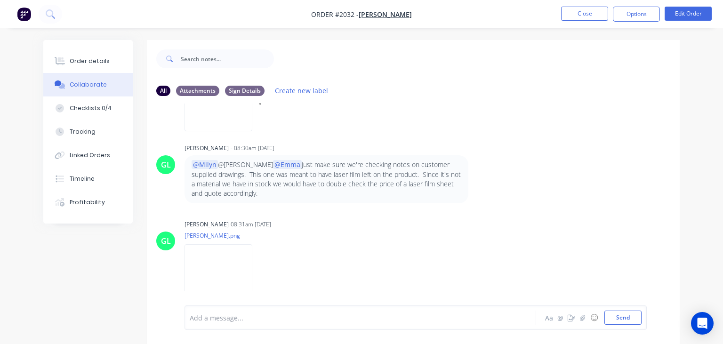
scroll to position [867, 0]
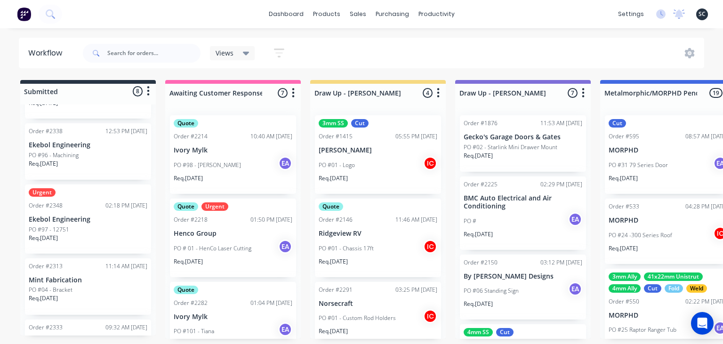
scroll to position [108, 0]
click at [110, 212] on div "Urgent Order #2348 02:18 PM 23/09/25 Ekebol Engineering PO #97 - 12751 Req. 30/…" at bounding box center [88, 217] width 126 height 69
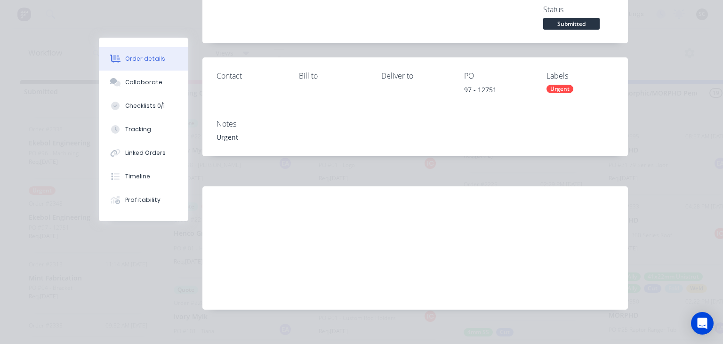
scroll to position [117, 0]
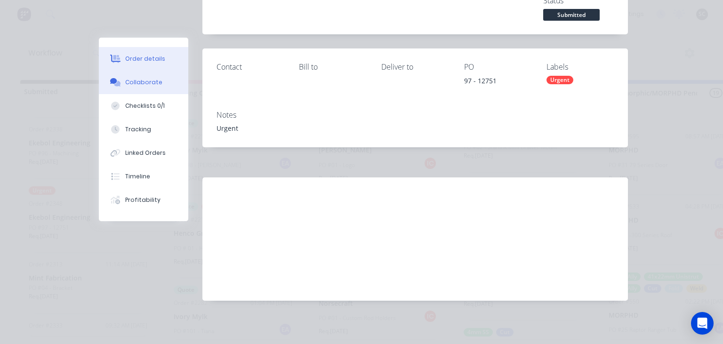
click at [127, 89] on button "Collaborate" at bounding box center [143, 83] width 89 height 24
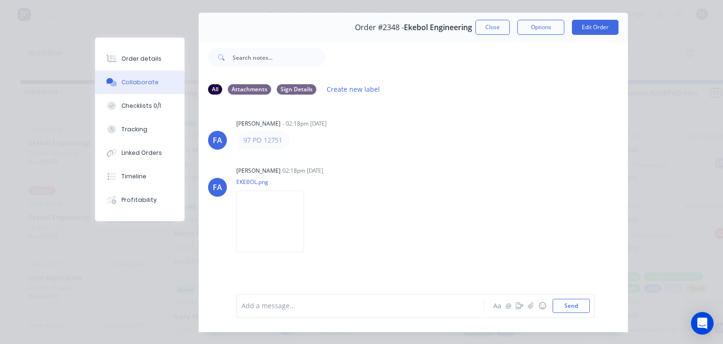
scroll to position [42, 0]
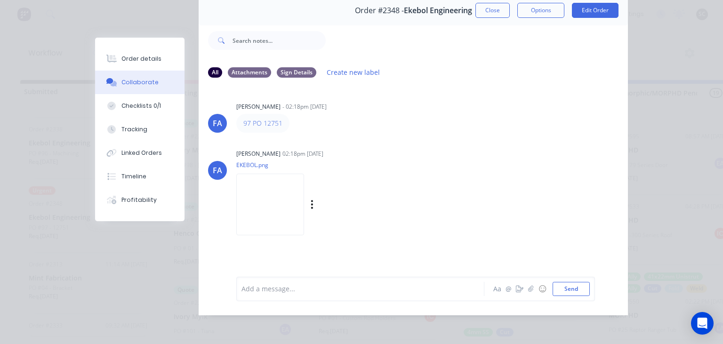
click at [436, 151] on div "Francis Adrian Candido 02:18pm 23/09/25" at bounding box center [354, 154] width 236 height 8
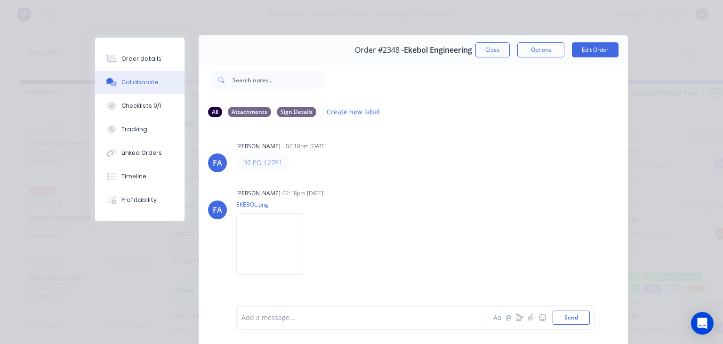
scroll to position [0, 0]
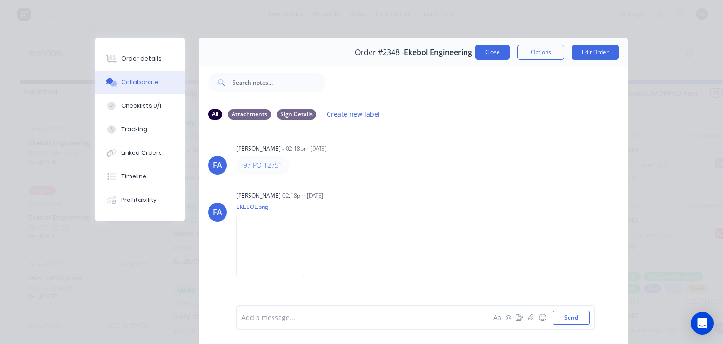
click at [485, 54] on button "Close" at bounding box center [492, 52] width 34 height 15
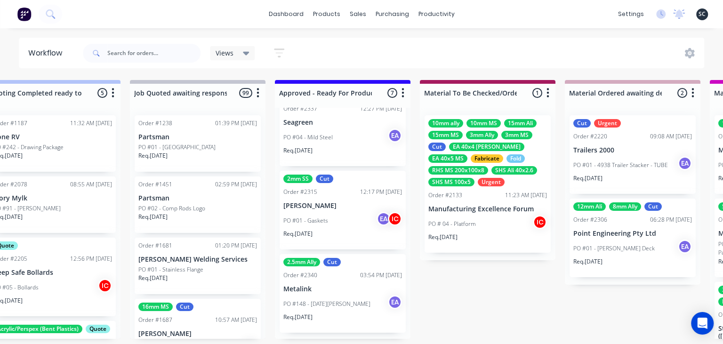
scroll to position [362, 0]
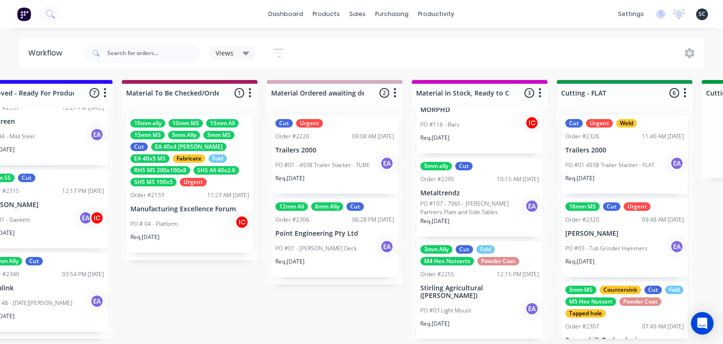
scroll to position [0, 0]
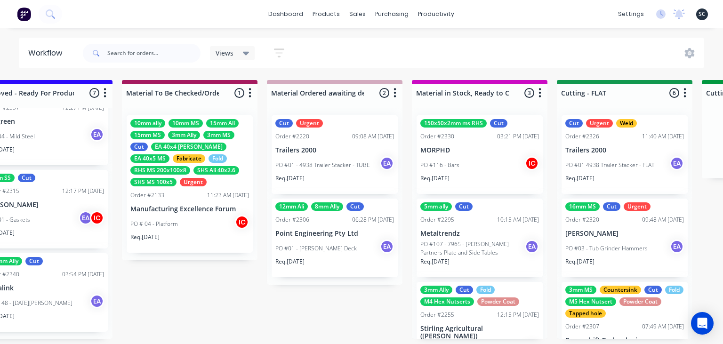
drag, startPoint x: 327, startPoint y: 300, endPoint x: 330, endPoint y: 333, distance: 33.2
click at [327, 300] on div "Submitted 8 Status colour #273444 hex #273444 Save Cancel Summaries Total order…" at bounding box center [590, 209] width 3891 height 259
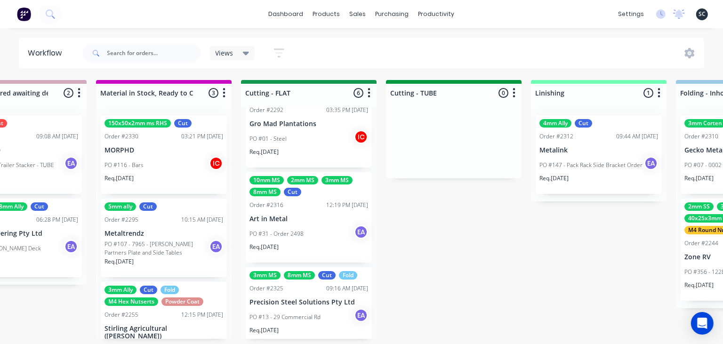
scroll to position [314, 0]
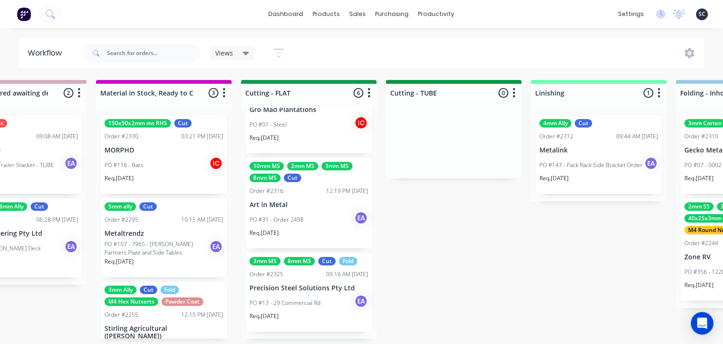
click at [497, 244] on div "Submitted 8 Status colour #273444 hex #273444 Save Cancel Summaries Total order…" at bounding box center [274, 209] width 3891 height 259
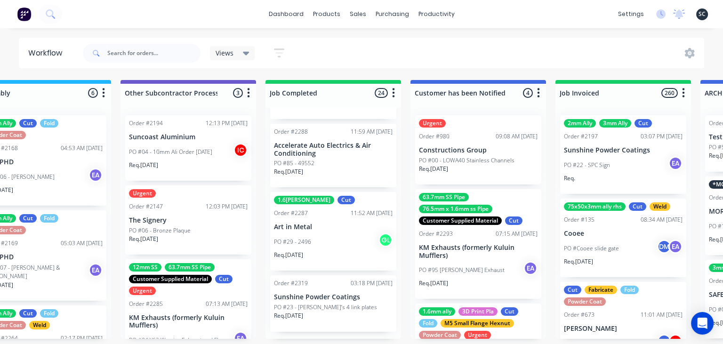
scroll to position [0, 2946]
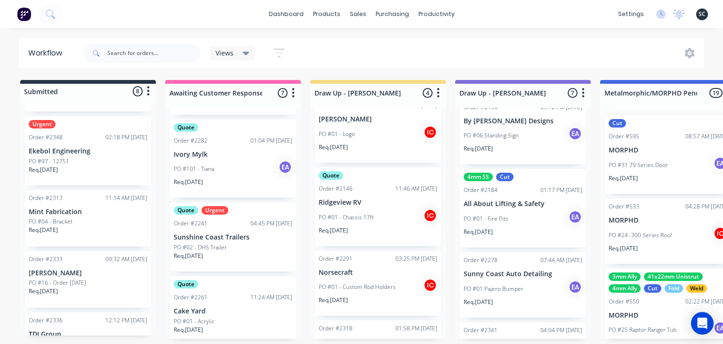
click at [72, 158] on div "PO #97 - 12751" at bounding box center [88, 161] width 119 height 8
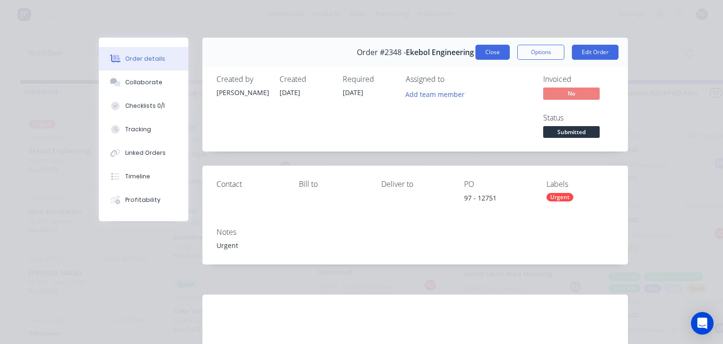
click at [502, 52] on button "Close" at bounding box center [492, 52] width 34 height 15
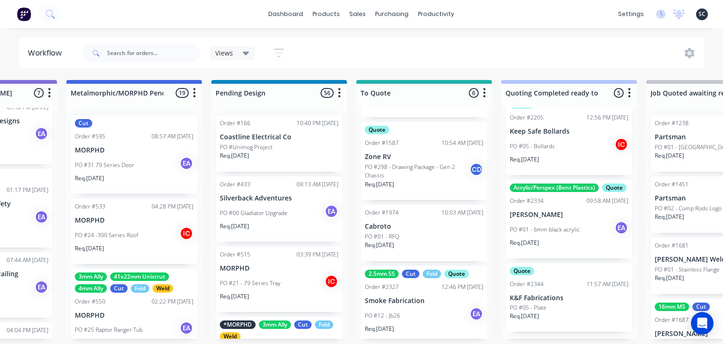
scroll to position [258, 0]
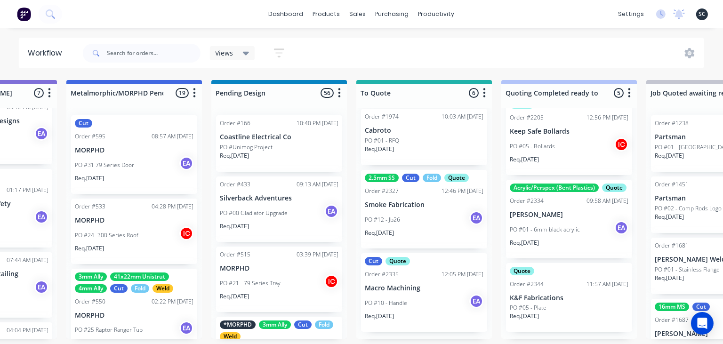
click at [428, 308] on div "PO #10 - Handle EA" at bounding box center [424, 303] width 119 height 18
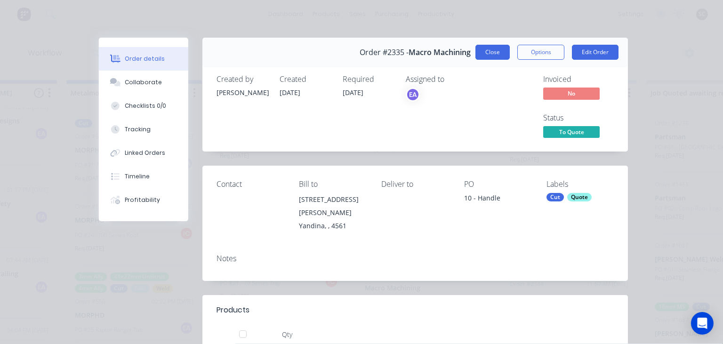
click at [487, 56] on button "Close" at bounding box center [492, 52] width 34 height 15
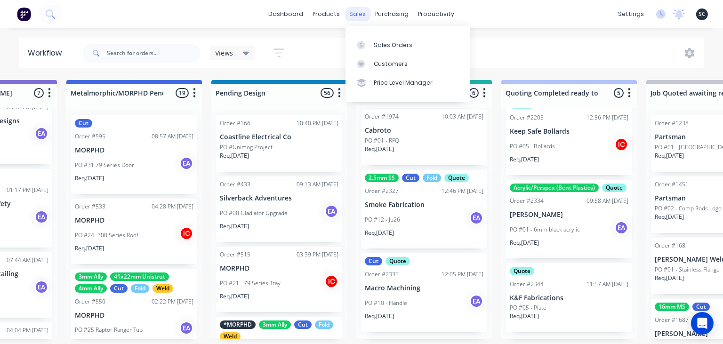
click at [358, 17] on div "sales" at bounding box center [358, 14] width 26 height 14
click at [405, 50] on link "Sales Orders" at bounding box center [408, 44] width 125 height 19
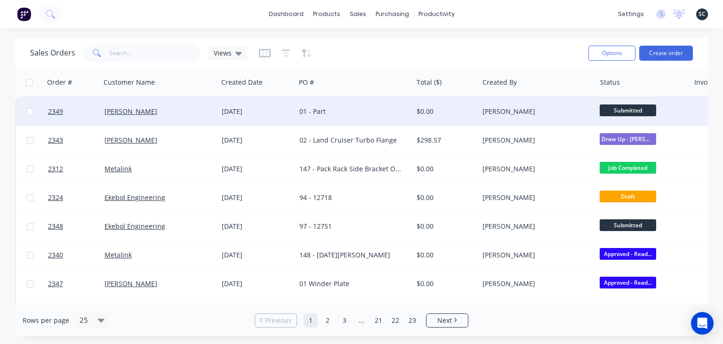
click at [325, 115] on div "01 - Part" at bounding box center [351, 111] width 104 height 9
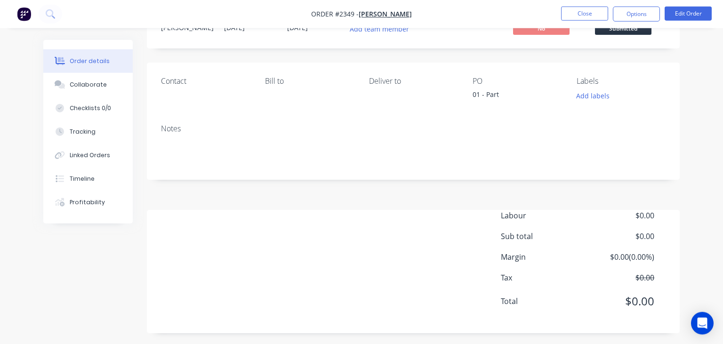
scroll to position [44, 0]
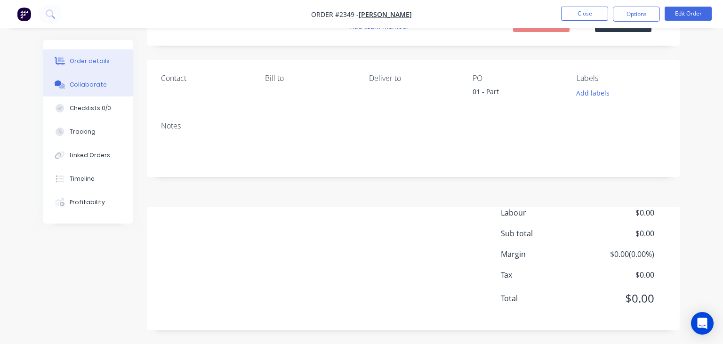
click at [86, 84] on div "Collaborate" at bounding box center [88, 84] width 37 height 8
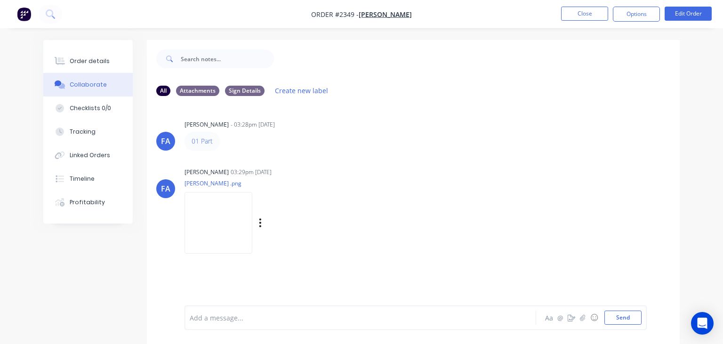
click at [245, 221] on img at bounding box center [219, 223] width 68 height 62
click at [396, 172] on div "[PERSON_NAME] 03:29pm [DATE]" at bounding box center [331, 172] width 293 height 8
click at [561, 12] on ul "Close Options Edit Order" at bounding box center [636, 14] width 173 height 15
click at [587, 13] on button "Close" at bounding box center [584, 14] width 47 height 14
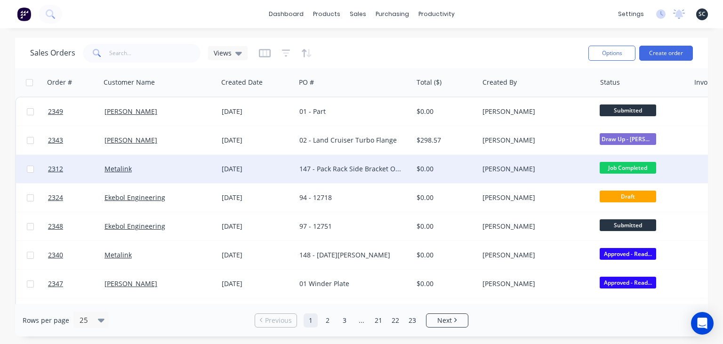
click at [351, 169] on div "147 - Pack Rack Side Bracket Order" at bounding box center [351, 168] width 104 height 9
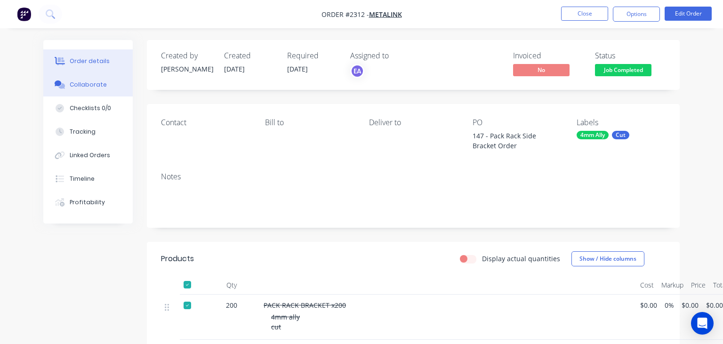
click at [92, 92] on button "Collaborate" at bounding box center [87, 85] width 89 height 24
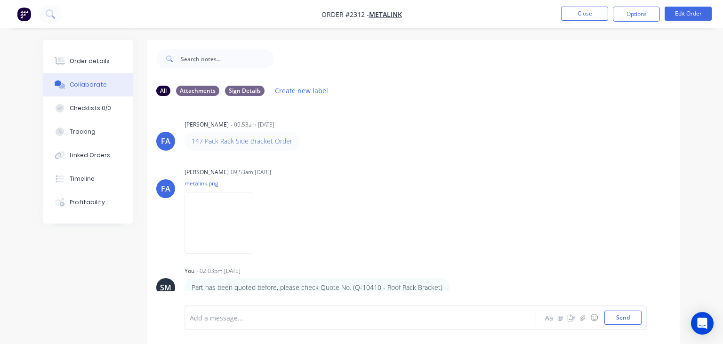
scroll to position [14, 0]
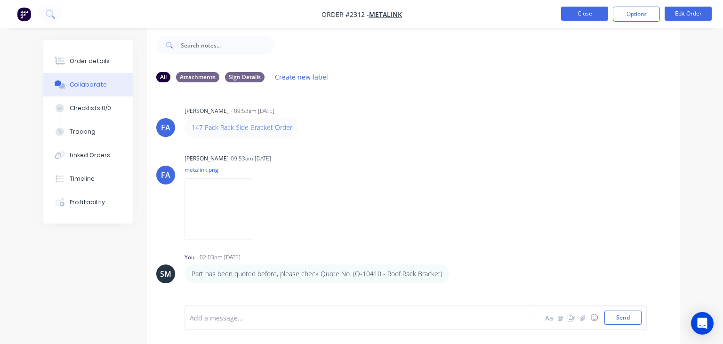
click at [581, 16] on button "Close" at bounding box center [584, 14] width 47 height 14
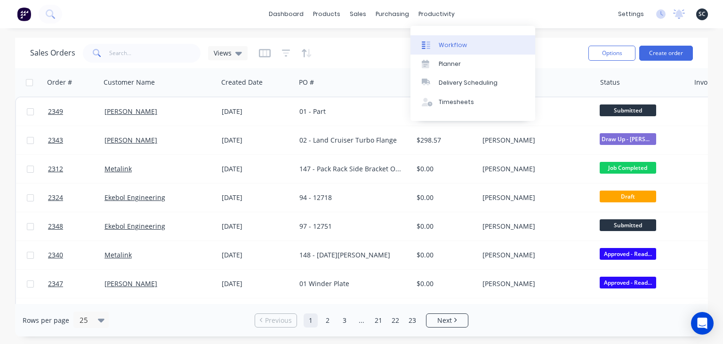
click at [418, 42] on link "Workflow" at bounding box center [472, 44] width 125 height 19
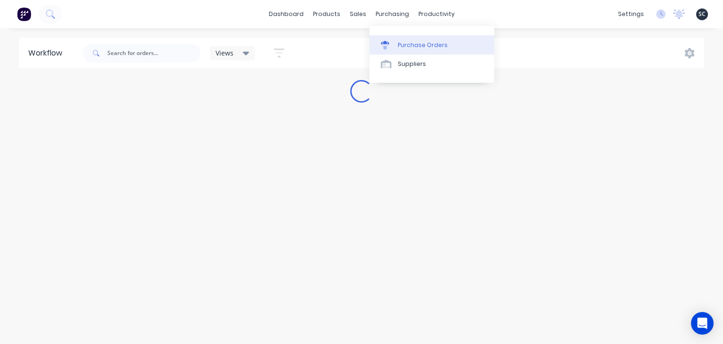
click at [432, 43] on div "Purchase Orders" at bounding box center [423, 45] width 50 height 8
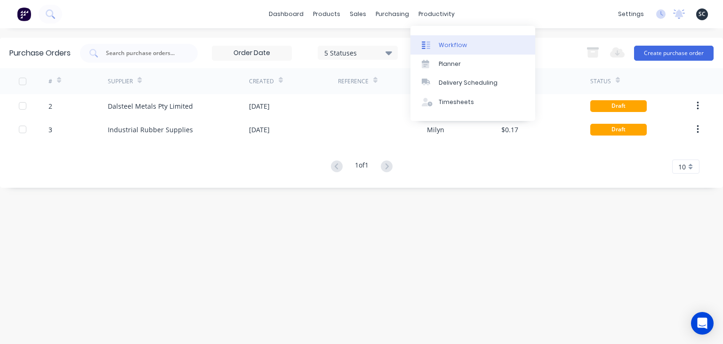
click at [456, 41] on div "Workflow" at bounding box center [453, 45] width 28 height 8
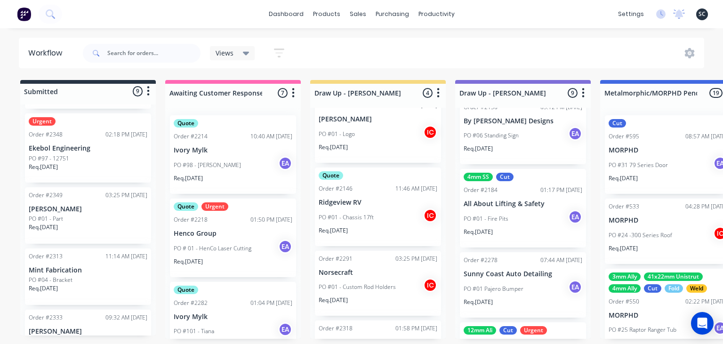
scroll to position [175, 0]
click at [80, 166] on div "Req. 30/09/25" at bounding box center [88, 174] width 119 height 16
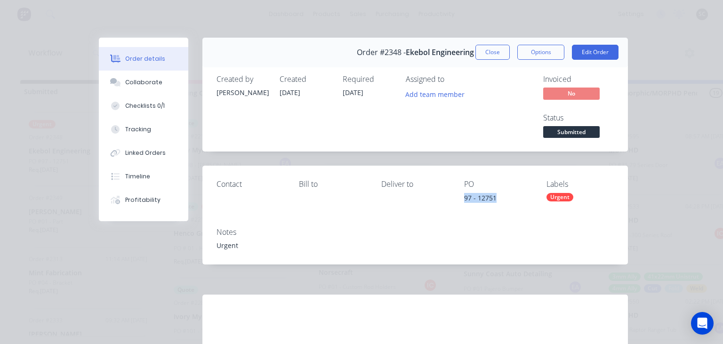
drag, startPoint x: 465, startPoint y: 199, endPoint x: 524, endPoint y: 199, distance: 59.3
click at [524, 199] on div "97 - 12751" at bounding box center [497, 199] width 67 height 13
copy div "97 - 12751"
click at [147, 82] on div "Collaborate" at bounding box center [143, 82] width 37 height 8
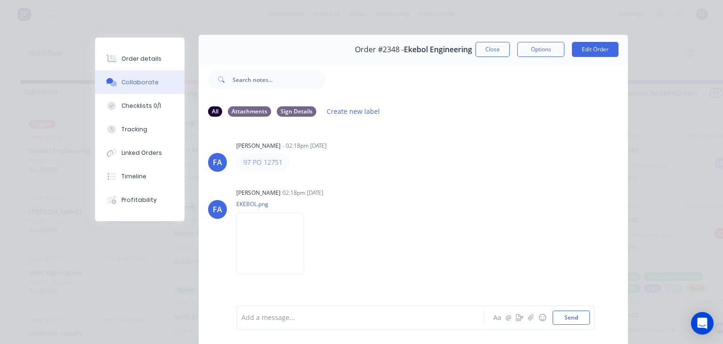
scroll to position [0, 0]
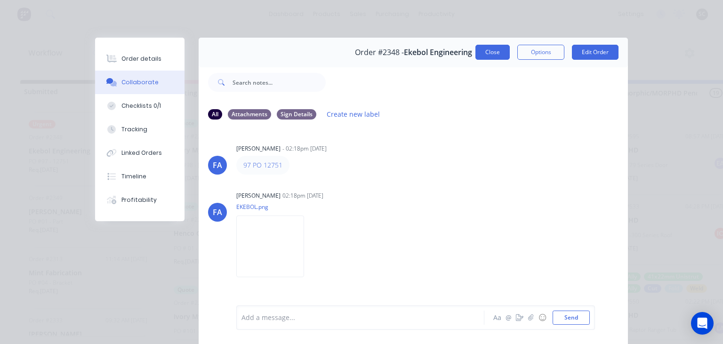
click at [494, 55] on button "Close" at bounding box center [492, 52] width 34 height 15
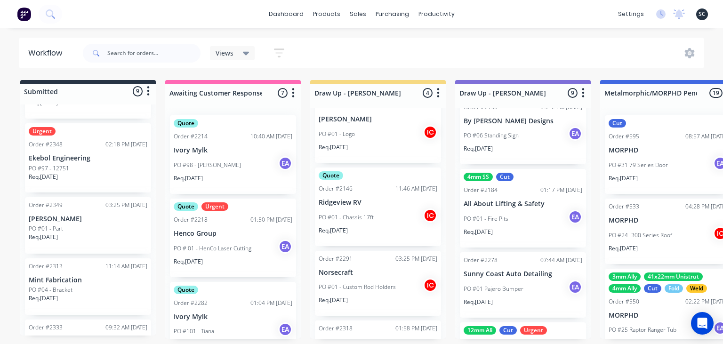
scroll to position [162, 0]
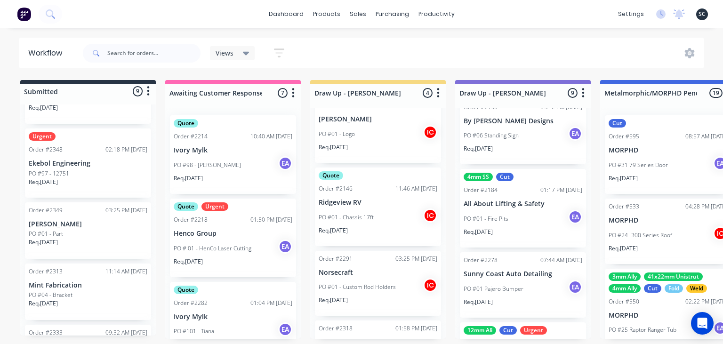
click at [73, 172] on div "0-Add labels for all materials and processes here 100x50x3mm ally RHS 2.5mm SS …" at bounding box center [88, 220] width 136 height 231
click at [72, 160] on p "Ekebol Engineering" at bounding box center [88, 164] width 119 height 8
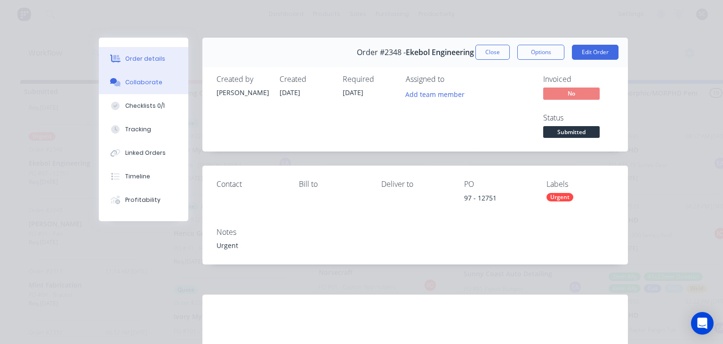
click at [141, 87] on button "Collaborate" at bounding box center [143, 83] width 89 height 24
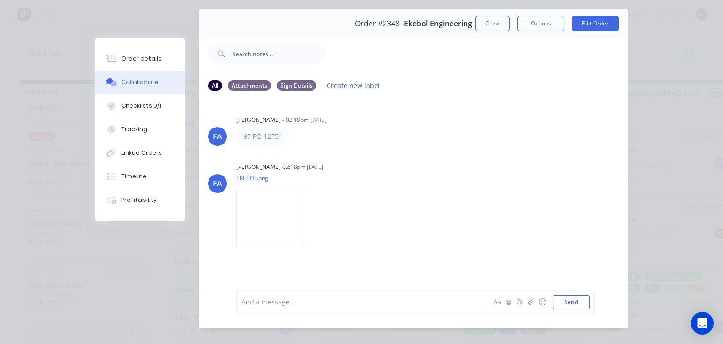
scroll to position [42, 0]
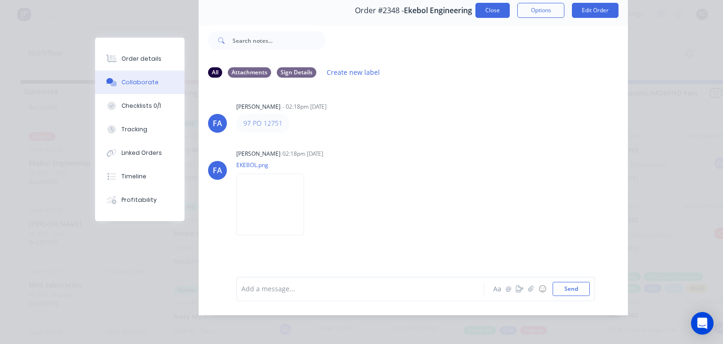
click at [493, 8] on button "Close" at bounding box center [492, 10] width 34 height 15
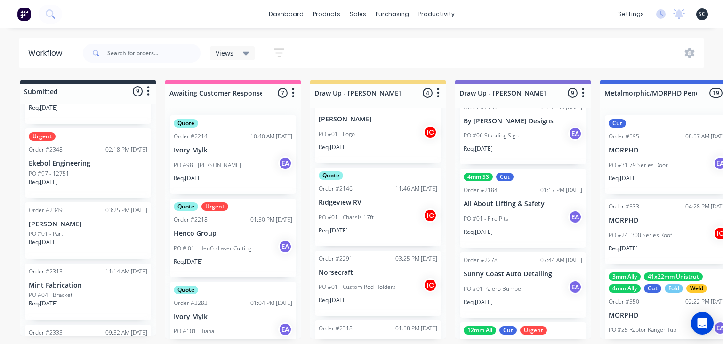
click at [80, 167] on p "Ekebol Engineering" at bounding box center [88, 164] width 119 height 8
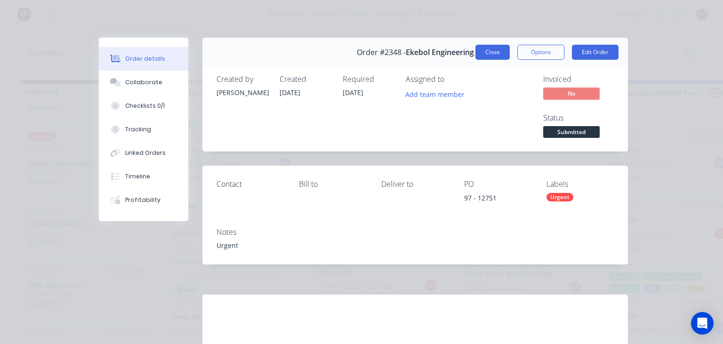
click at [483, 57] on button "Close" at bounding box center [492, 52] width 34 height 15
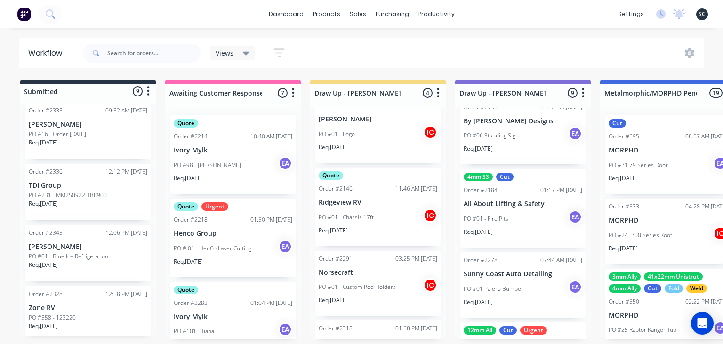
scroll to position [399, 0]
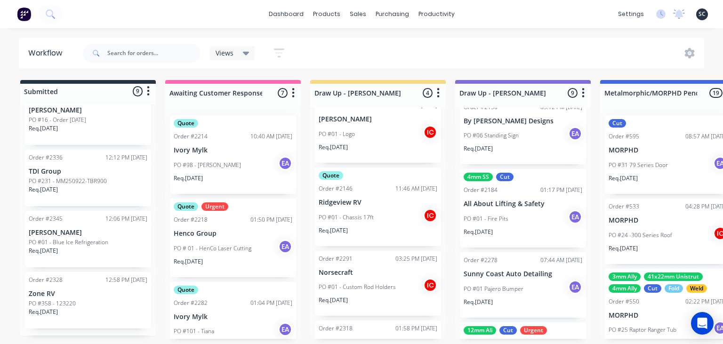
click at [44, 0] on div "dashboard products sales purchasing productivity dashboard products Product Cat…" at bounding box center [361, 14] width 723 height 28
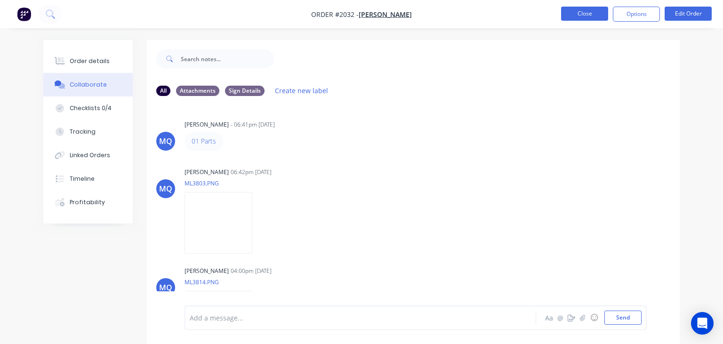
scroll to position [867, 0]
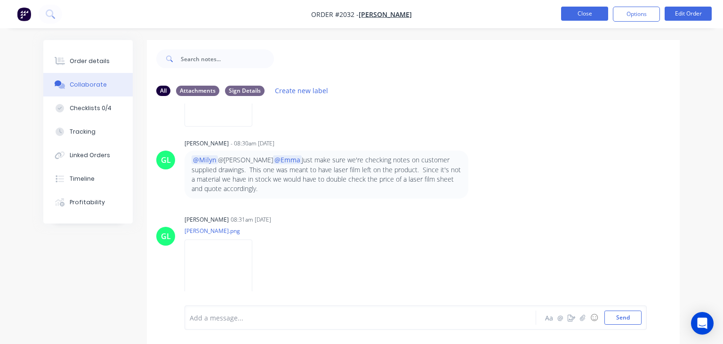
click at [579, 13] on button "Close" at bounding box center [584, 14] width 47 height 14
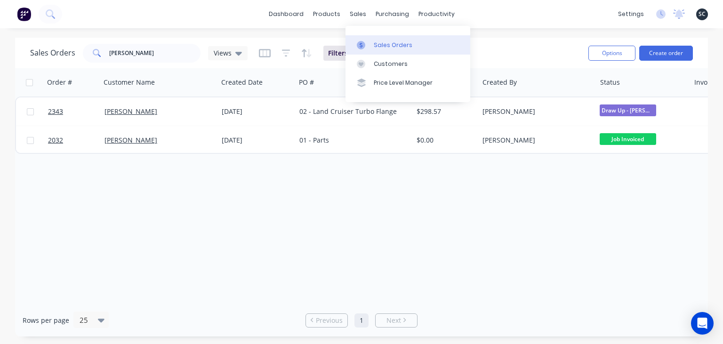
click at [397, 39] on link "Sales Orders" at bounding box center [408, 44] width 125 height 19
click at [393, 43] on div "Sales Orders" at bounding box center [393, 45] width 39 height 8
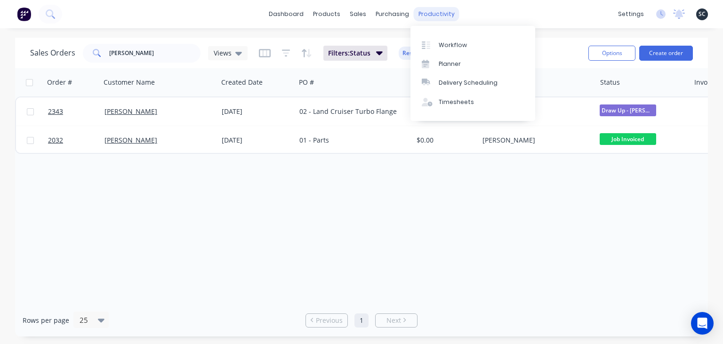
click at [443, 19] on div "productivity" at bounding box center [437, 14] width 46 height 14
click at [462, 41] on div "Workflow" at bounding box center [453, 45] width 28 height 8
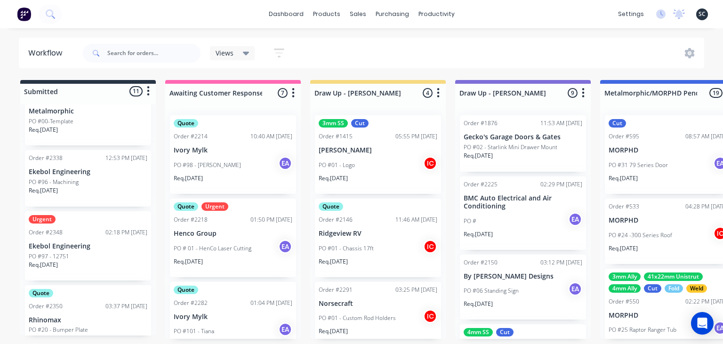
scroll to position [162, 0]
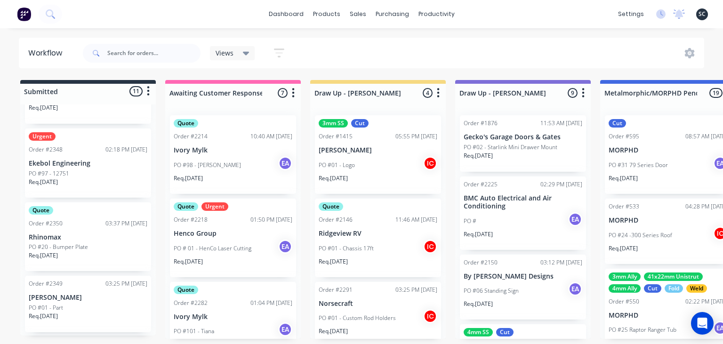
click at [91, 241] on p "Rhinomax" at bounding box center [88, 237] width 119 height 8
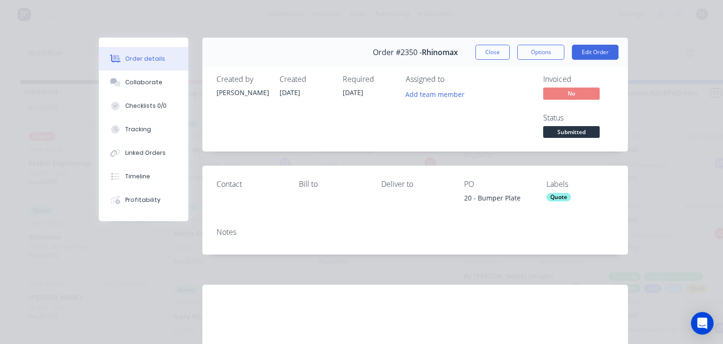
scroll to position [107, 0]
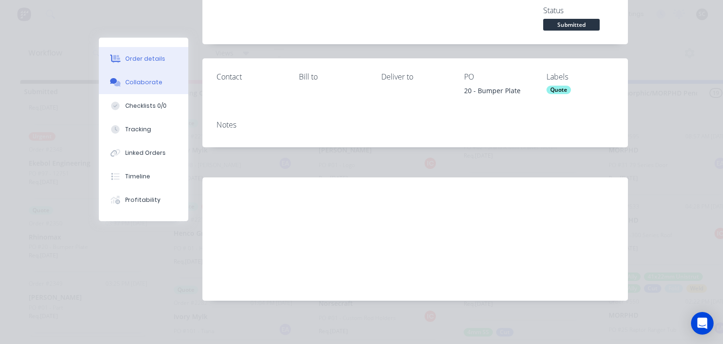
click at [144, 81] on div "Collaborate" at bounding box center [143, 82] width 37 height 8
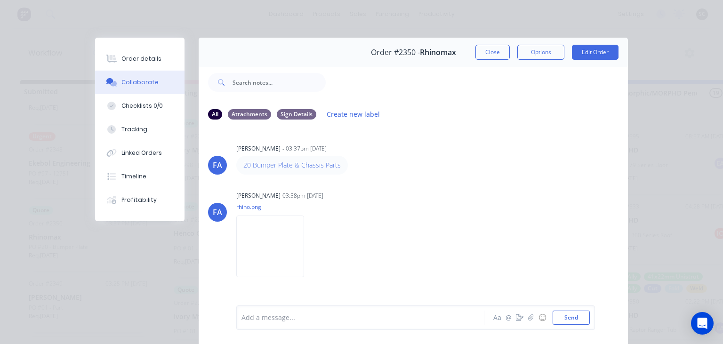
scroll to position [76, 0]
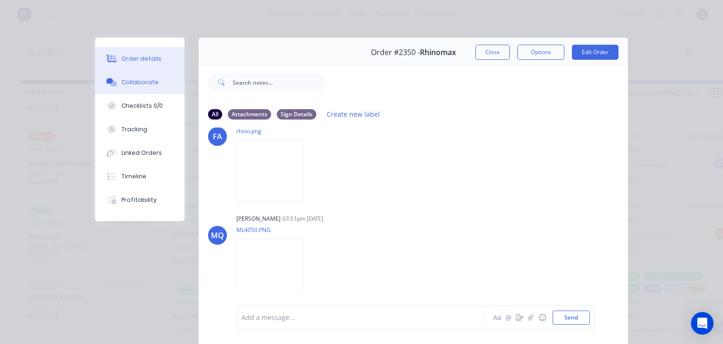
click at [150, 61] on div "Order details" at bounding box center [141, 59] width 40 height 8
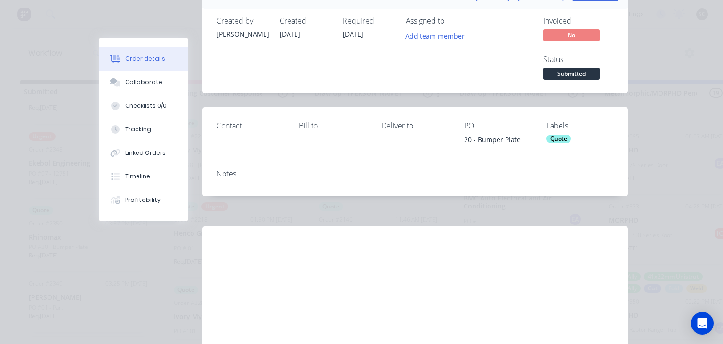
scroll to position [0, 0]
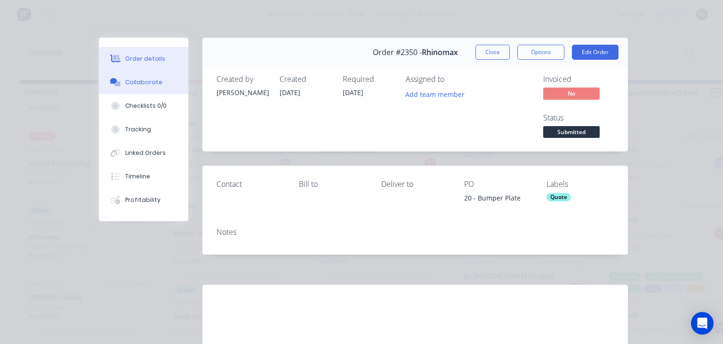
click at [160, 83] on button "Collaborate" at bounding box center [143, 83] width 89 height 24
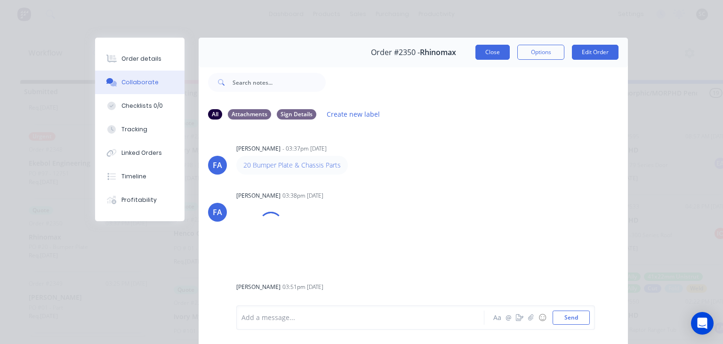
click at [483, 50] on button "Close" at bounding box center [492, 52] width 34 height 15
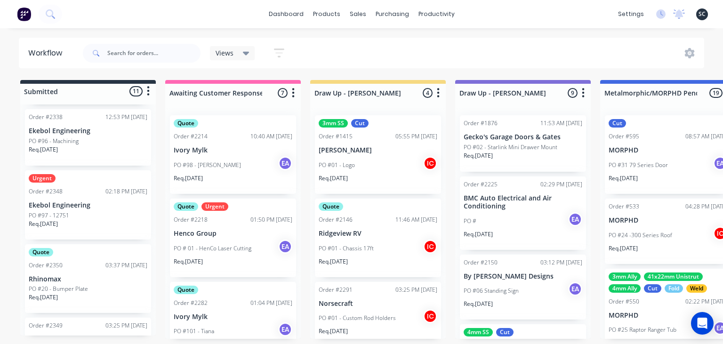
scroll to position [113, 0]
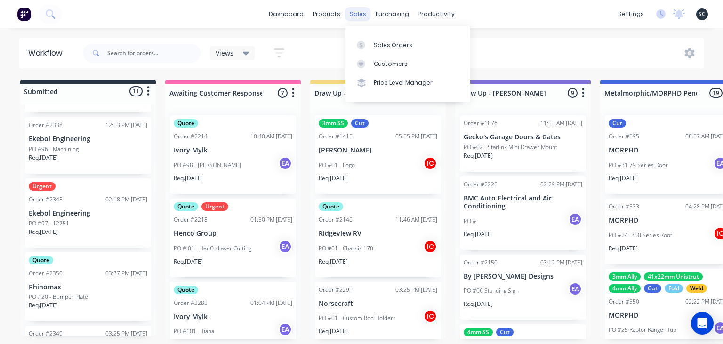
click at [362, 12] on div "sales" at bounding box center [358, 14] width 26 height 14
click at [398, 41] on div "Sales Orders" at bounding box center [393, 45] width 39 height 8
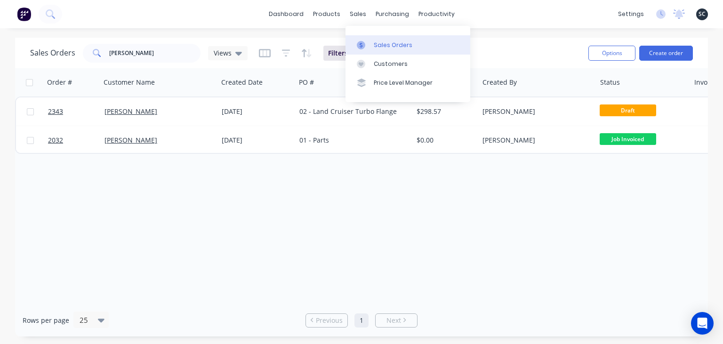
click at [392, 48] on div "Sales Orders" at bounding box center [393, 45] width 39 height 8
drag, startPoint x: 82, startPoint y: 54, endPoint x: 68, endPoint y: 56, distance: 13.8
click at [109, 56] on input "shaun" at bounding box center [155, 53] width 92 height 19
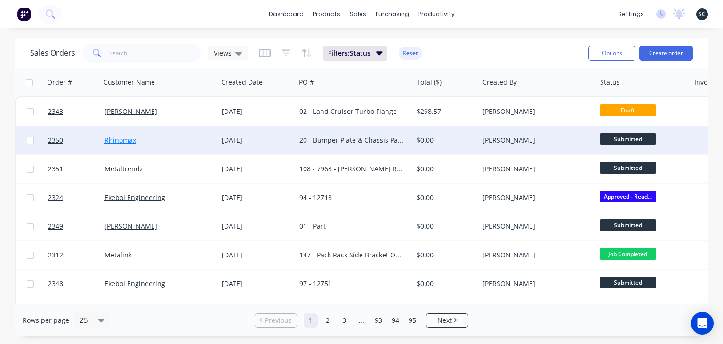
click at [130, 144] on link "Rhinomax" at bounding box center [121, 140] width 32 height 9
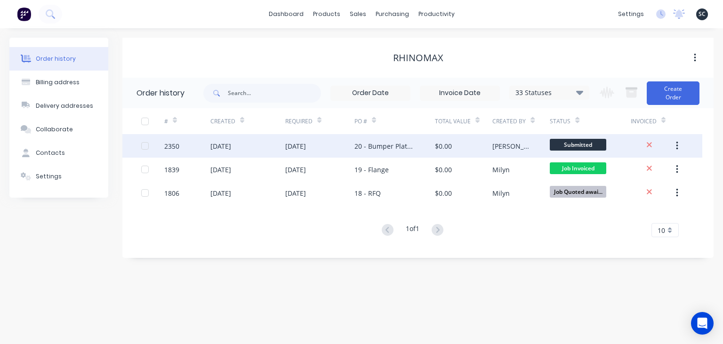
click at [306, 149] on div "30 Sep 2025" at bounding box center [295, 146] width 21 height 10
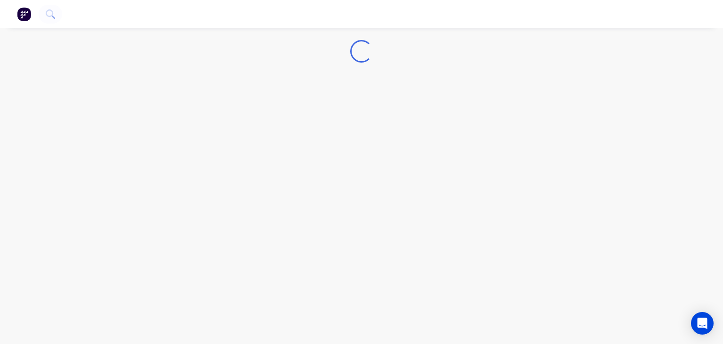
click at [315, 149] on div "Loading..." at bounding box center [361, 172] width 723 height 344
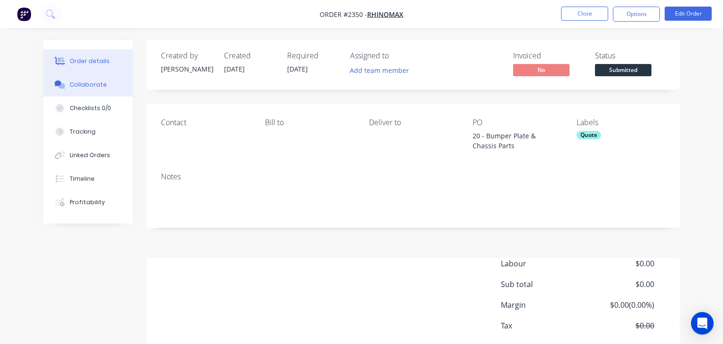
click at [96, 84] on div "Collaborate" at bounding box center [88, 84] width 37 height 8
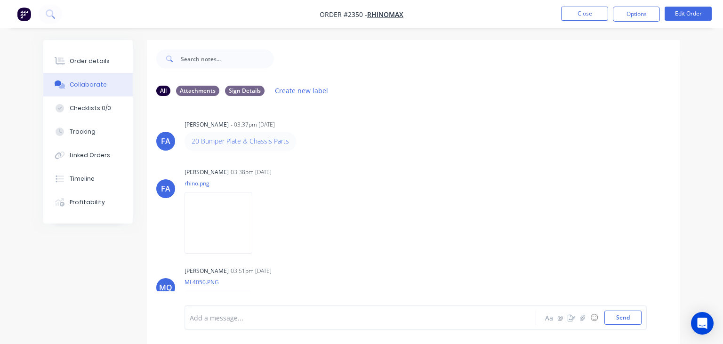
click at [461, 150] on div "20 Bumper Plate & Chassis Parts" at bounding box center [332, 141] width 294 height 19
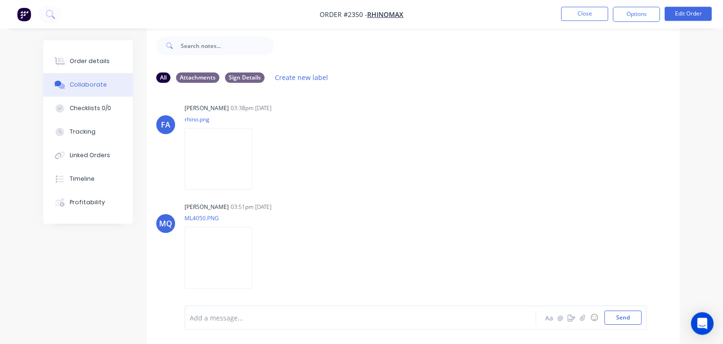
scroll to position [14, 0]
click at [582, 321] on icon "button" at bounding box center [583, 317] width 6 height 7
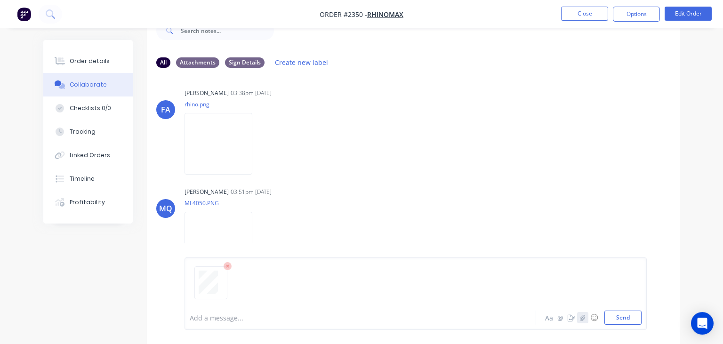
scroll to position [12, 0]
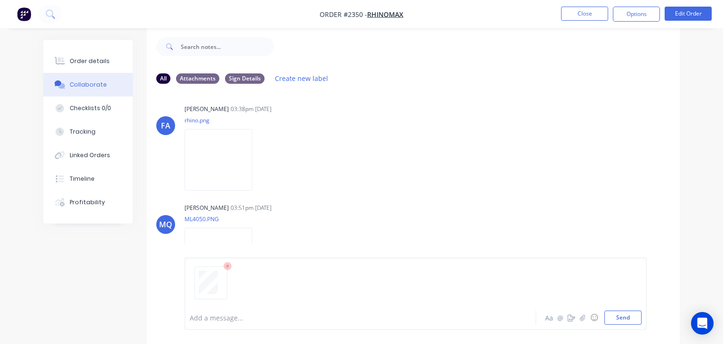
click at [226, 319] on div at bounding box center [359, 318] width 338 height 10
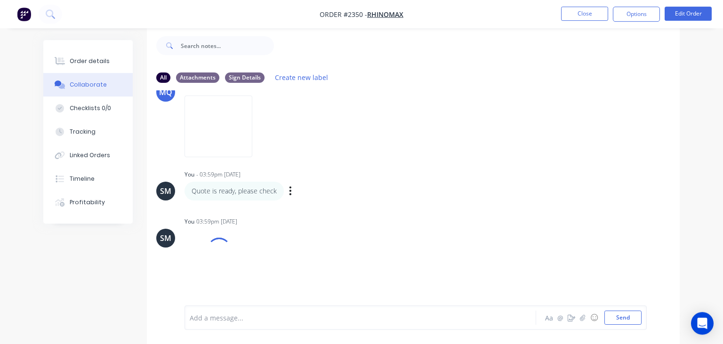
scroll to position [14, 0]
click at [591, 20] on button "Close" at bounding box center [584, 14] width 47 height 14
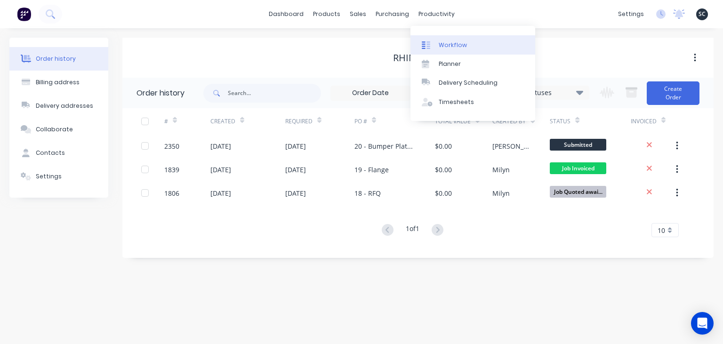
click at [462, 43] on div "Workflow" at bounding box center [453, 45] width 28 height 8
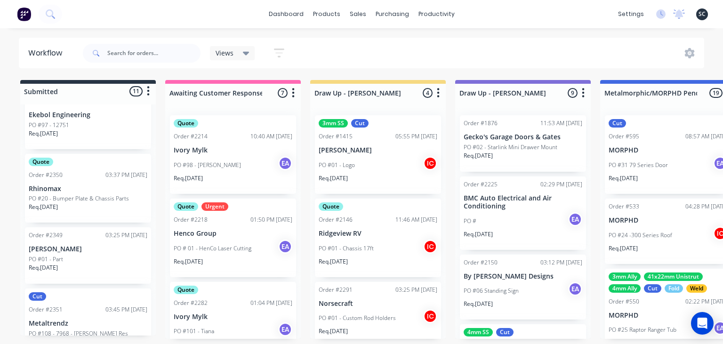
scroll to position [217, 0]
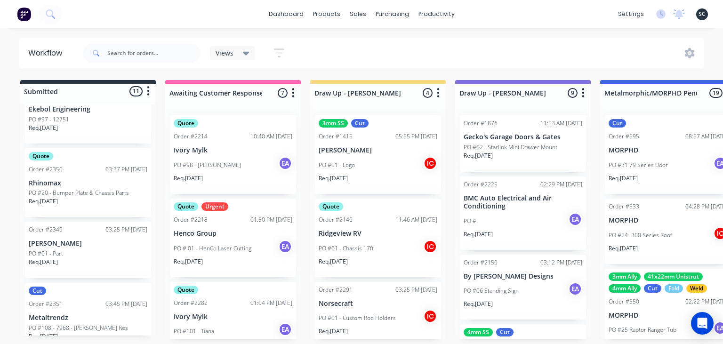
click at [82, 189] on p "PO #20 - Bumper Plate & Chassis Parts" at bounding box center [79, 193] width 100 height 8
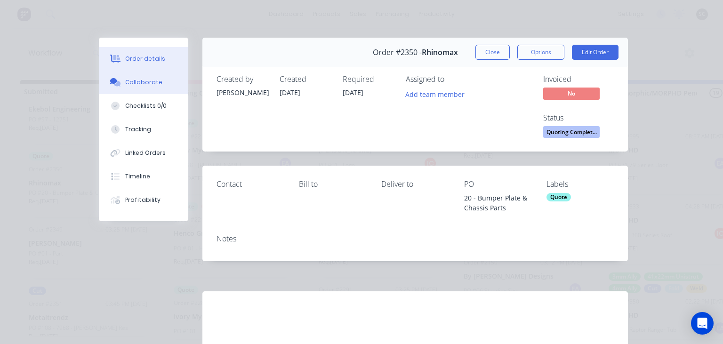
click at [153, 92] on button "Collaborate" at bounding box center [143, 83] width 89 height 24
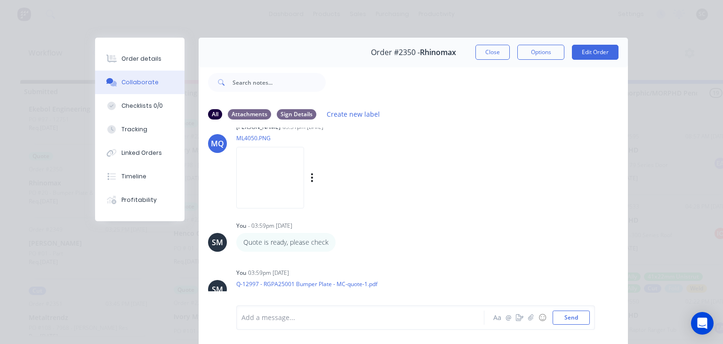
scroll to position [222, 0]
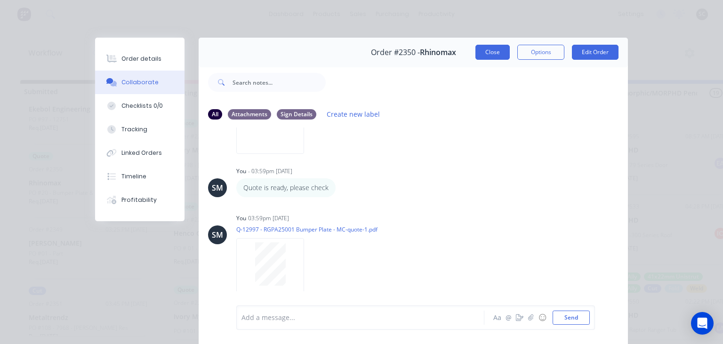
click at [494, 46] on button "Close" at bounding box center [492, 52] width 34 height 15
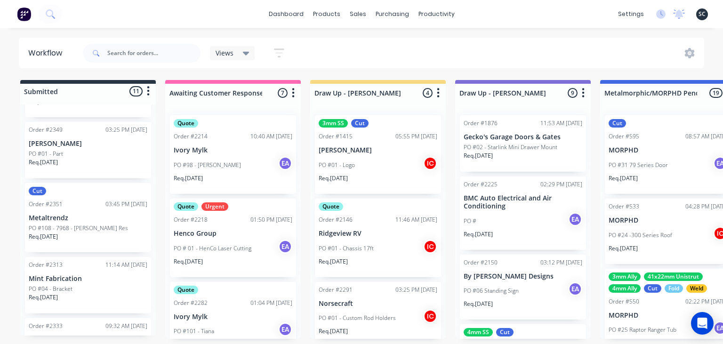
scroll to position [325, 0]
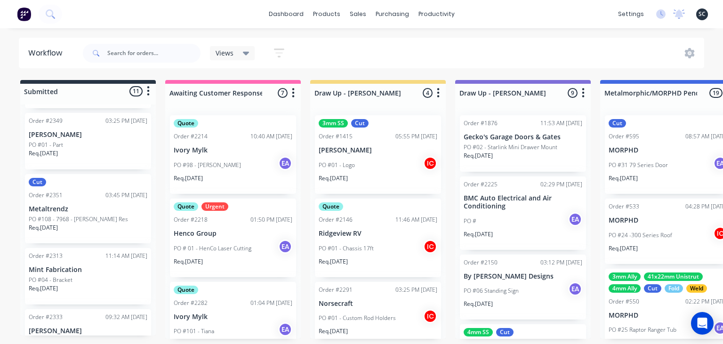
click at [88, 215] on div "Cut Order #2351 03:45 PM 23/09/25 Metaltrendz PO #108 - 7968 - Orpin Res Req. 3…" at bounding box center [88, 208] width 126 height 69
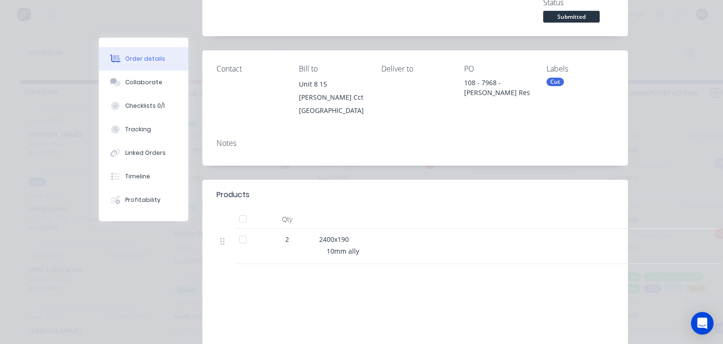
scroll to position [162, 0]
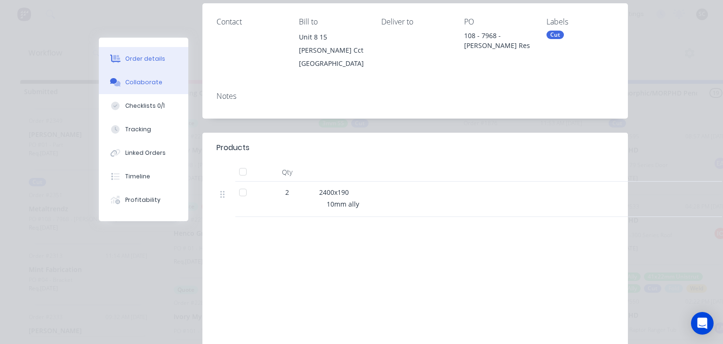
click at [158, 87] on button "Collaborate" at bounding box center [143, 83] width 89 height 24
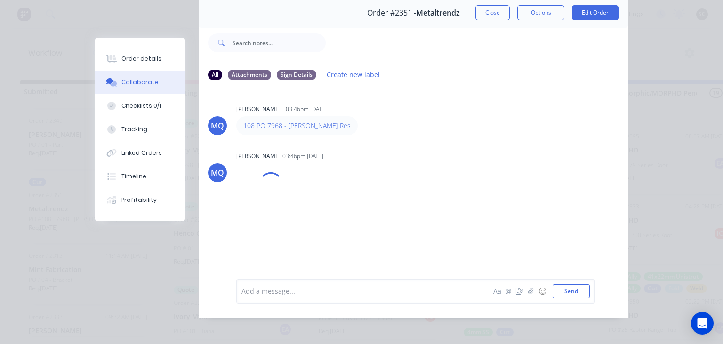
scroll to position [42, 0]
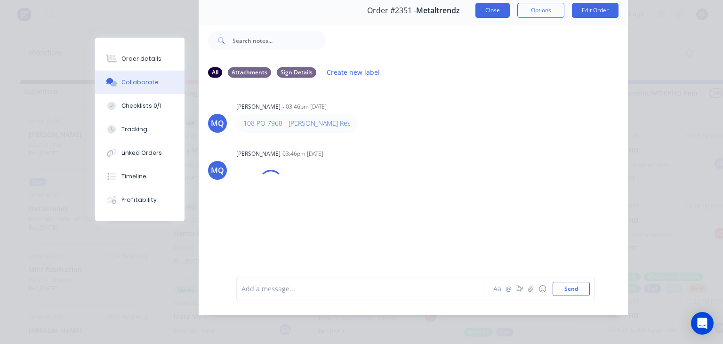
click at [500, 8] on button "Close" at bounding box center [492, 10] width 34 height 15
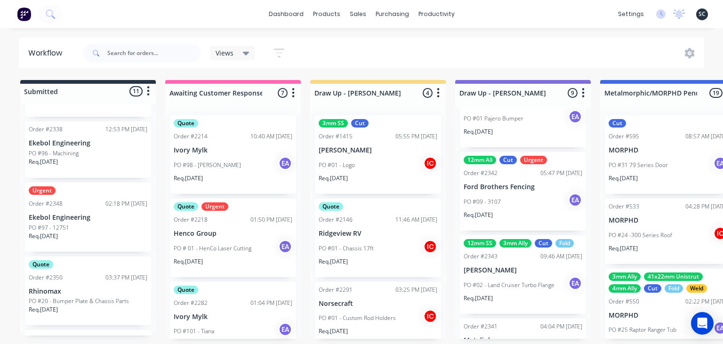
scroll to position [322, 0]
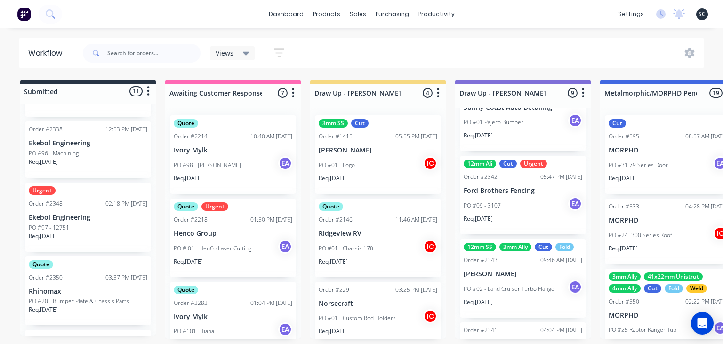
click at [493, 220] on p "Req. 26/09/25" at bounding box center [478, 219] width 29 height 8
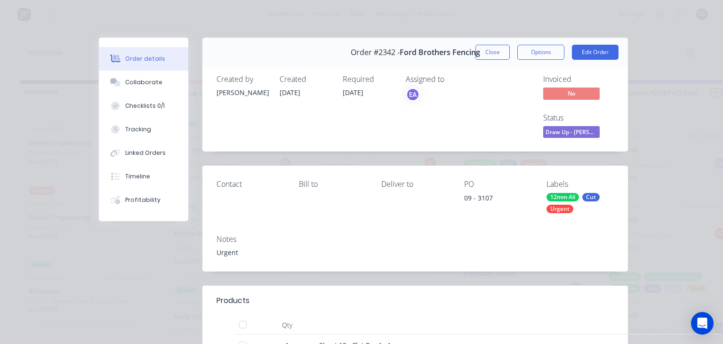
drag, startPoint x: 152, startPoint y: 90, endPoint x: 218, endPoint y: 110, distance: 68.8
click at [154, 91] on button "Collaborate" at bounding box center [143, 83] width 89 height 24
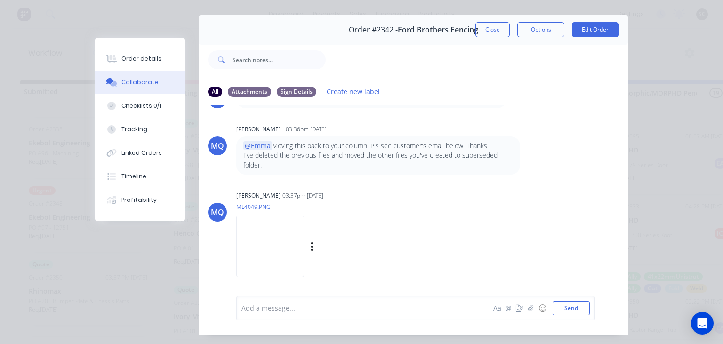
scroll to position [42, 0]
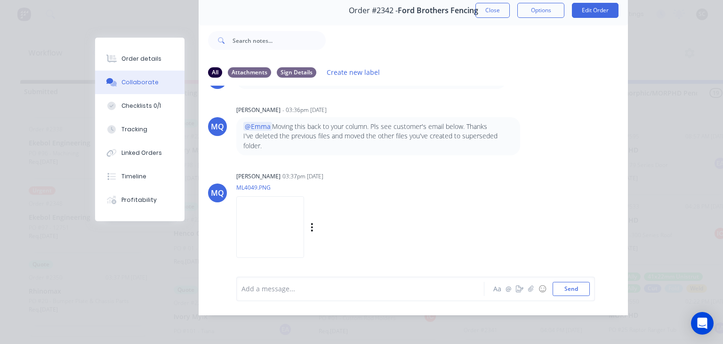
click at [281, 210] on img at bounding box center [270, 227] width 68 height 62
click at [500, 13] on button "Close" at bounding box center [492, 10] width 34 height 15
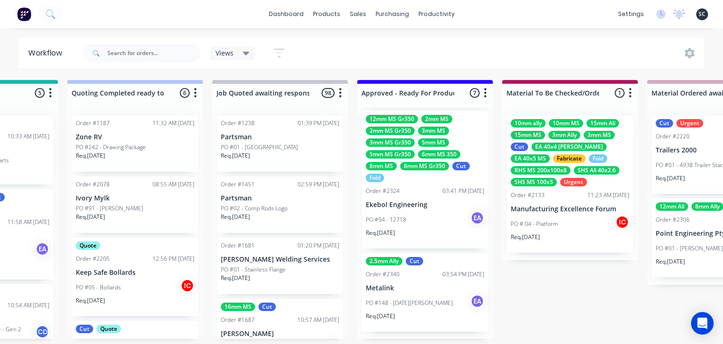
scroll to position [420, 0]
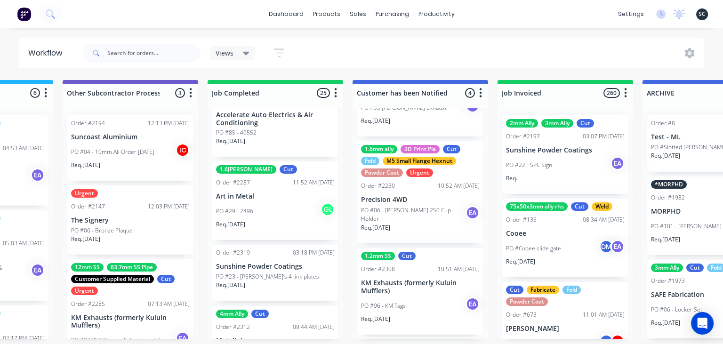
scroll to position [2000, 0]
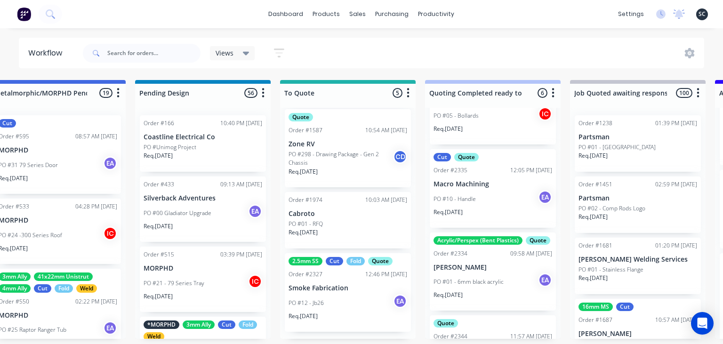
scroll to position [170, 0]
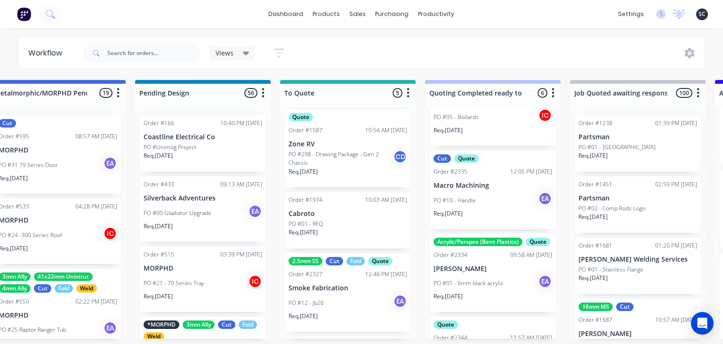
click at [504, 188] on p "Macro Machining" at bounding box center [493, 186] width 119 height 8
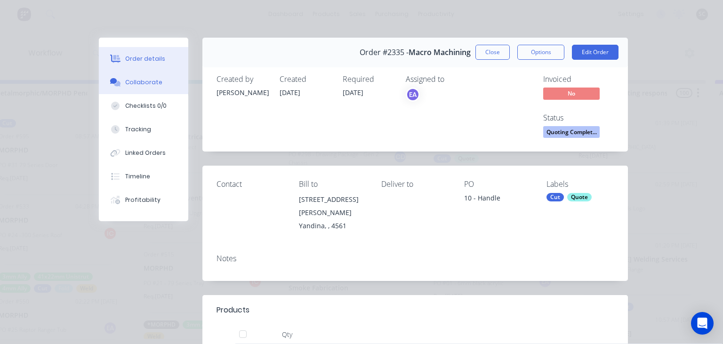
click at [137, 86] on div "Collaborate" at bounding box center [143, 82] width 37 height 8
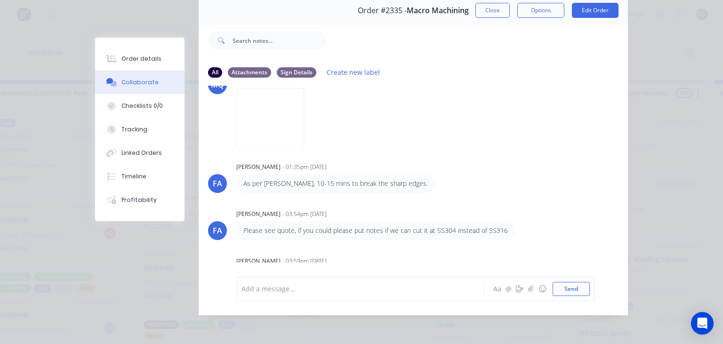
scroll to position [217, 0]
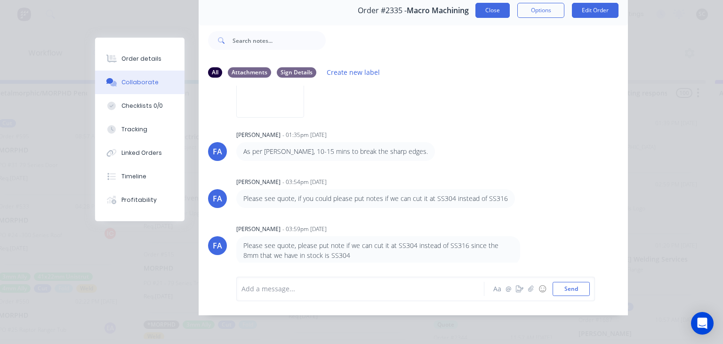
click at [495, 10] on button "Close" at bounding box center [492, 10] width 34 height 15
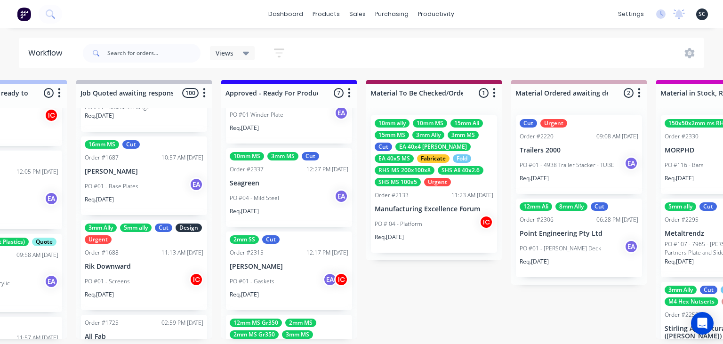
scroll to position [420, 0]
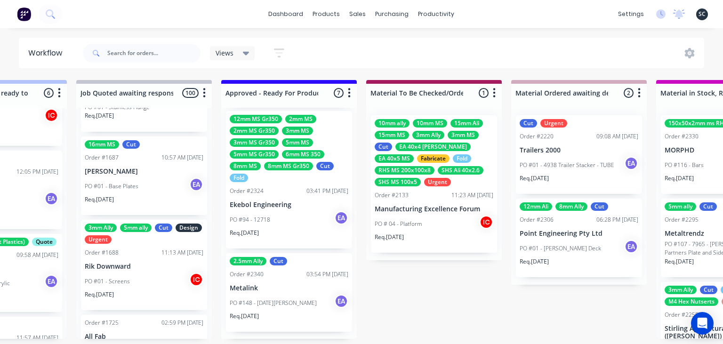
click at [279, 231] on div "Req. 02/10/25" at bounding box center [289, 237] width 119 height 16
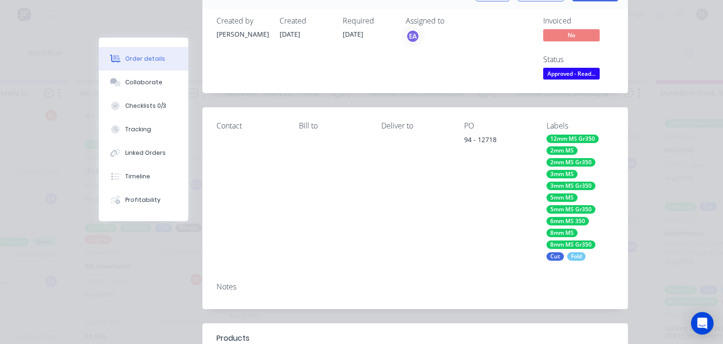
scroll to position [108, 0]
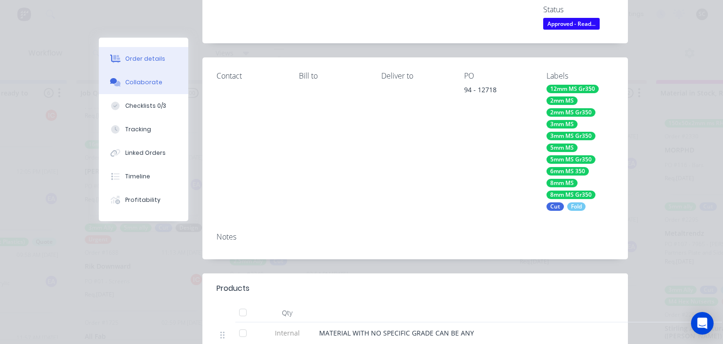
click at [140, 79] on div "Collaborate" at bounding box center [143, 82] width 37 height 8
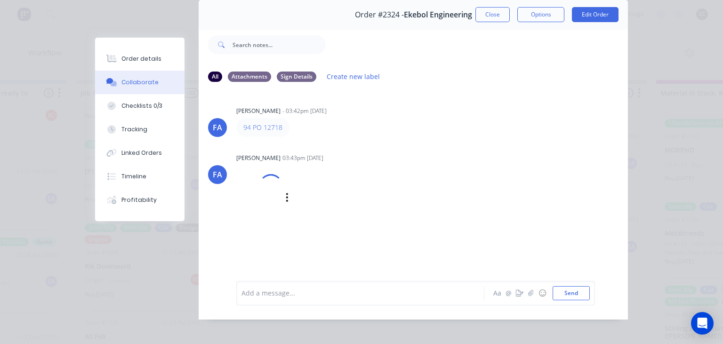
scroll to position [42, 0]
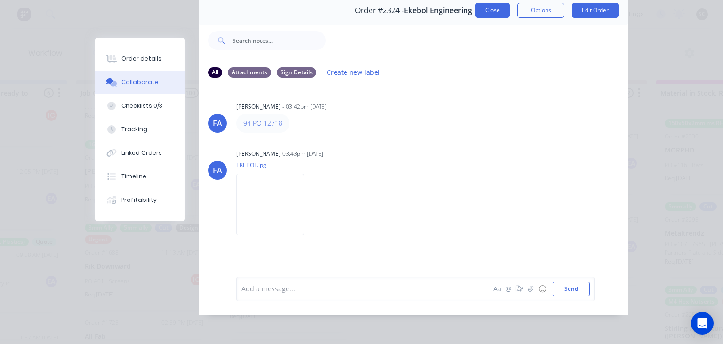
click at [491, 12] on button "Close" at bounding box center [492, 10] width 34 height 15
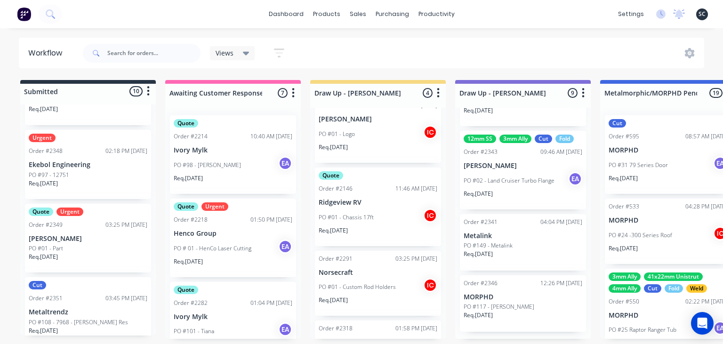
scroll to position [160, 0]
click at [91, 240] on p "[PERSON_NAME]" at bounding box center [88, 240] width 119 height 8
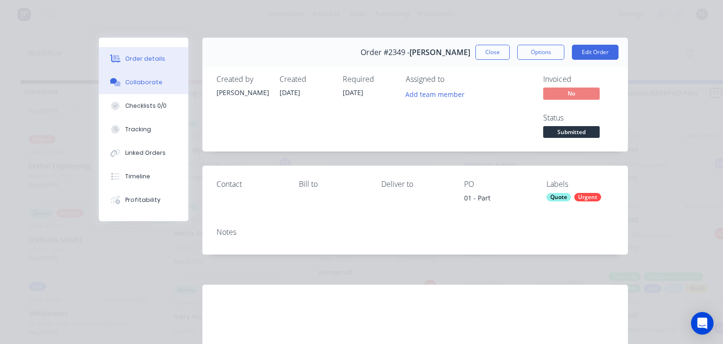
click at [154, 83] on div "Collaborate" at bounding box center [143, 82] width 37 height 8
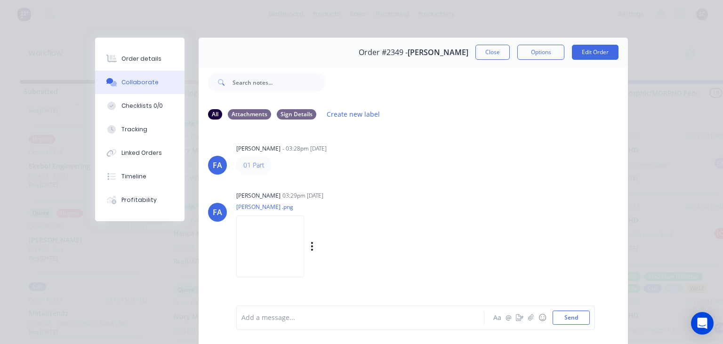
click at [304, 239] on img at bounding box center [270, 247] width 68 height 62
click at [363, 182] on div "[PERSON_NAME] [PERSON_NAME] - 03:28pm [DATE] 01 Part [PERSON_NAME] [PERSON_NAME…" at bounding box center [413, 216] width 429 height 177
click at [499, 54] on button "Close" at bounding box center [492, 52] width 34 height 15
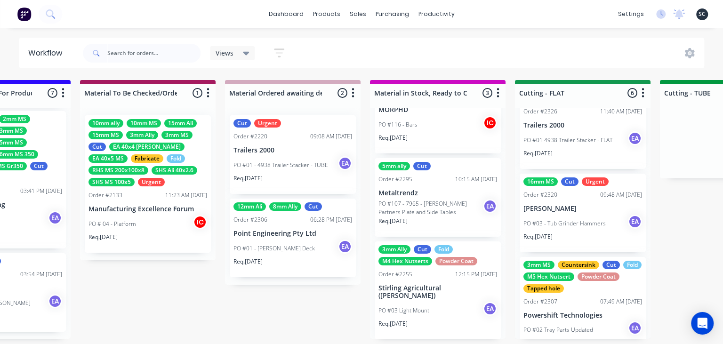
scroll to position [0, 0]
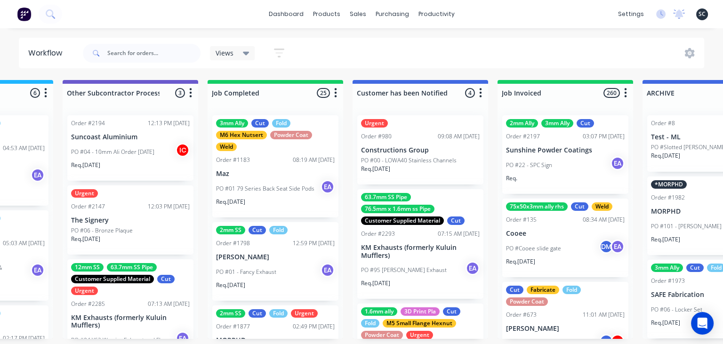
scroll to position [162, 0]
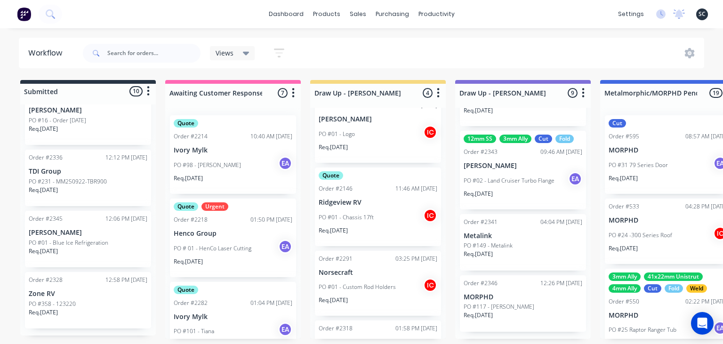
drag, startPoint x: 709, startPoint y: 250, endPoint x: 716, endPoint y: 236, distance: 16.4
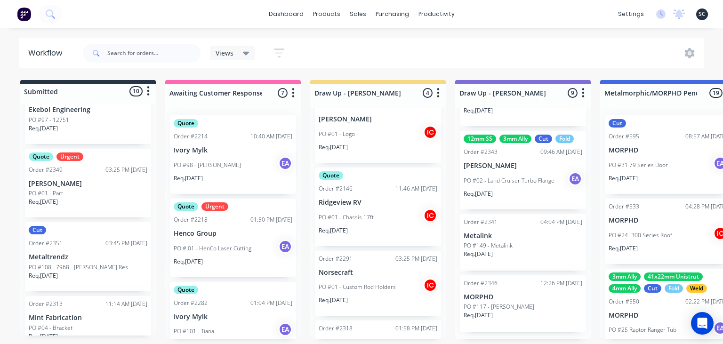
scroll to position [214, 0]
click div "Req. [DATE]"
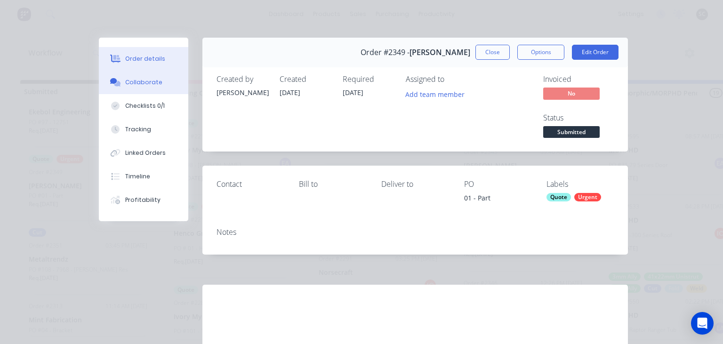
click div "Collaborate"
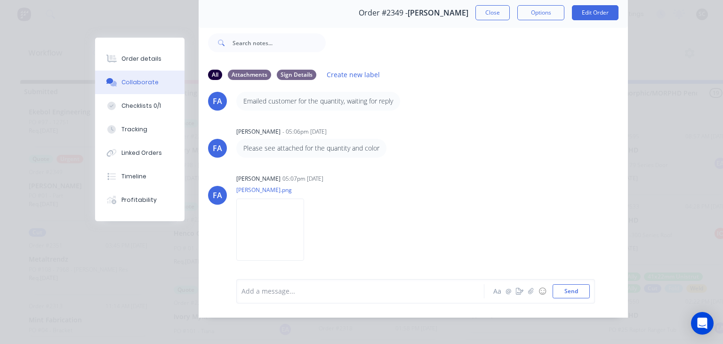
scroll to position [42, 0]
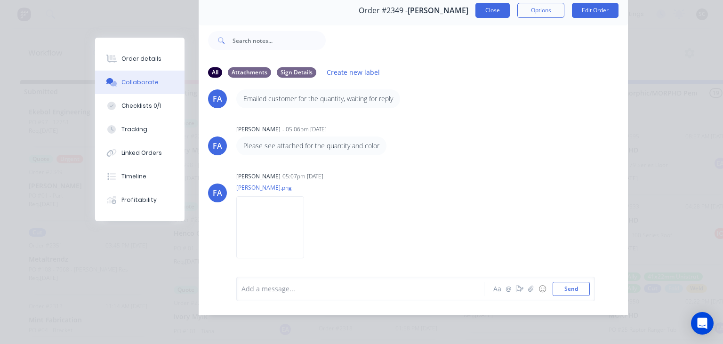
click button "Close"
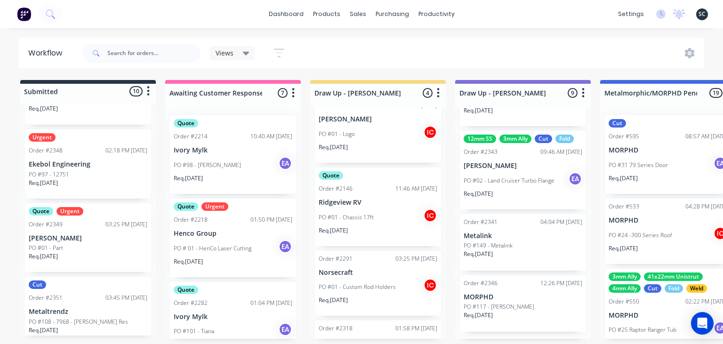
scroll to position [160, 0]
